Goal: Task Accomplishment & Management: Manage account settings

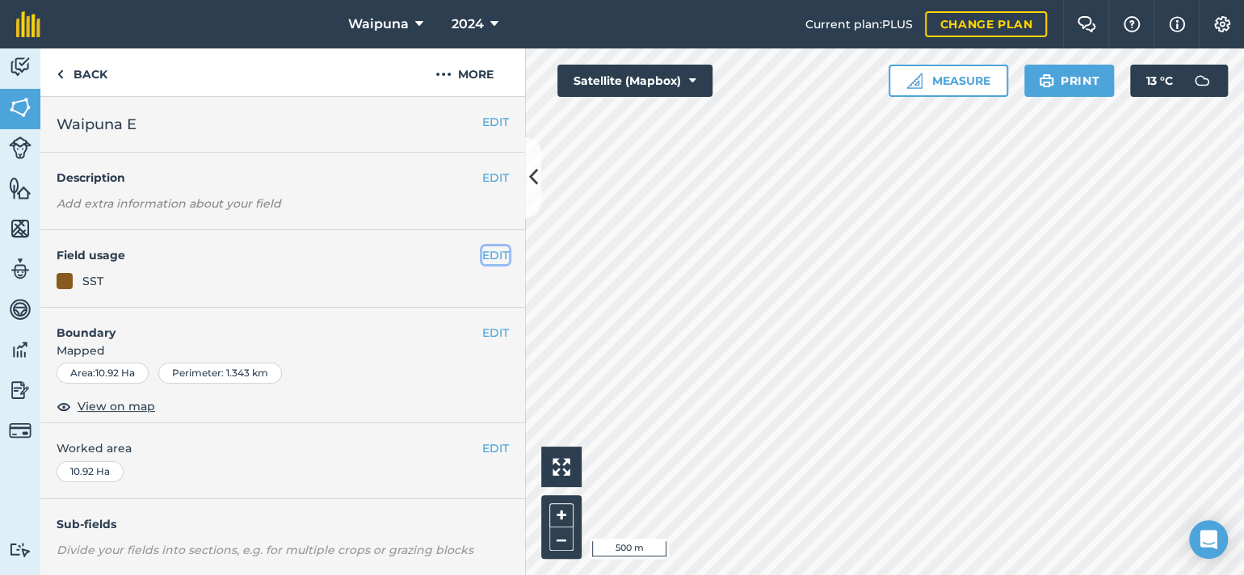
click at [482, 264] on button "EDIT" at bounding box center [495, 255] width 27 height 18
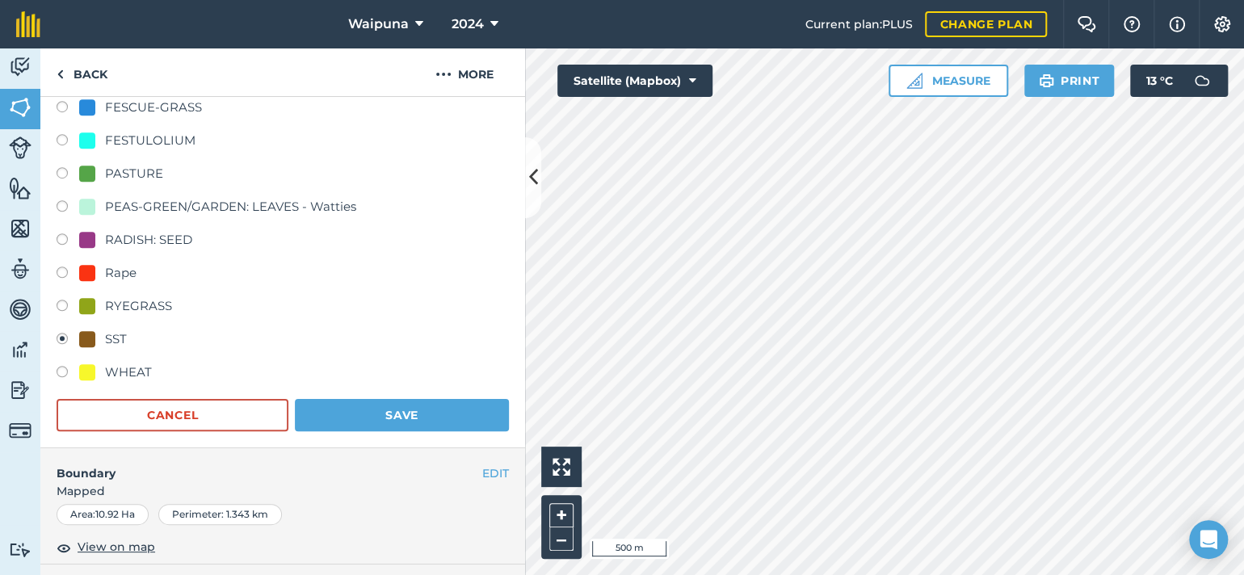
scroll to position [485, 0]
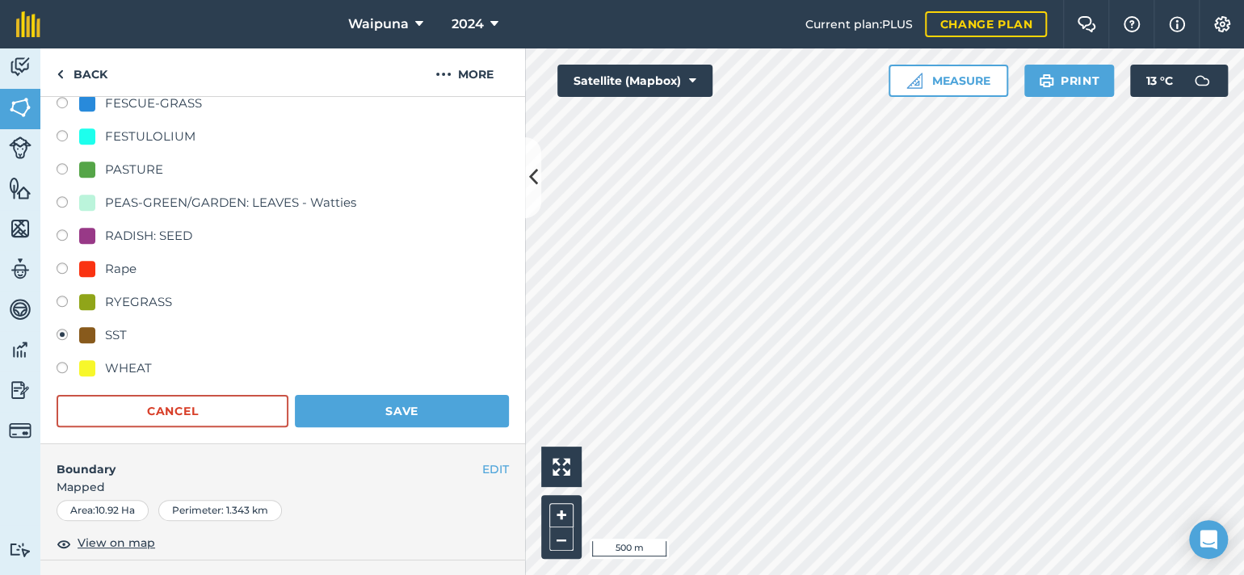
click at [145, 246] on div "RADISH: SEED" at bounding box center [148, 235] width 87 height 19
radio input "true"
radio input "false"
click at [350, 427] on button "Save" at bounding box center [402, 411] width 214 height 32
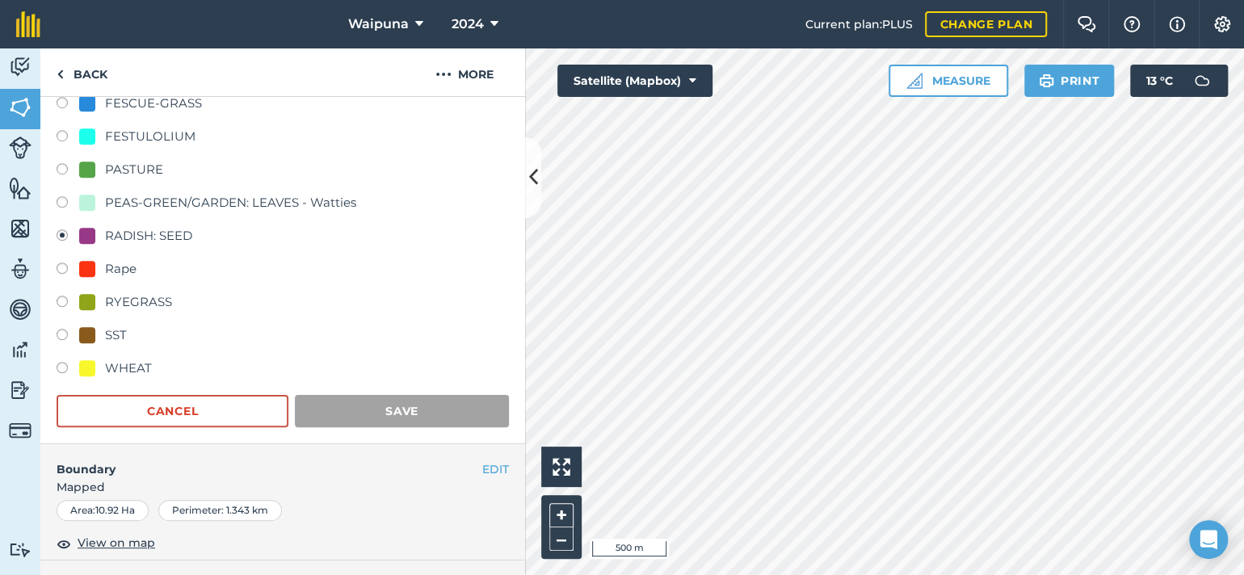
scroll to position [417, 0]
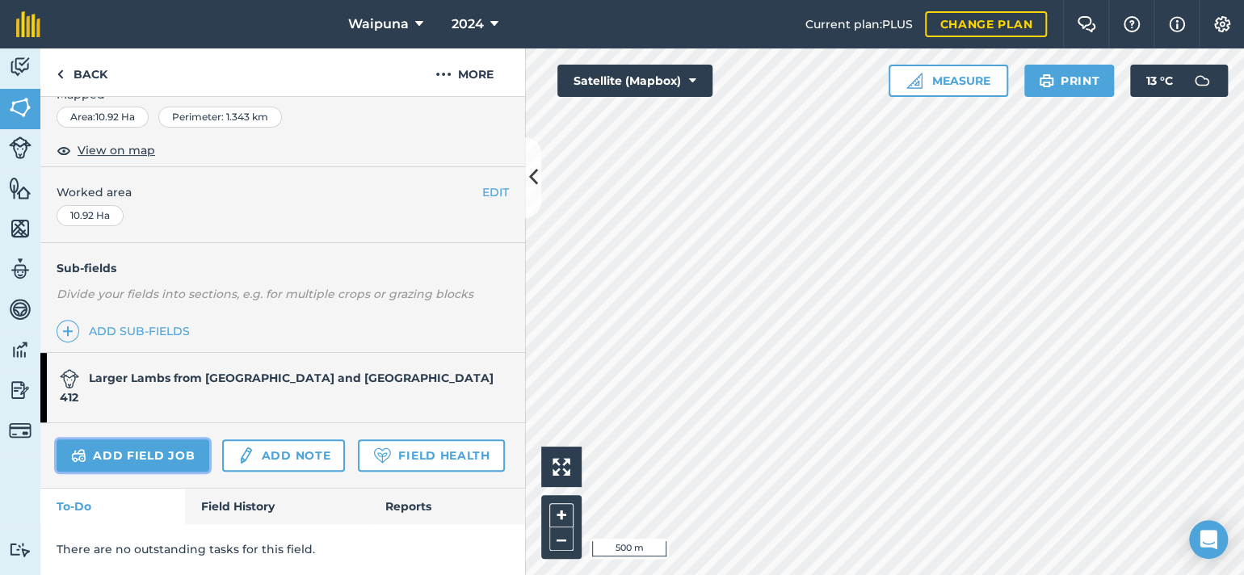
click at [177, 440] on link "Add field job" at bounding box center [133, 456] width 153 height 32
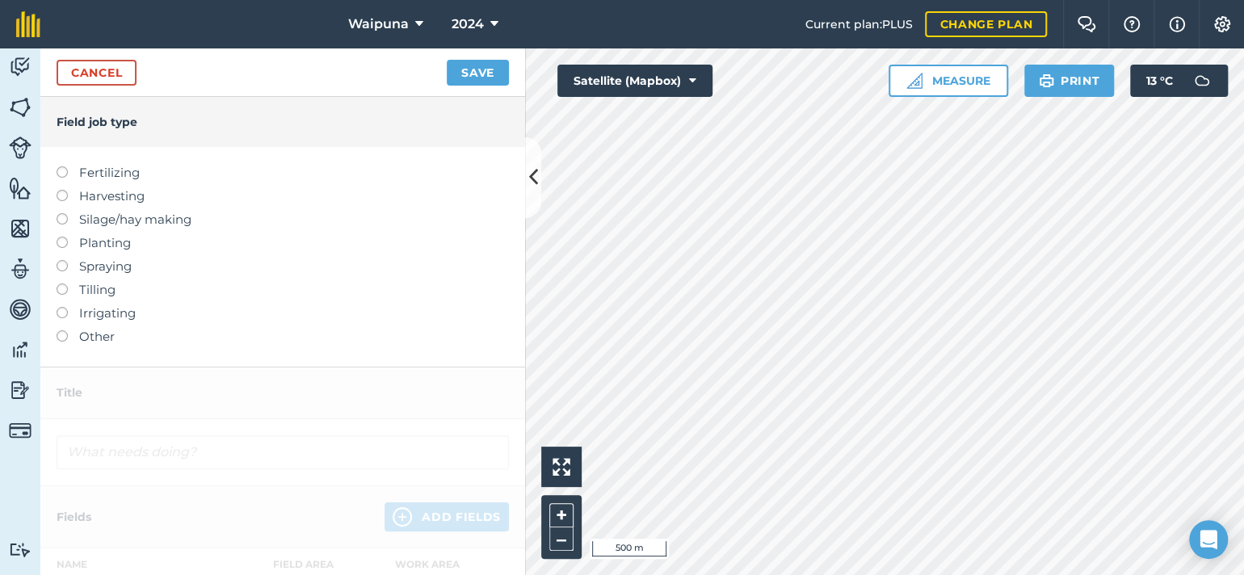
click at [71, 253] on label "Planting" at bounding box center [283, 243] width 453 height 19
type input "Planting"
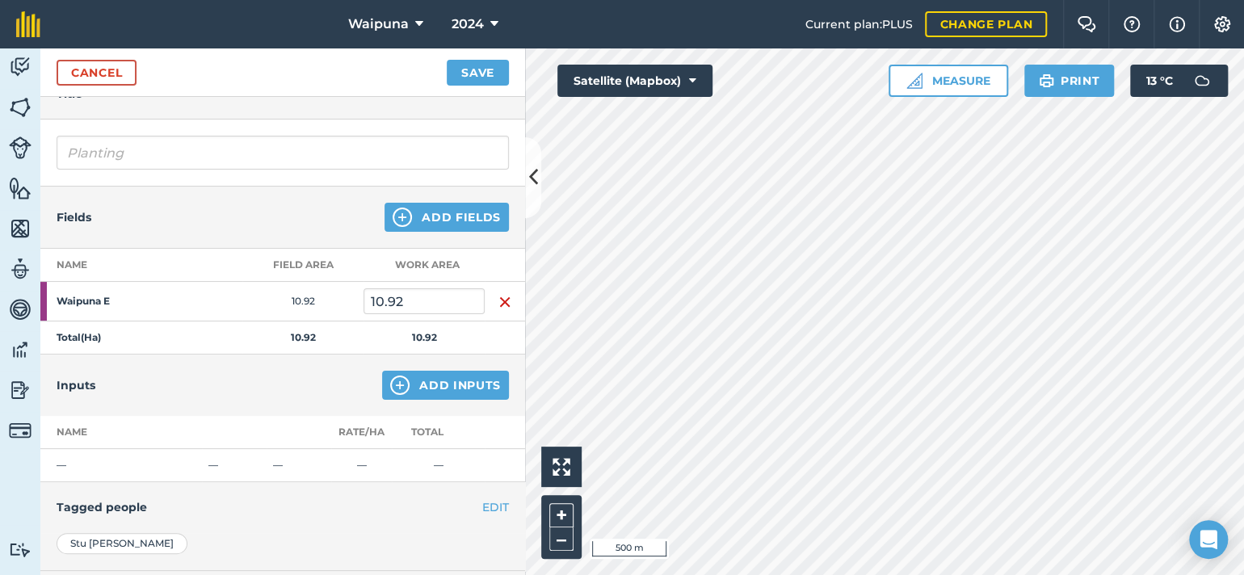
scroll to position [242, 0]
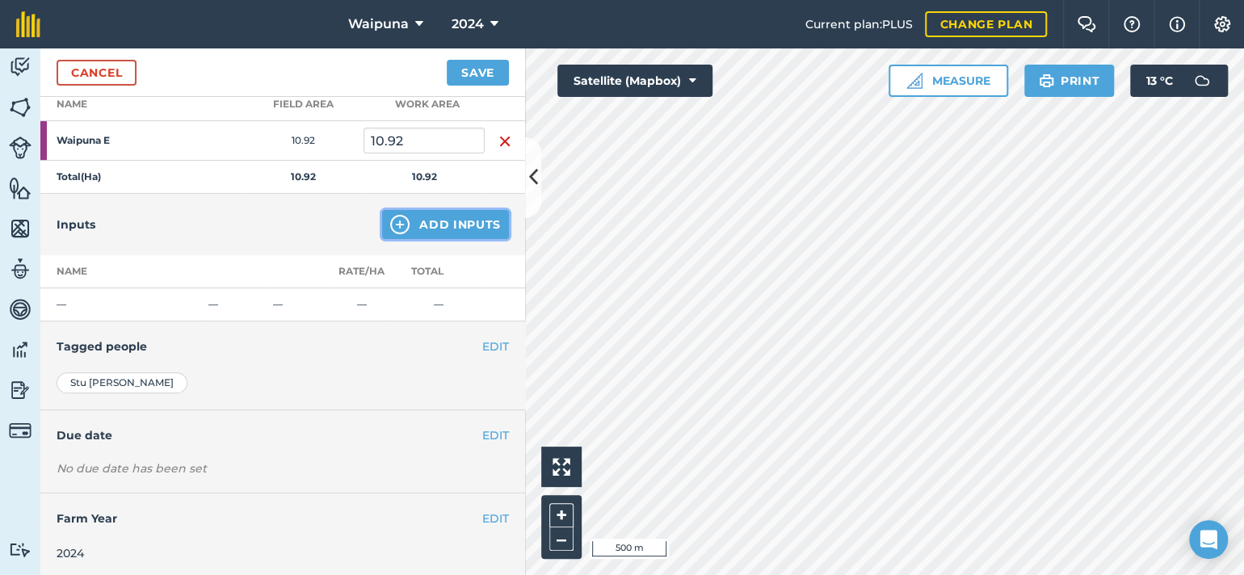
click at [404, 239] on button "Add Inputs" at bounding box center [445, 224] width 127 height 29
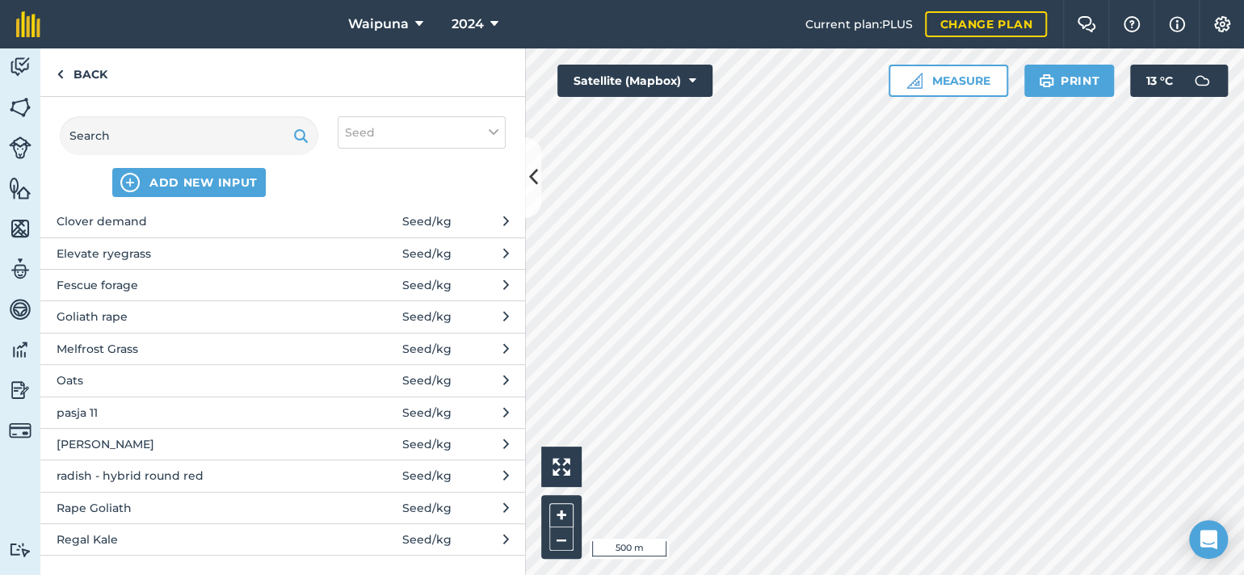
scroll to position [249, 0]
click at [139, 476] on span "radish - hybrid round red" at bounding box center [189, 476] width 264 height 18
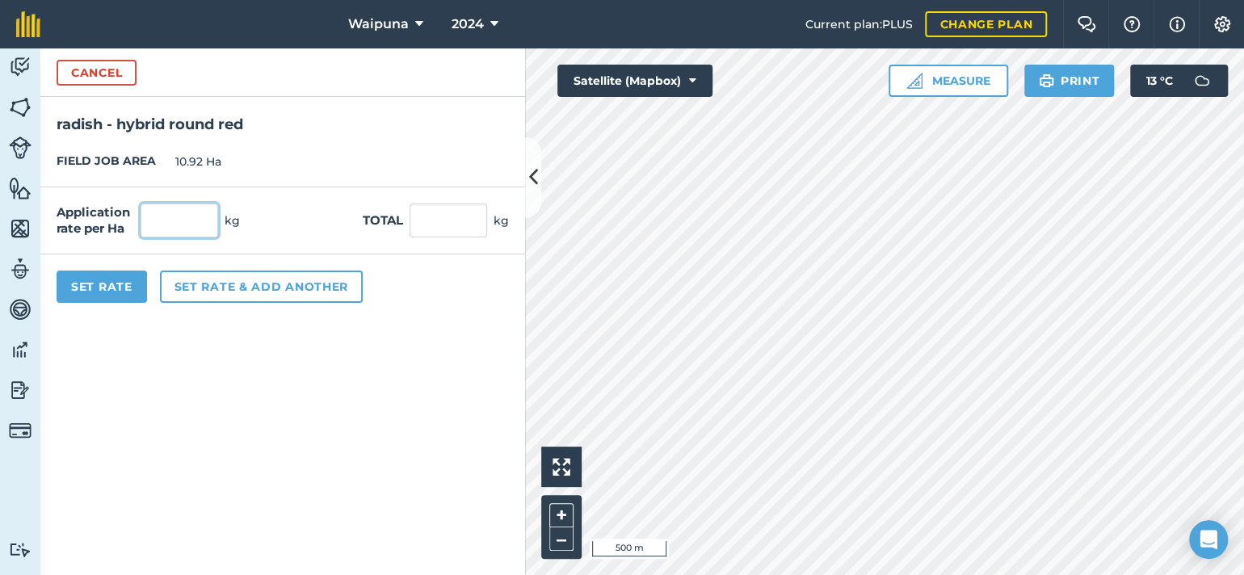
click at [204, 238] on input "text" at bounding box center [180, 221] width 78 height 34
type input "2"
type input "21.84"
click at [259, 303] on button "Set rate & add another" at bounding box center [261, 287] width 203 height 32
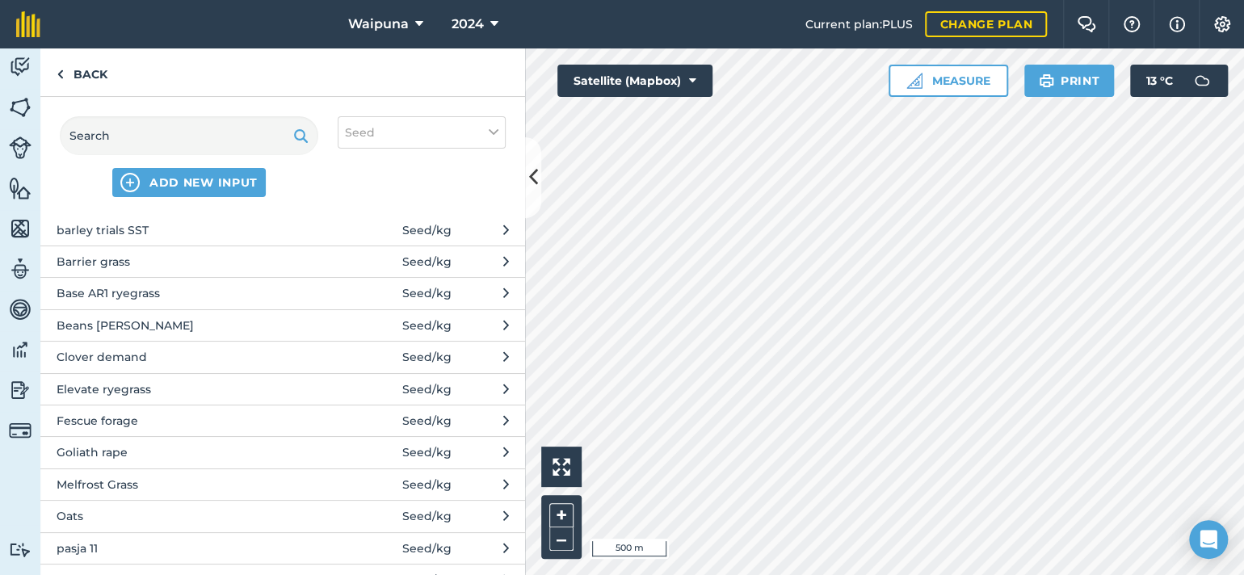
scroll to position [0, 0]
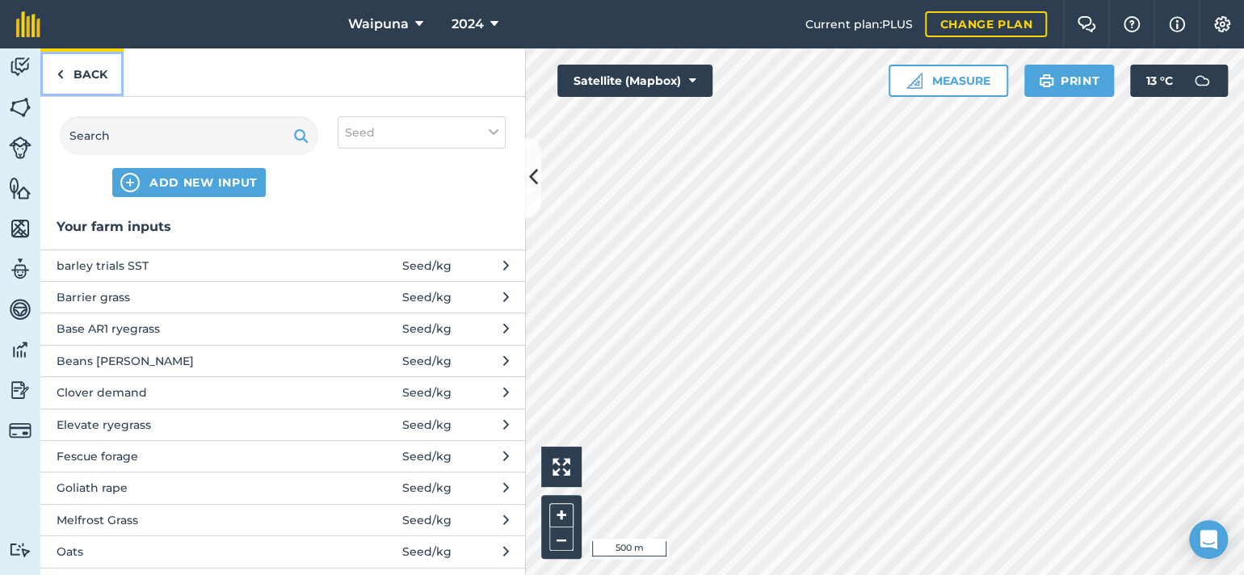
click at [113, 96] on link "Back" at bounding box center [81, 72] width 83 height 48
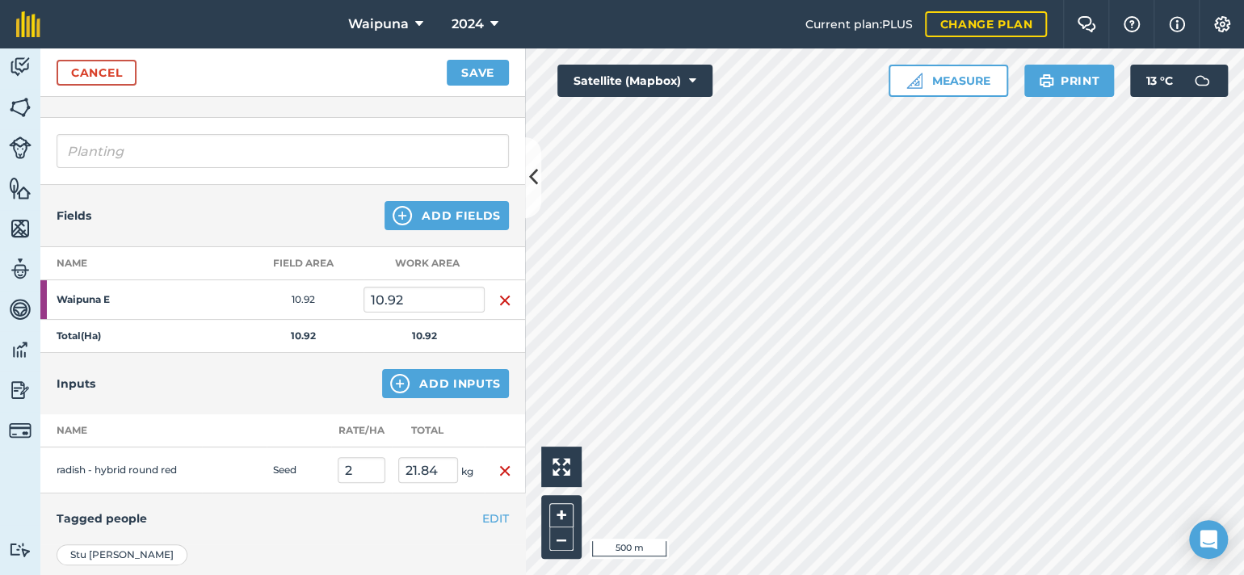
scroll to position [19, 0]
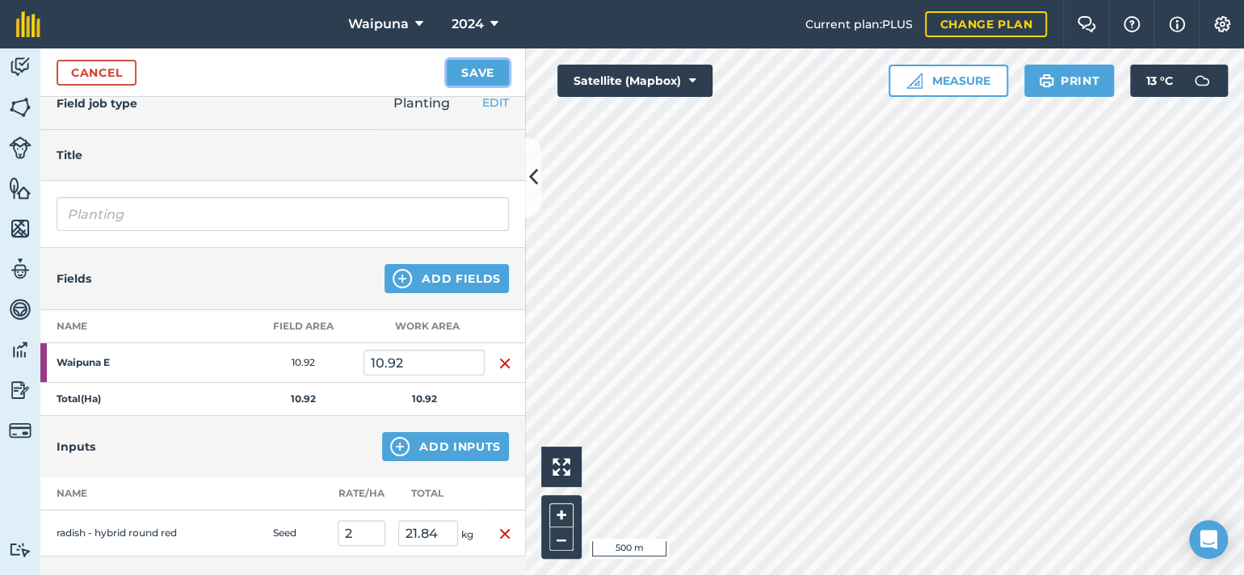
click at [454, 78] on button "Save" at bounding box center [478, 73] width 62 height 26
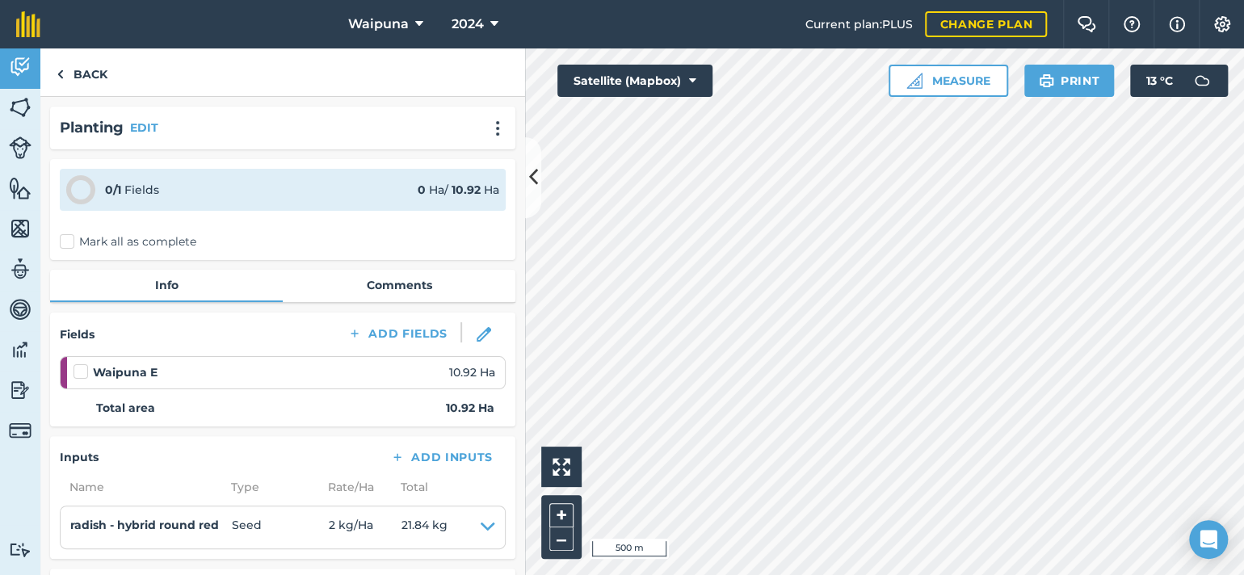
click at [76, 251] on label "Mark all as complete" at bounding box center [128, 242] width 137 height 17
click at [70, 244] on input "Mark all as complete" at bounding box center [65, 239] width 11 height 11
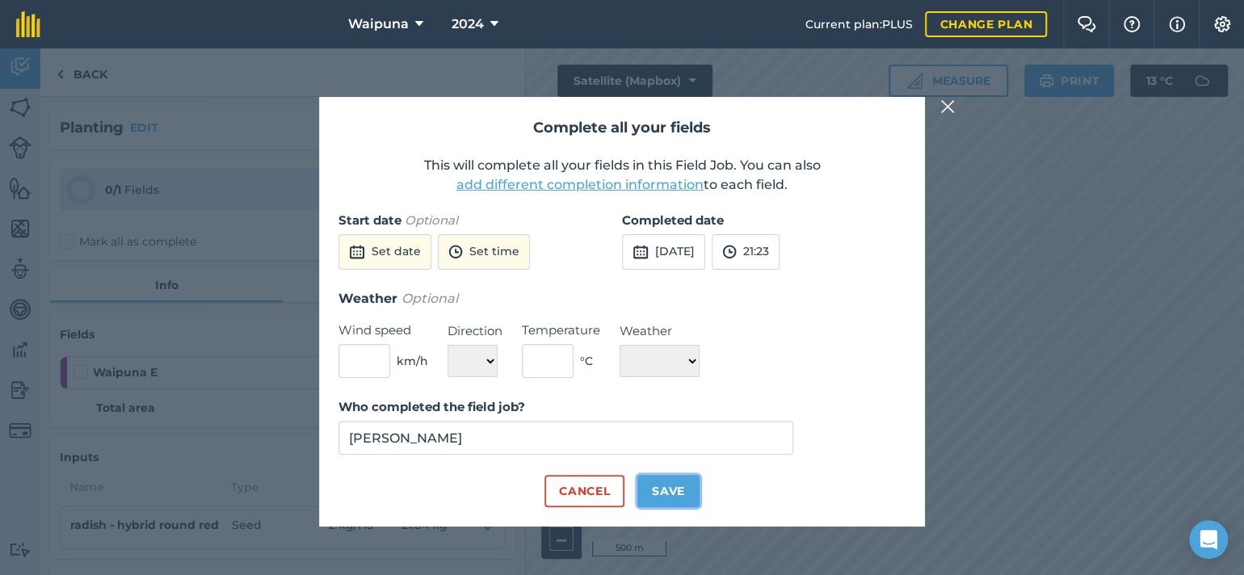
click at [674, 507] on button "Save" at bounding box center [669, 491] width 62 height 32
checkbox input "true"
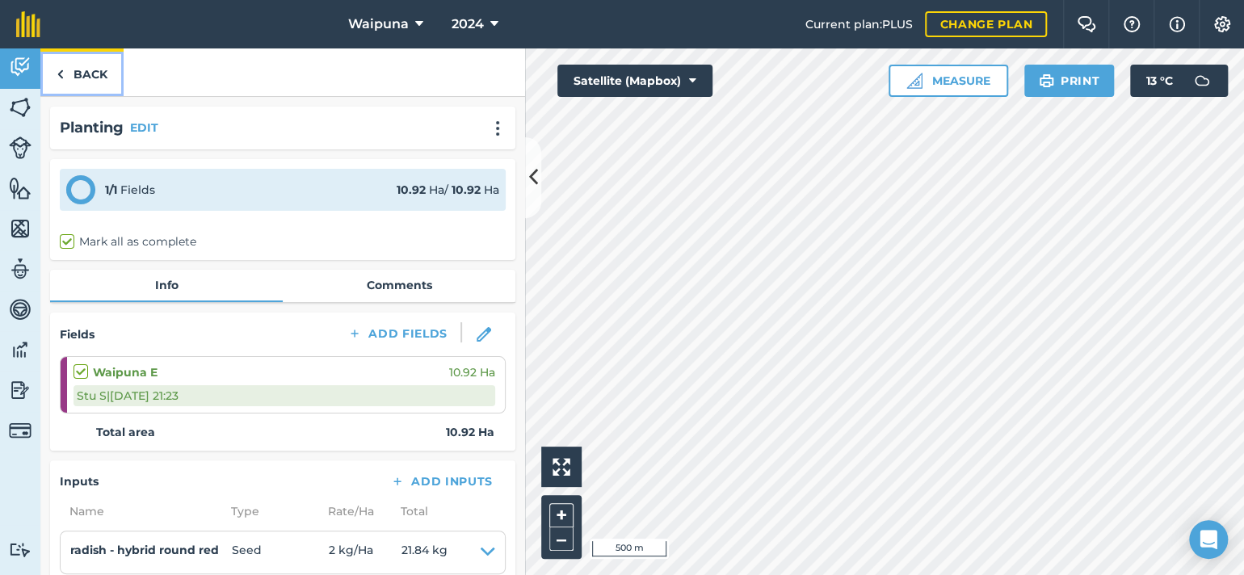
click at [102, 91] on link "Back" at bounding box center [81, 72] width 83 height 48
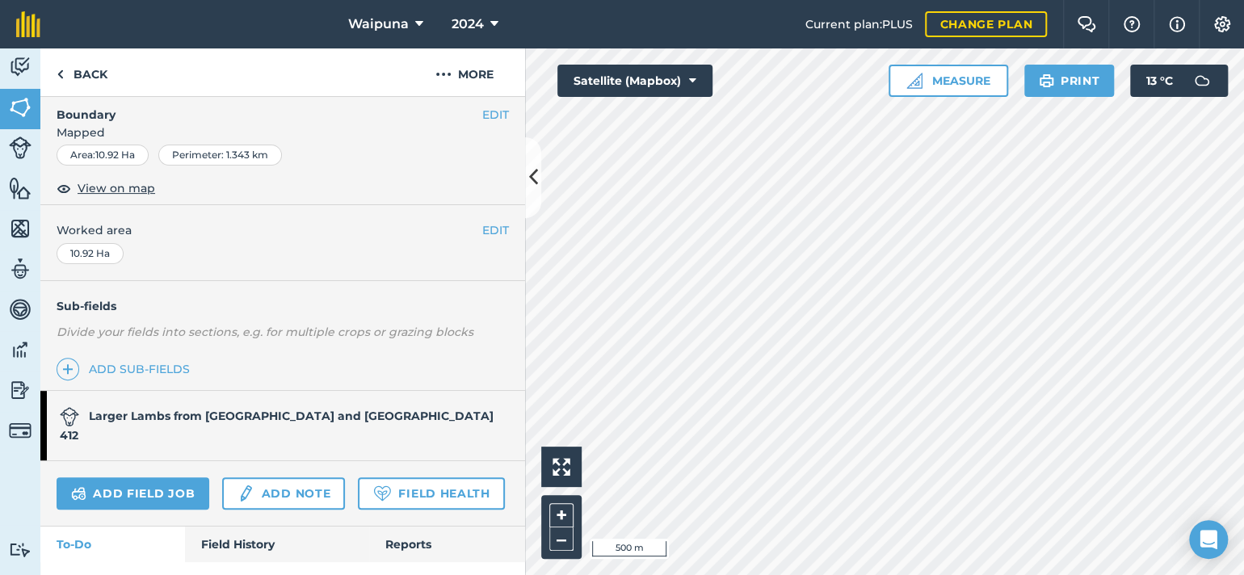
scroll to position [322, 0]
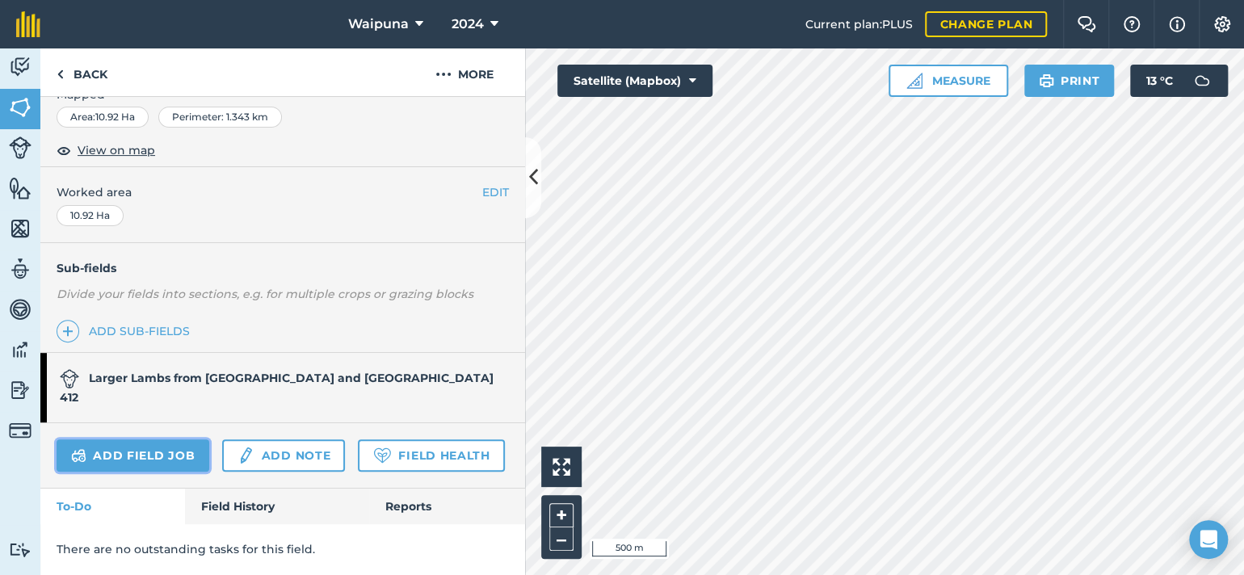
click at [182, 472] on link "Add field job" at bounding box center [133, 456] width 153 height 32
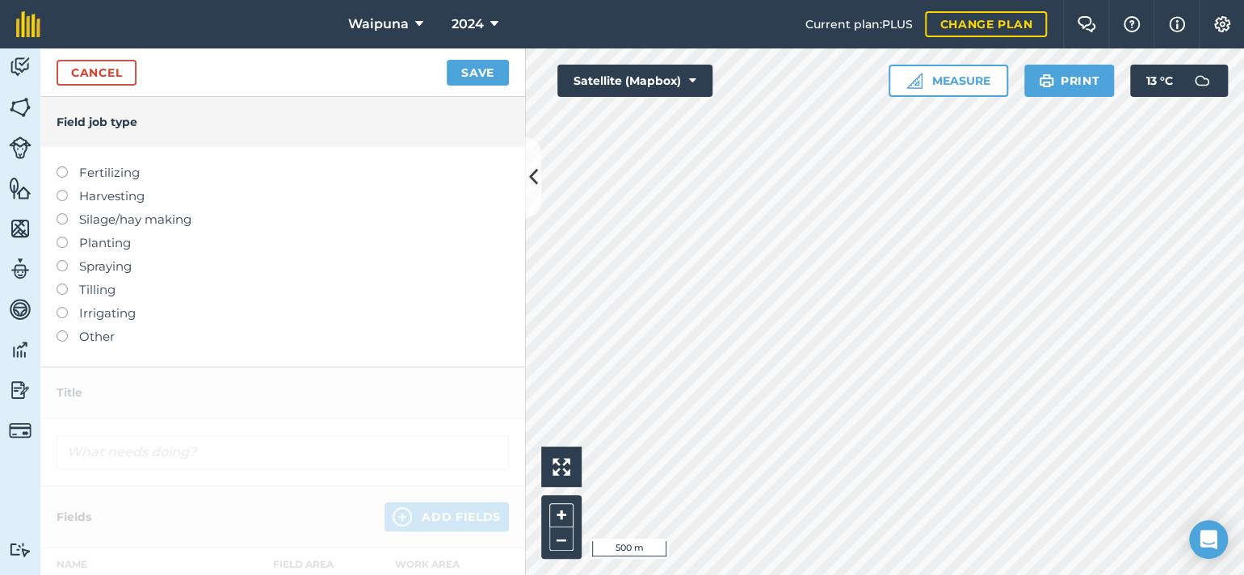
click at [72, 183] on label "Fertilizing" at bounding box center [283, 172] width 453 height 19
type input "Fertilizing"
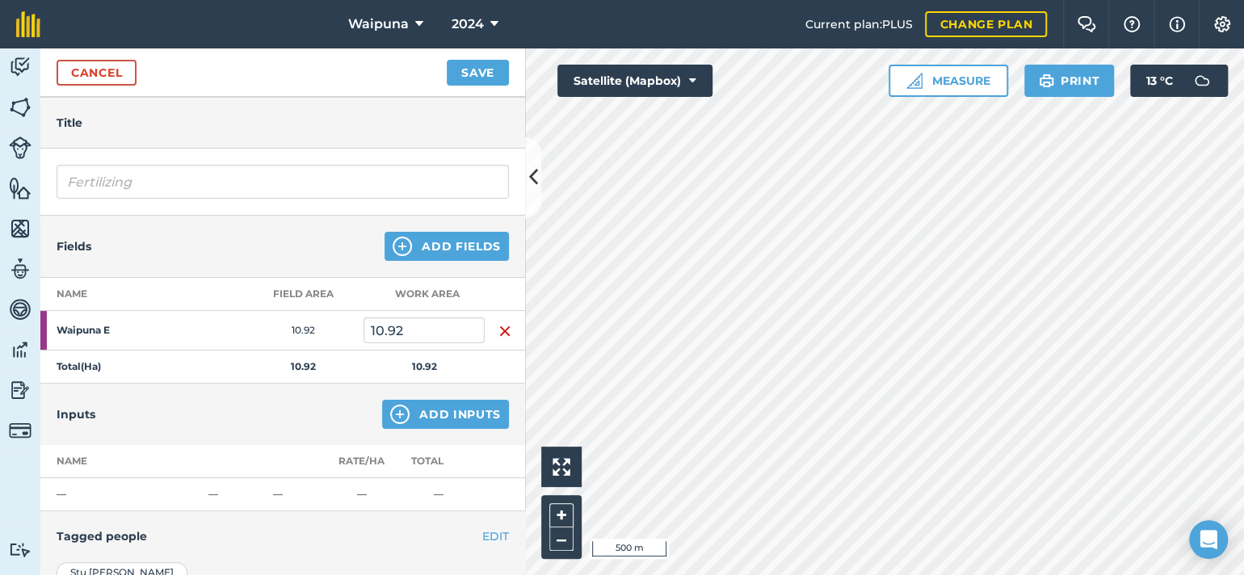
scroll to position [162, 0]
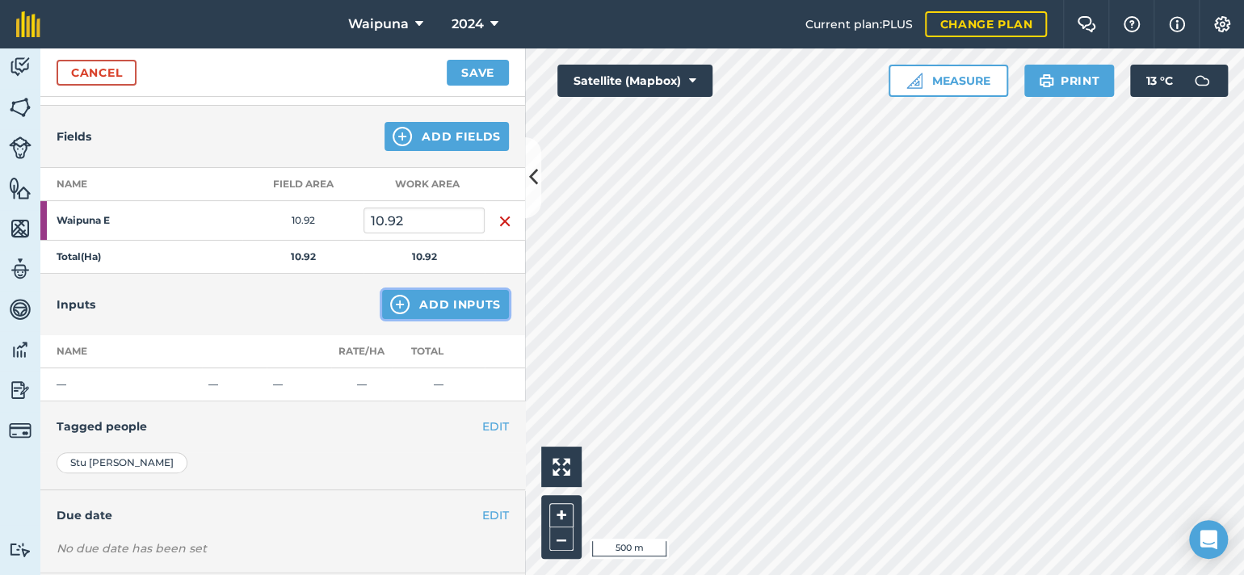
click at [409, 319] on button "Add Inputs" at bounding box center [445, 304] width 127 height 29
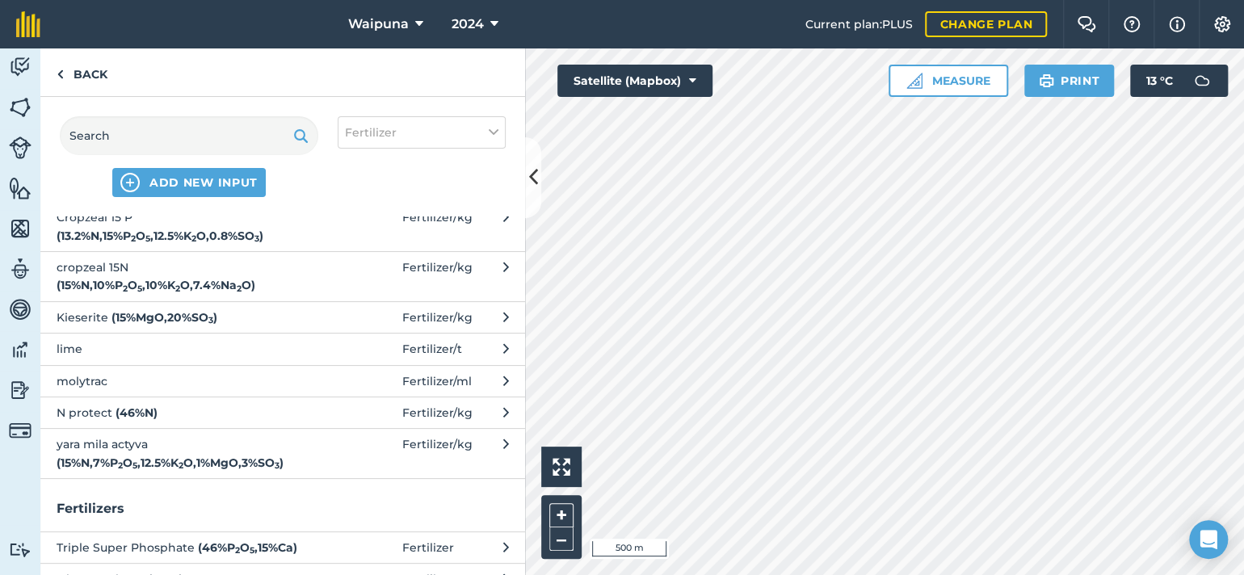
scroll to position [242, 0]
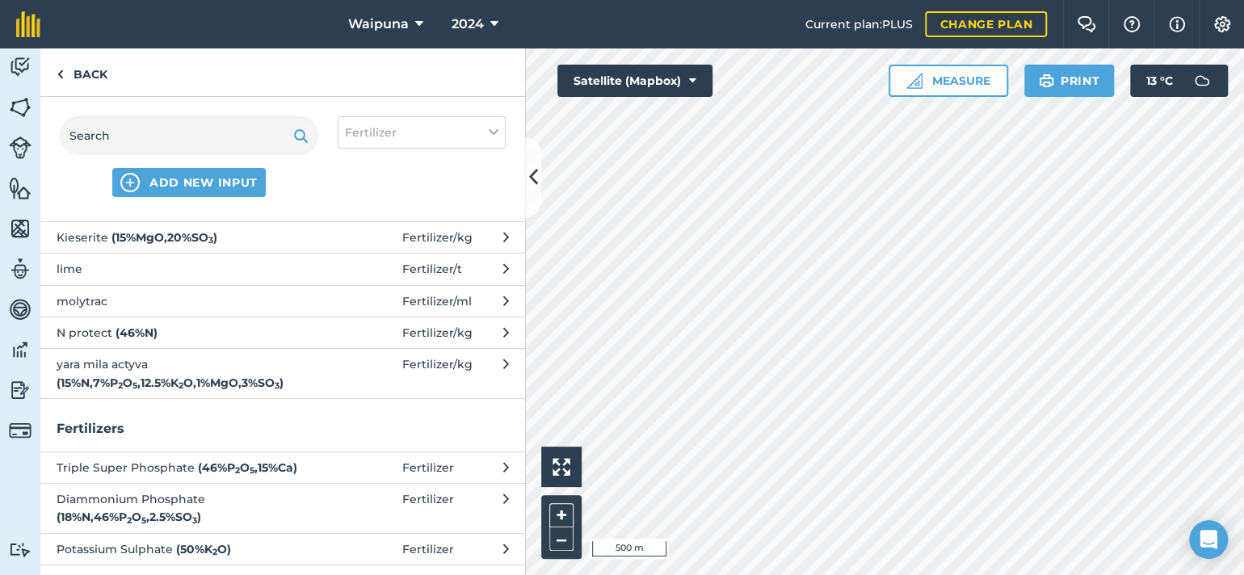
click at [185, 392] on span "yara mila actyva ( 15 % N , 7 % P 2 O 5 , 12.5 % K 2 O , 1 % MgO , 3 % SO 3 )" at bounding box center [189, 374] width 264 height 36
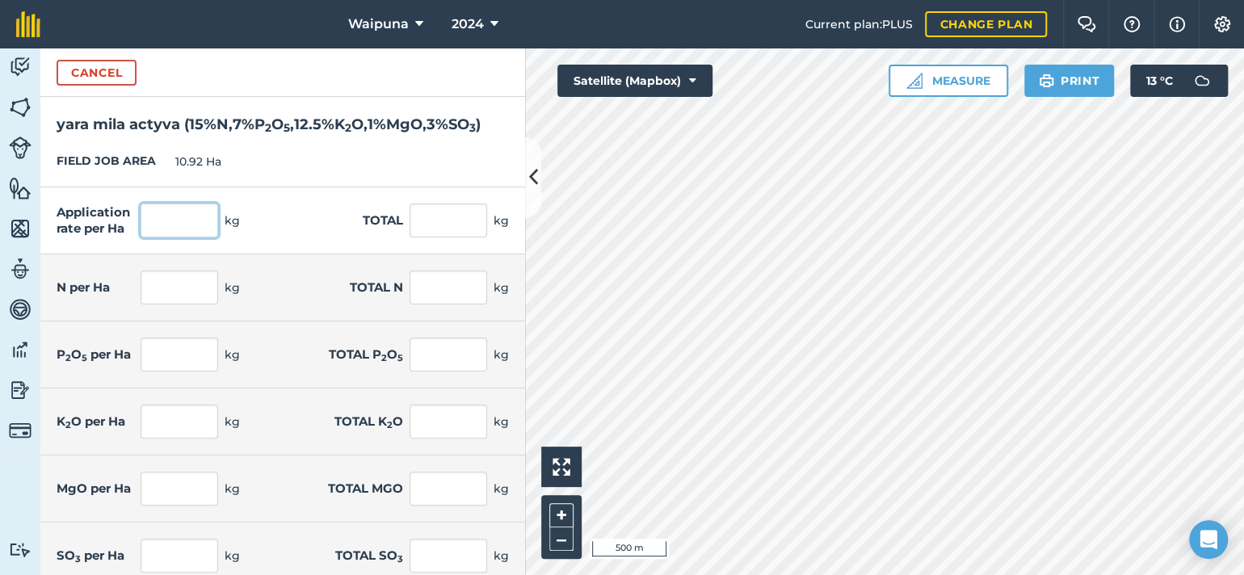
click at [208, 238] on input "text" at bounding box center [180, 221] width 78 height 34
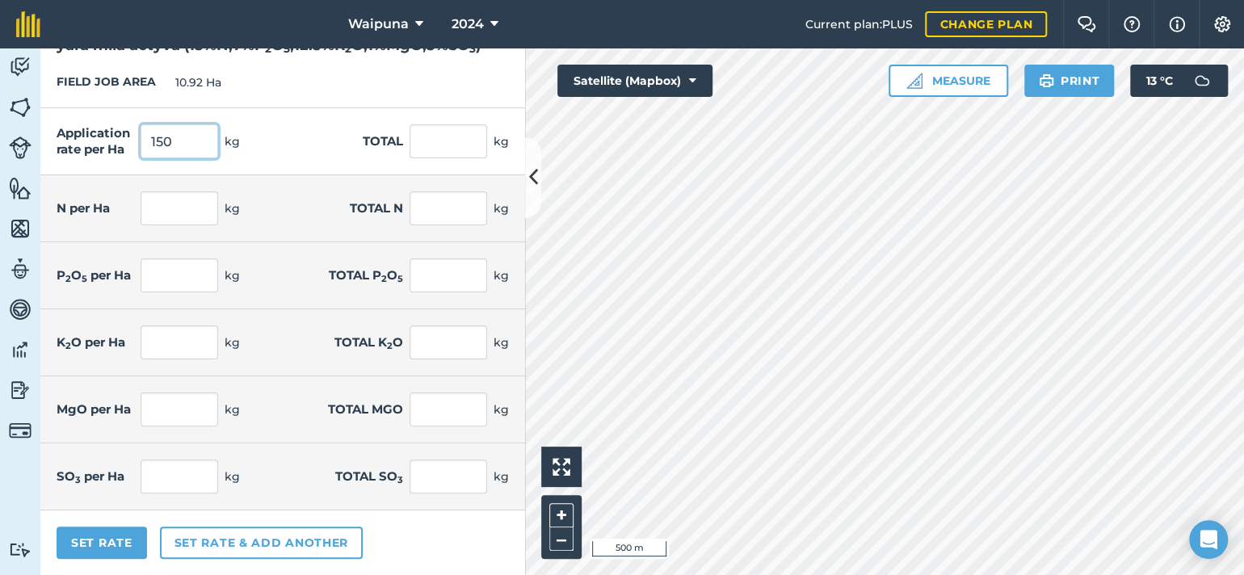
scroll to position [197, 0]
type input "150"
type input "1,638"
type input "22.5"
type input "245.7"
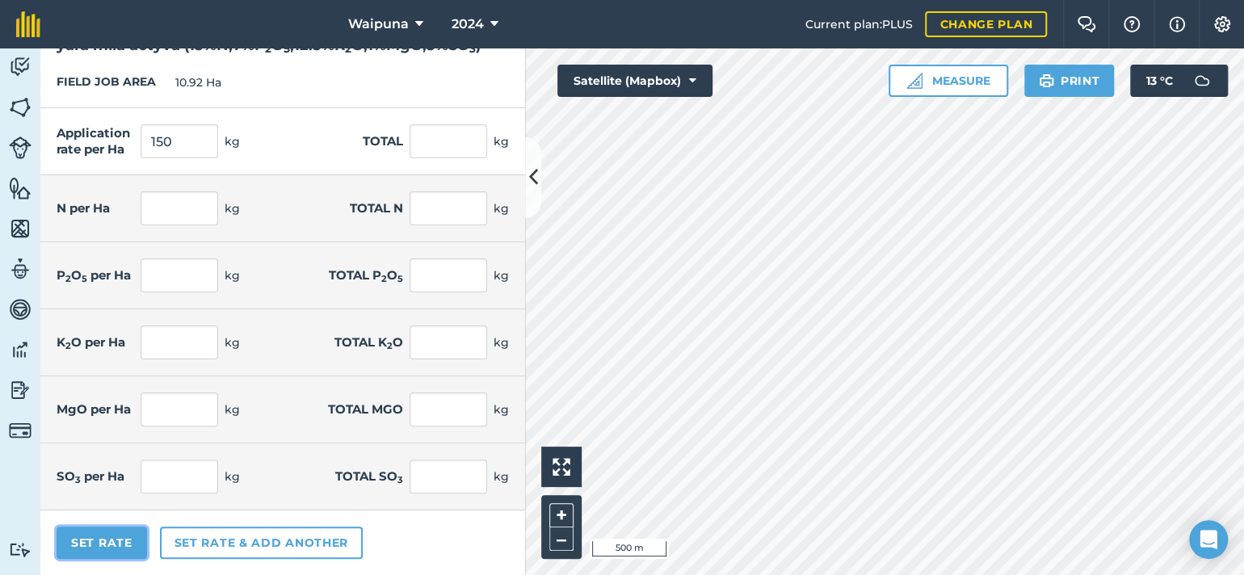
type input "10.5"
type input "114.66"
type input "18.75"
type input "204.75"
type input "1.5"
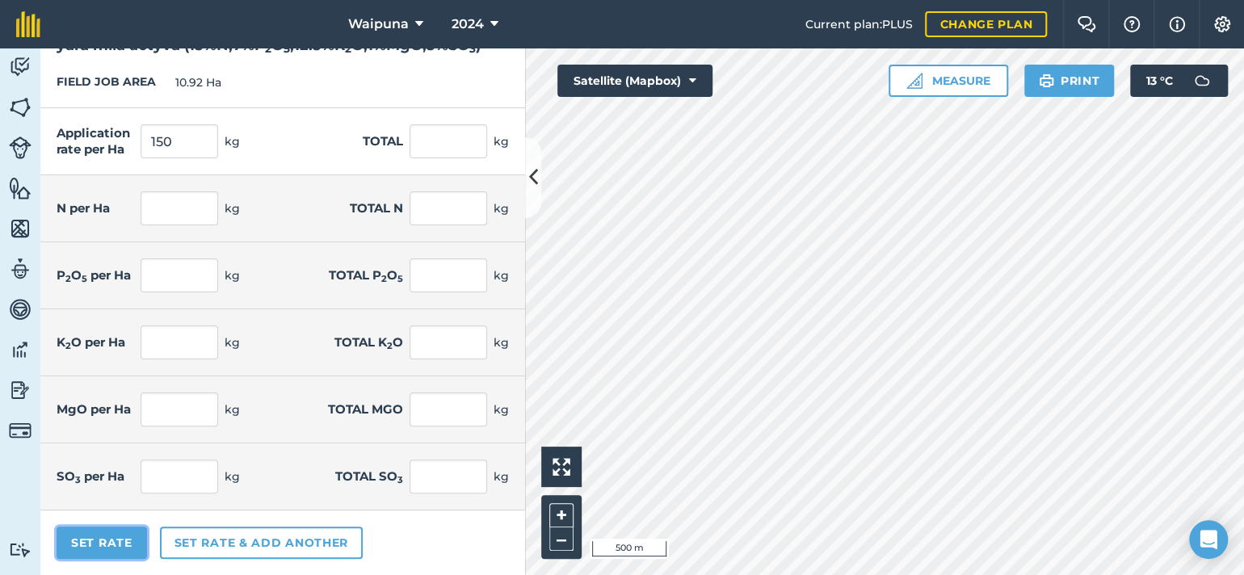
type input "16.38"
type input "4.5"
type input "49.14"
click at [133, 545] on button "Set Rate" at bounding box center [102, 543] width 91 height 32
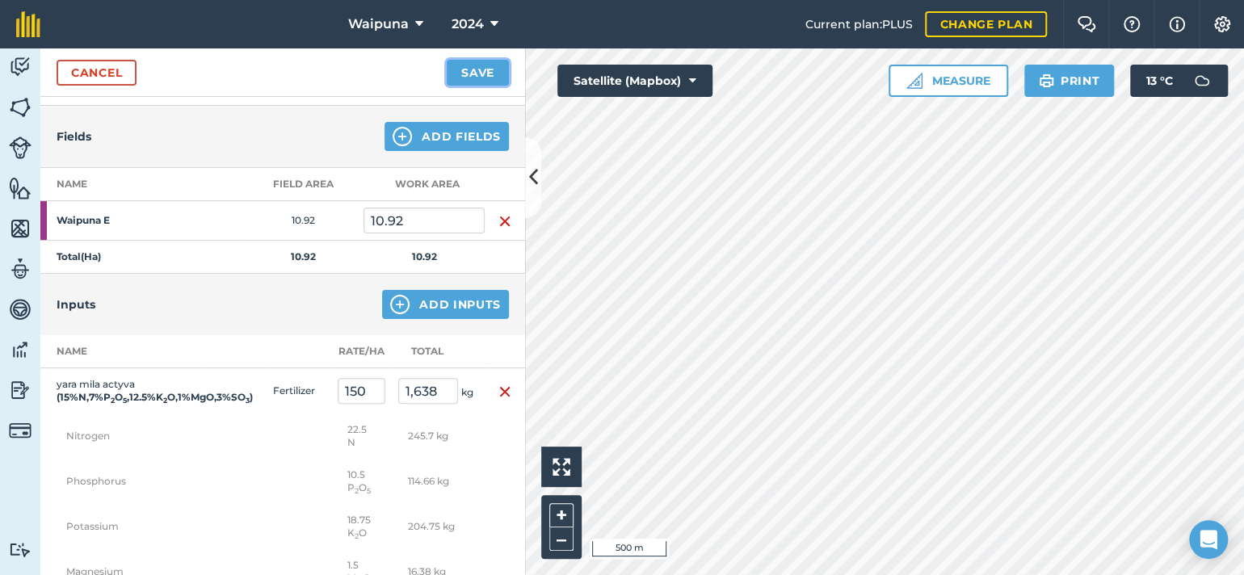
click at [454, 79] on button "Save" at bounding box center [478, 73] width 62 height 26
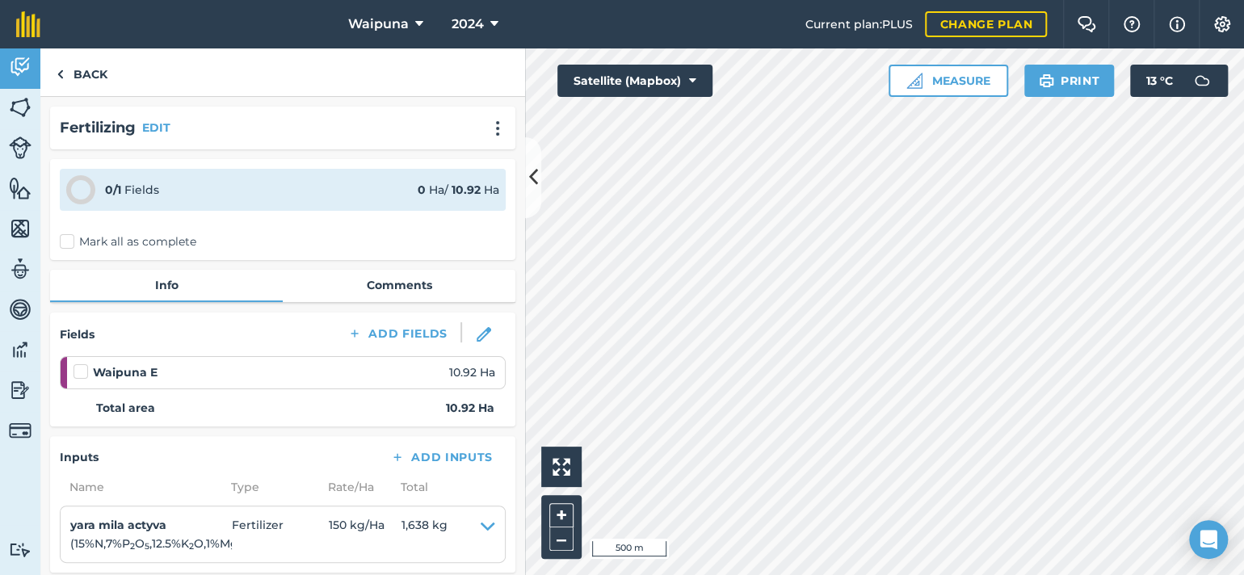
click at [76, 251] on label "Mark all as complete" at bounding box center [128, 242] width 137 height 17
click at [70, 244] on input "Mark all as complete" at bounding box center [65, 239] width 11 height 11
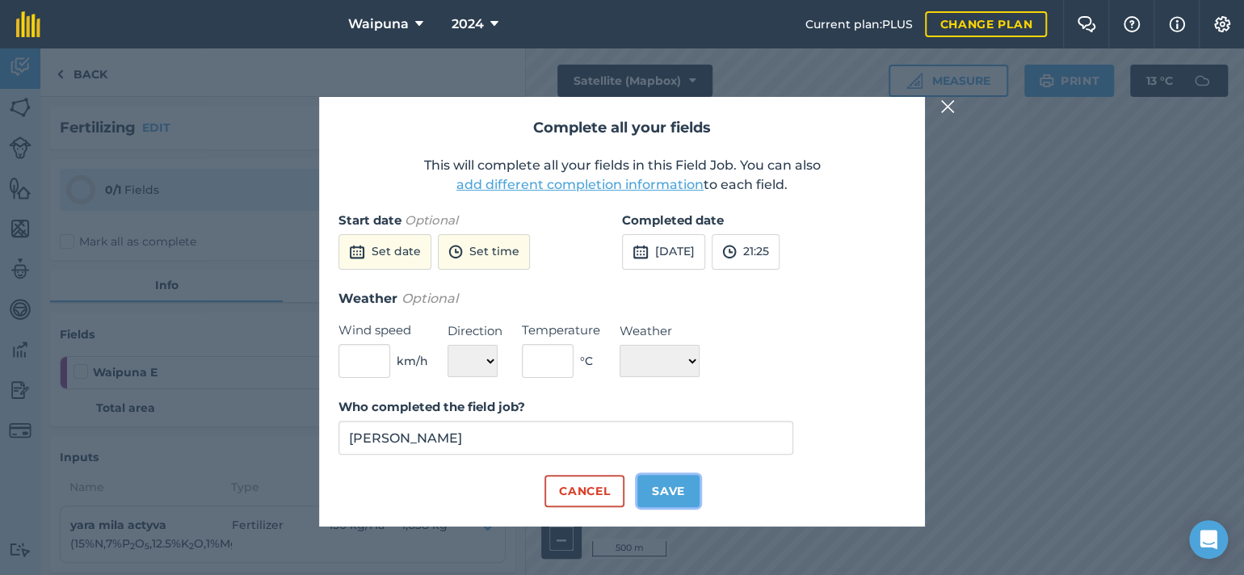
click at [688, 507] on button "Save" at bounding box center [669, 491] width 62 height 32
checkbox input "true"
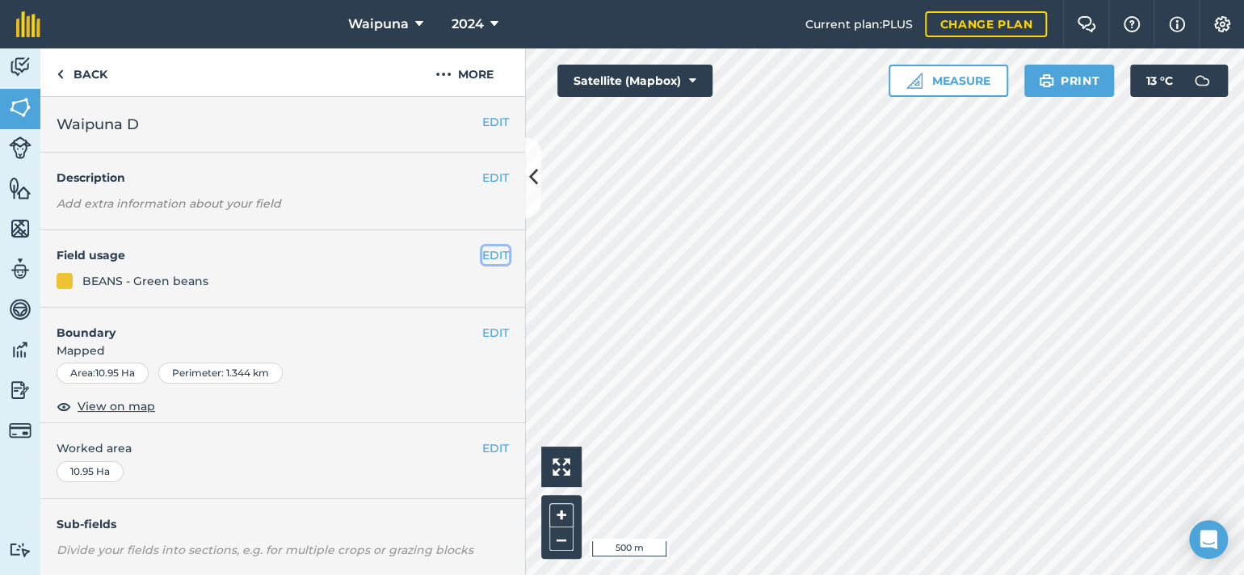
click at [482, 264] on button "EDIT" at bounding box center [495, 255] width 27 height 18
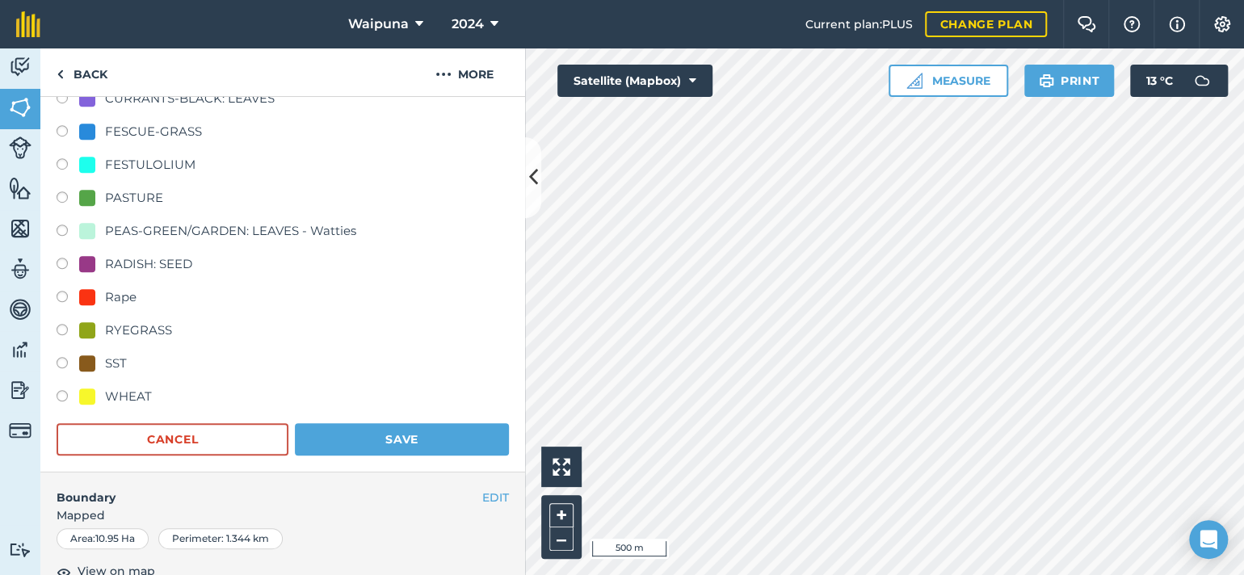
scroll to position [485, 0]
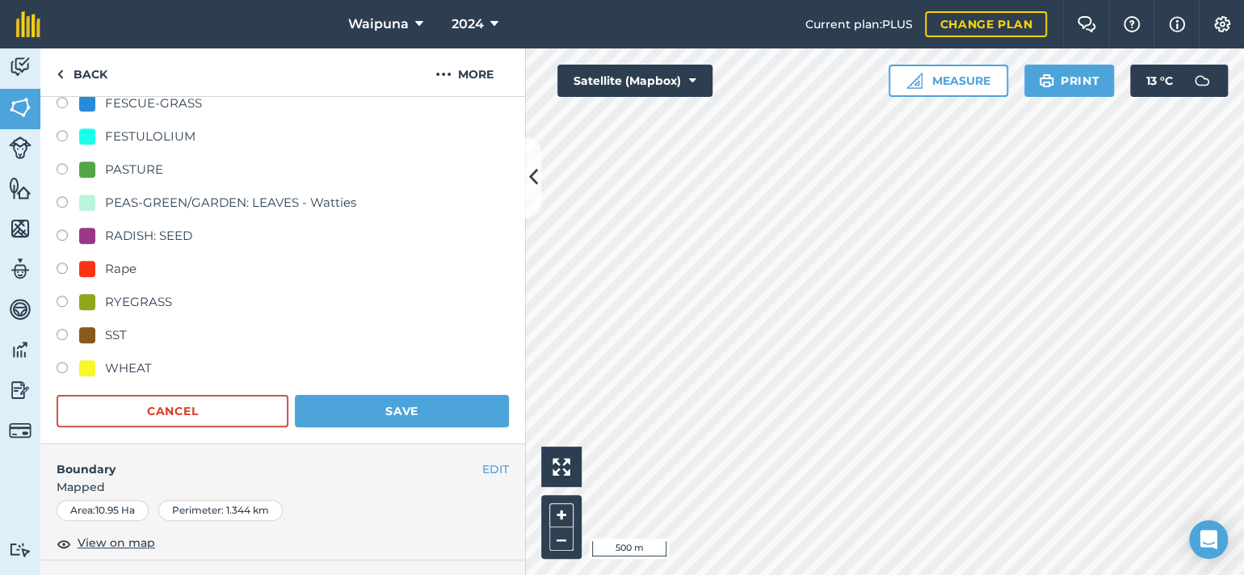
click at [103, 345] on div "SST" at bounding box center [103, 335] width 48 height 19
radio input "true"
radio input "false"
click at [347, 427] on button "Save" at bounding box center [402, 411] width 214 height 32
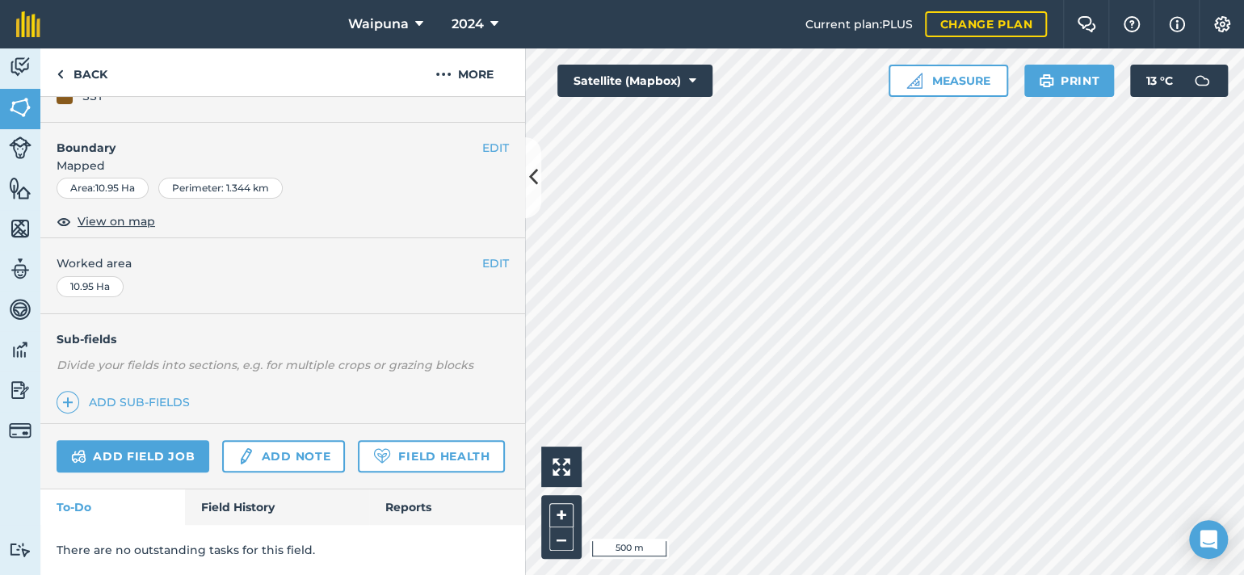
scroll to position [415, 0]
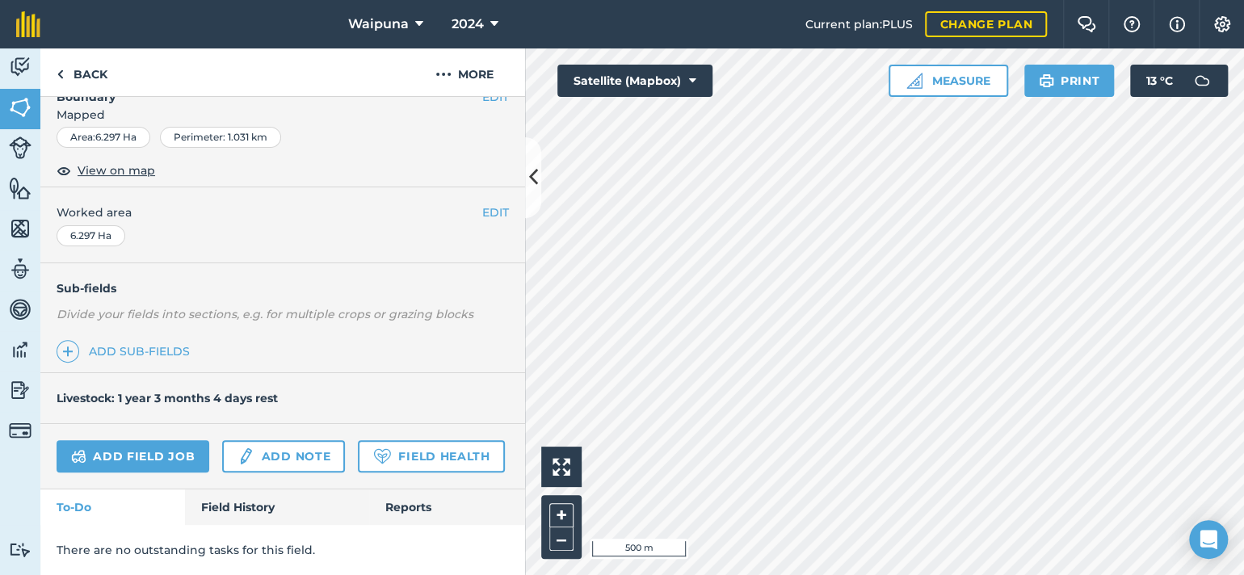
scroll to position [356, 0]
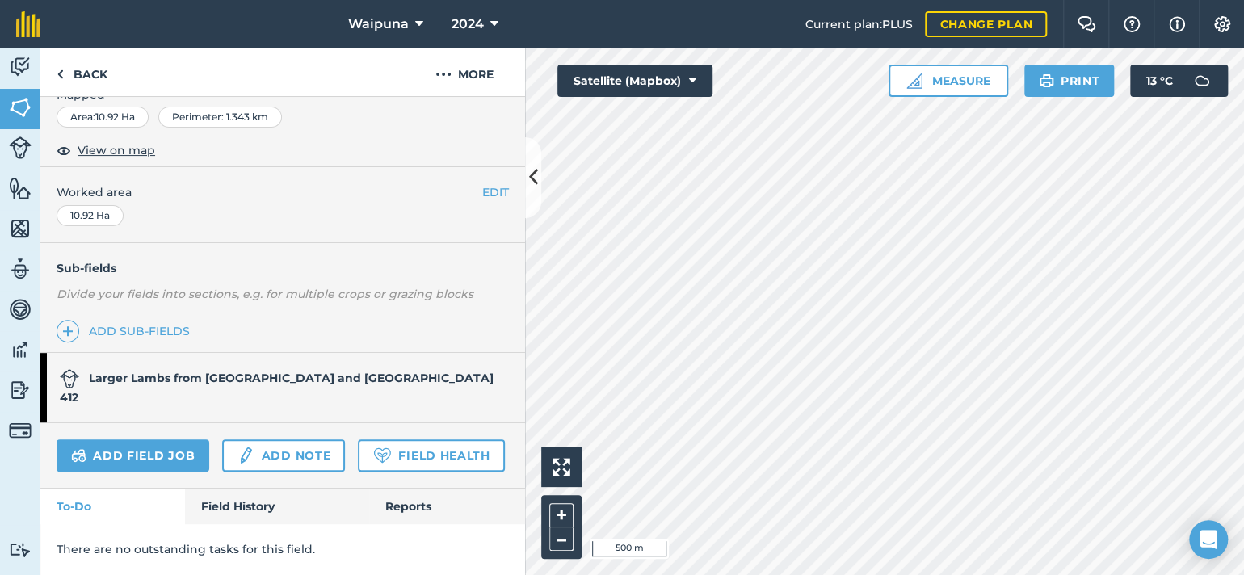
scroll to position [417, 0]
click at [208, 440] on link "Add field job" at bounding box center [133, 456] width 153 height 32
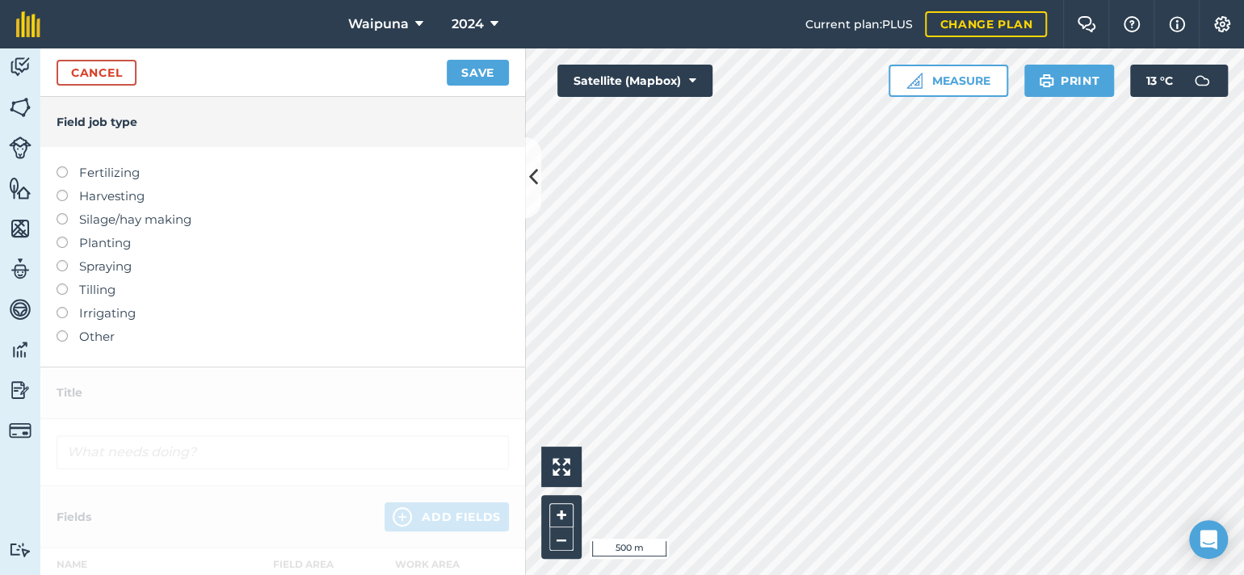
click at [71, 183] on label "Fertilizing" at bounding box center [283, 172] width 453 height 19
type input "Fertilizing"
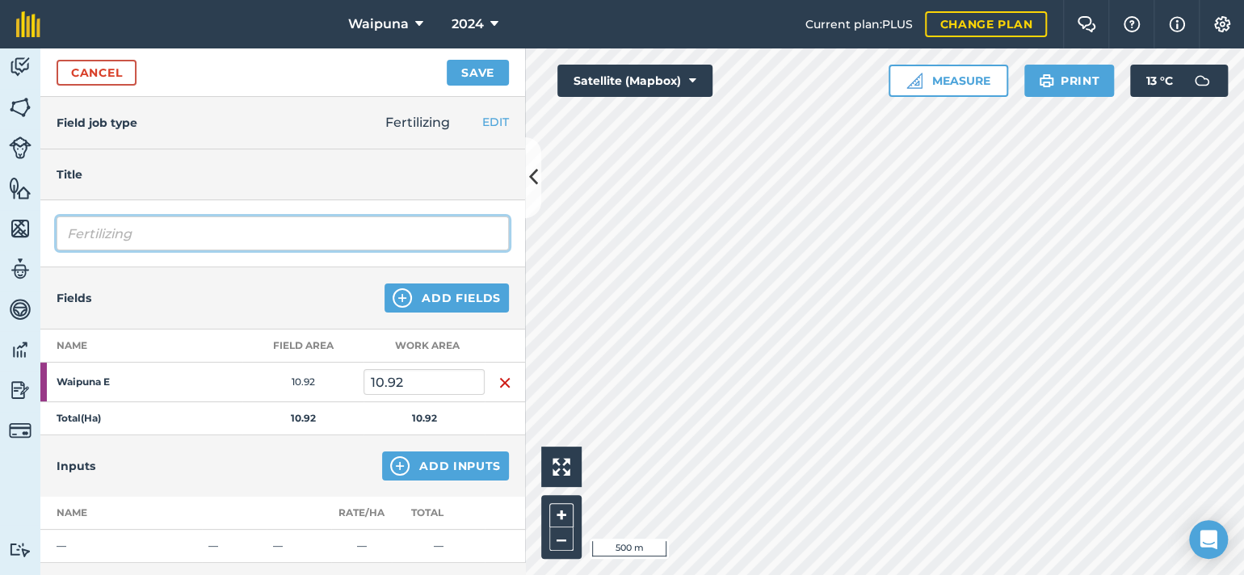
click at [162, 251] on input "Fertilizing" at bounding box center [283, 234] width 453 height 34
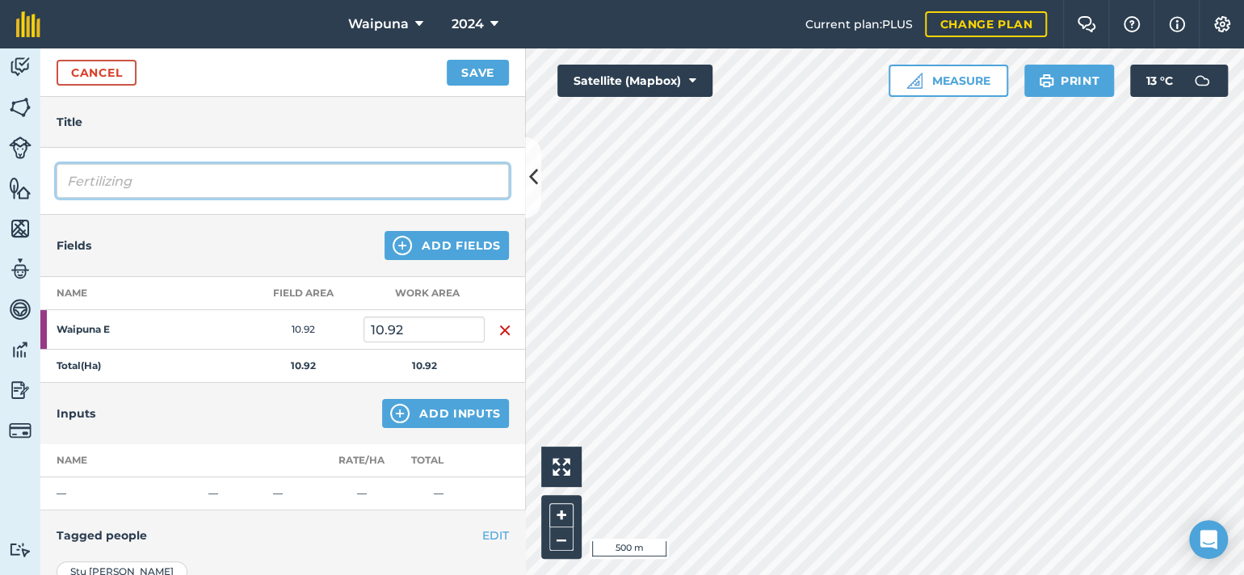
scroll to position [81, 0]
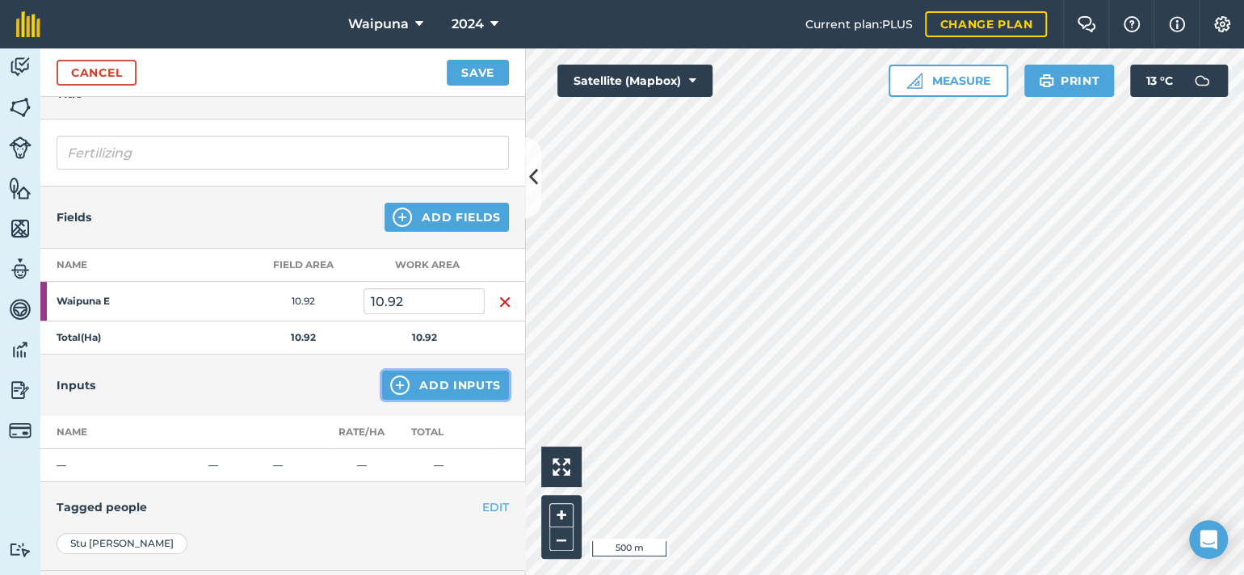
click at [407, 400] on button "Add Inputs" at bounding box center [445, 385] width 127 height 29
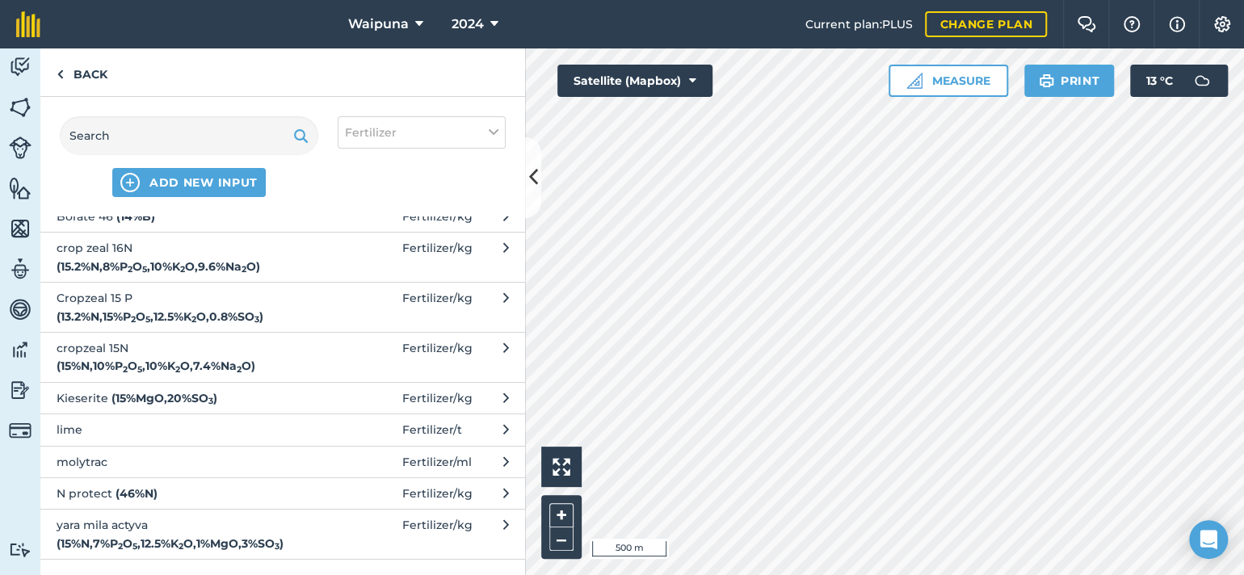
click at [150, 376] on span "cropzeal 15N ( 15 % N , 10 % P 2 O 5 , 10 % K 2 O , 7.4 % Na 2 O )" at bounding box center [189, 357] width 264 height 36
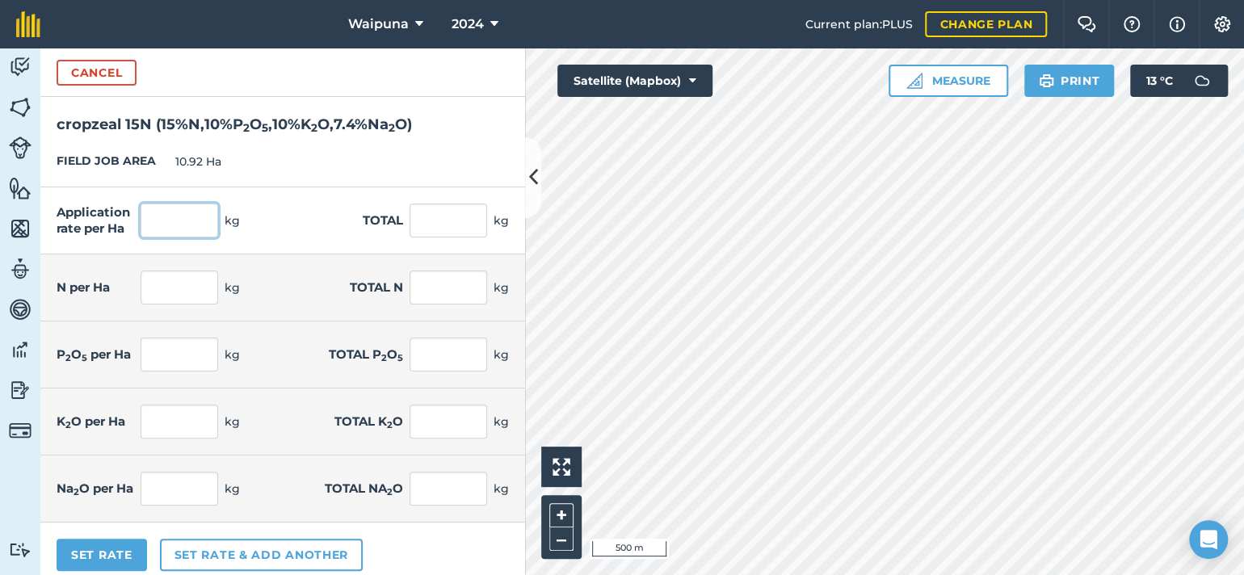
click at [204, 238] on input "text" at bounding box center [180, 221] width 78 height 34
click at [205, 238] on input "text" at bounding box center [180, 221] width 78 height 34
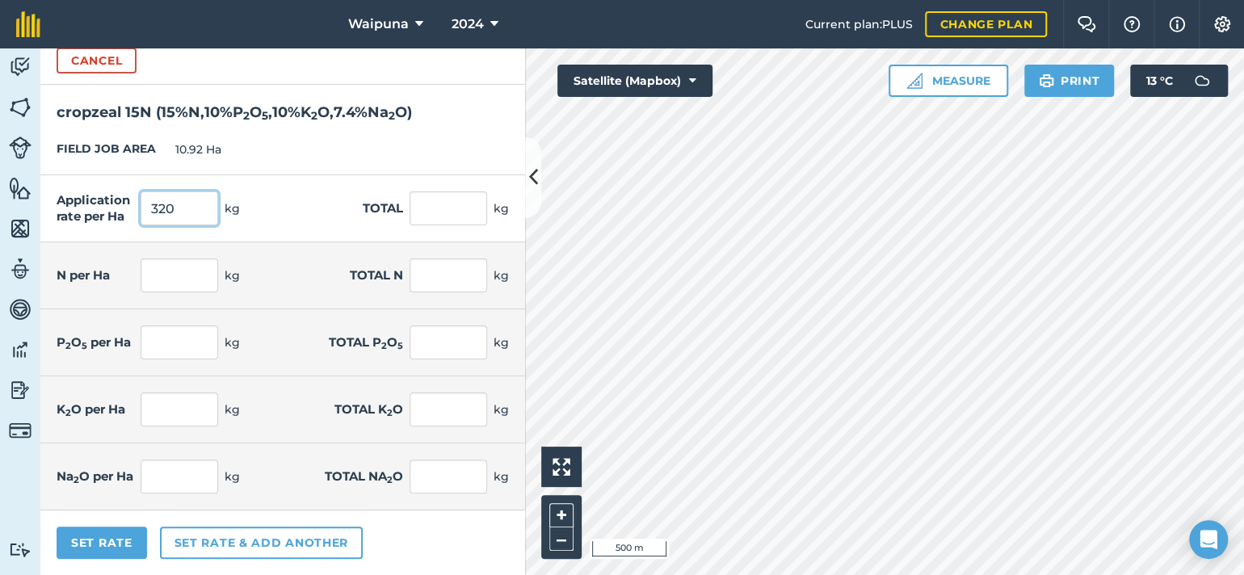
scroll to position [99, 0]
type input "320"
type input "3,494.4"
type input "48"
type input "524.16"
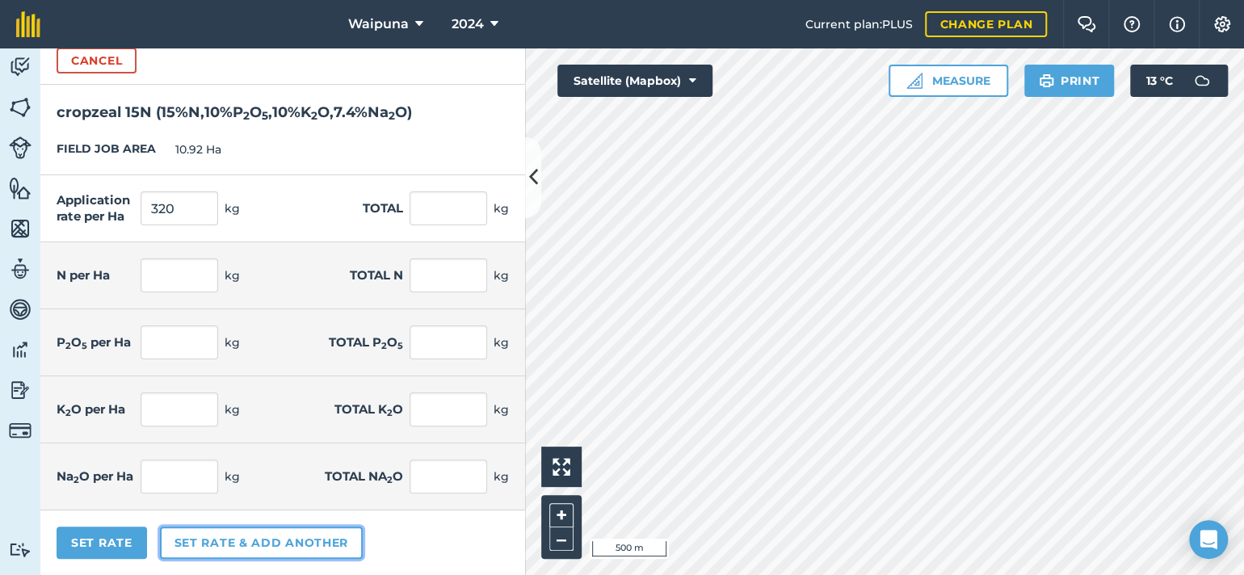
type input "32"
type input "349.44"
type input "32"
type input "349.44"
type input "23.68"
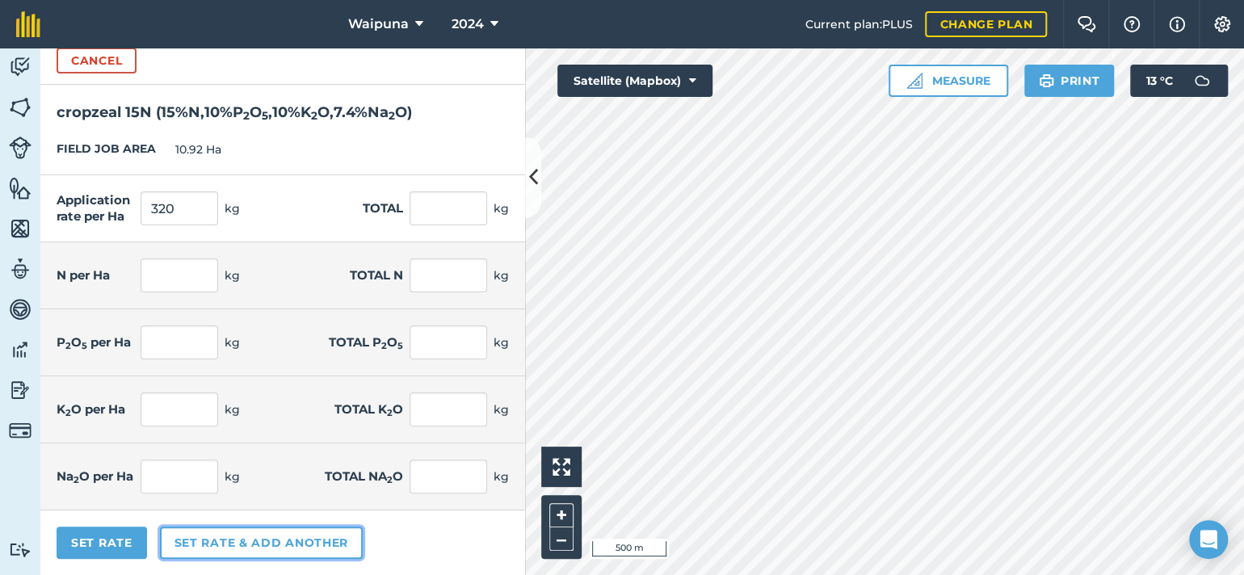
type input "258.586"
click at [274, 547] on button "Set rate & add another" at bounding box center [261, 543] width 203 height 32
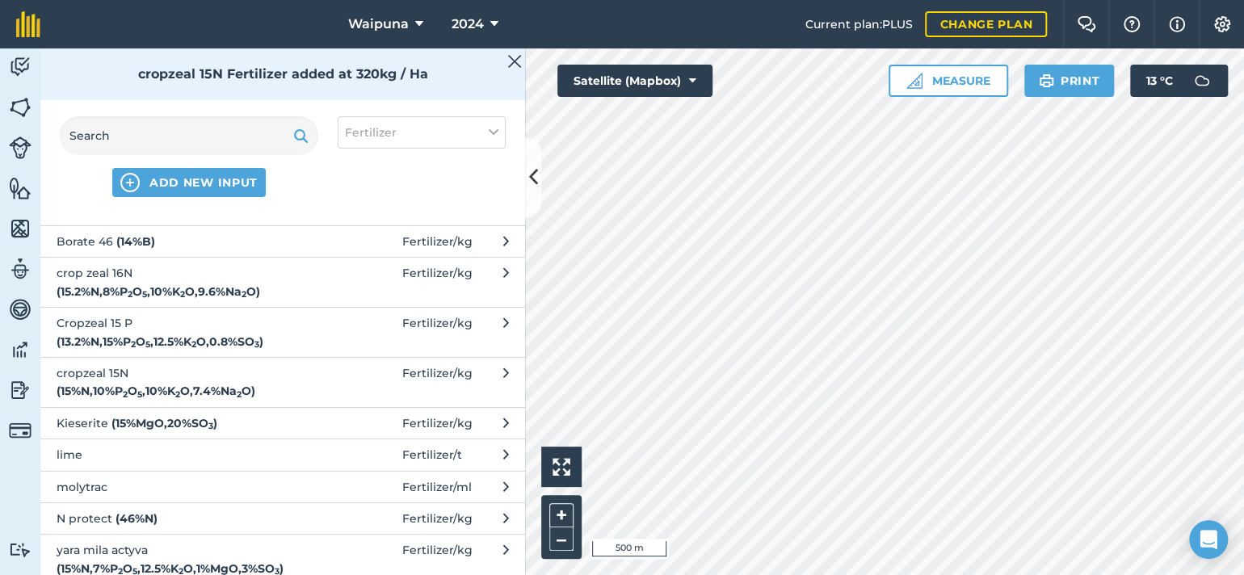
scroll to position [81, 0]
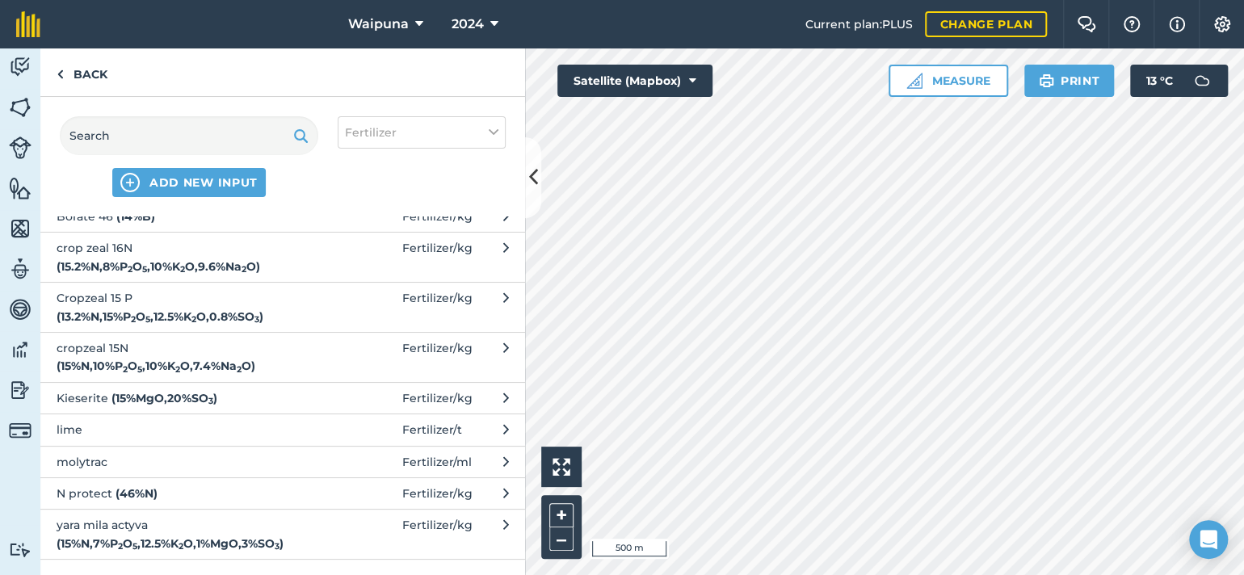
click at [198, 225] on span "Borate 46 ( 14 % B )" at bounding box center [189, 217] width 264 height 18
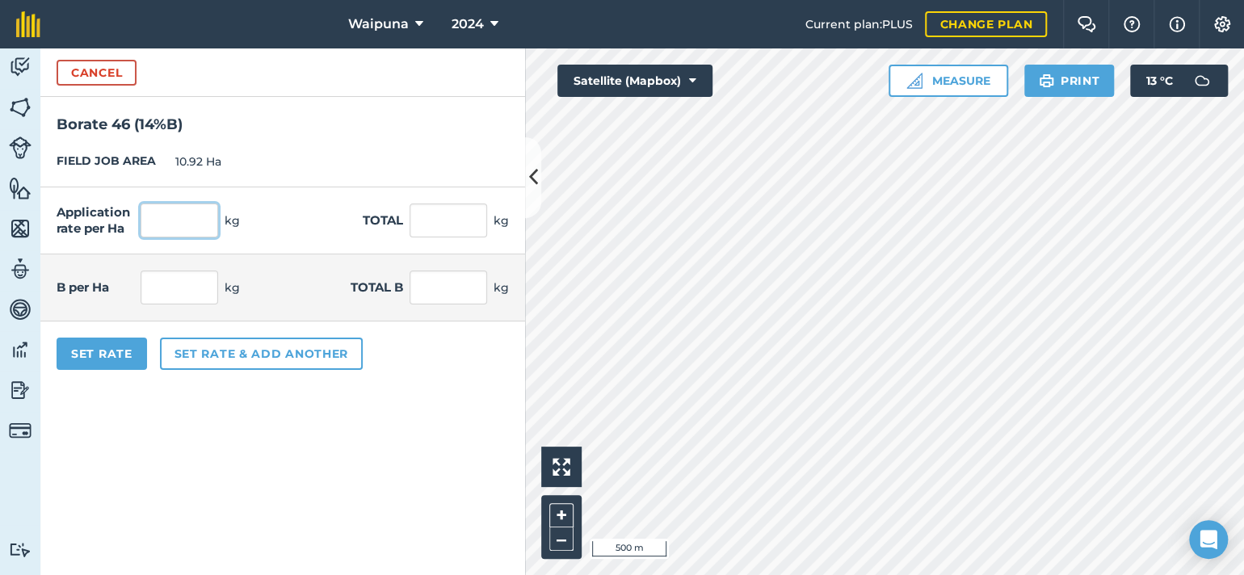
click at [218, 238] on input "text" at bounding box center [180, 221] width 78 height 34
type input "20"
type input "218.4"
type input "2.8"
type input "30.576"
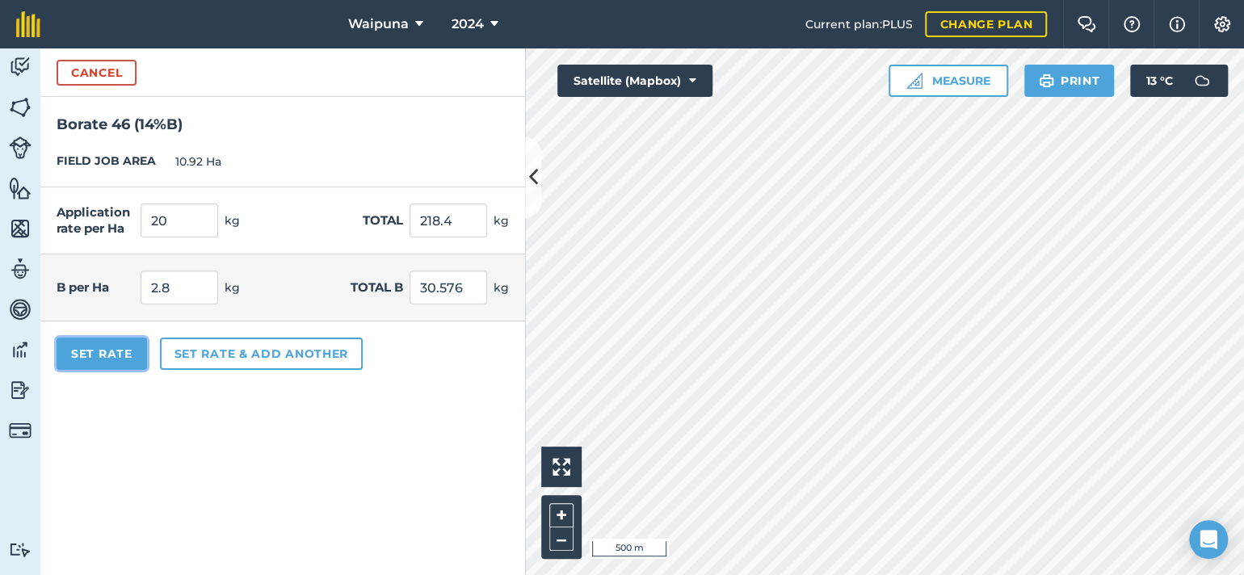
click at [107, 370] on button "Set Rate" at bounding box center [102, 354] width 91 height 32
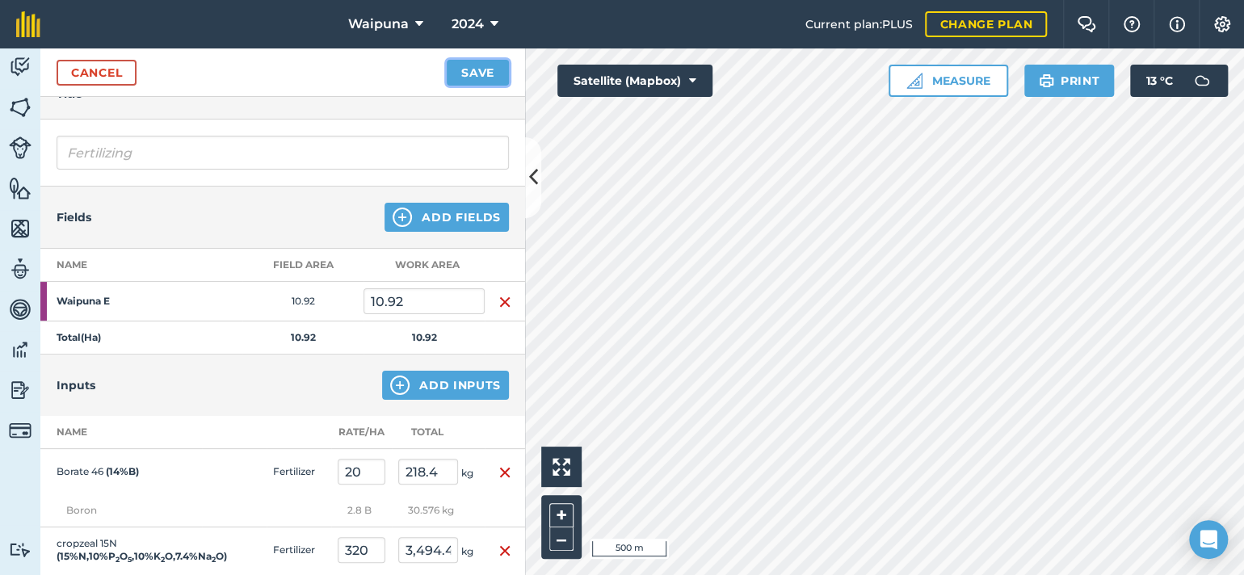
click at [460, 86] on button "Save" at bounding box center [478, 73] width 62 height 26
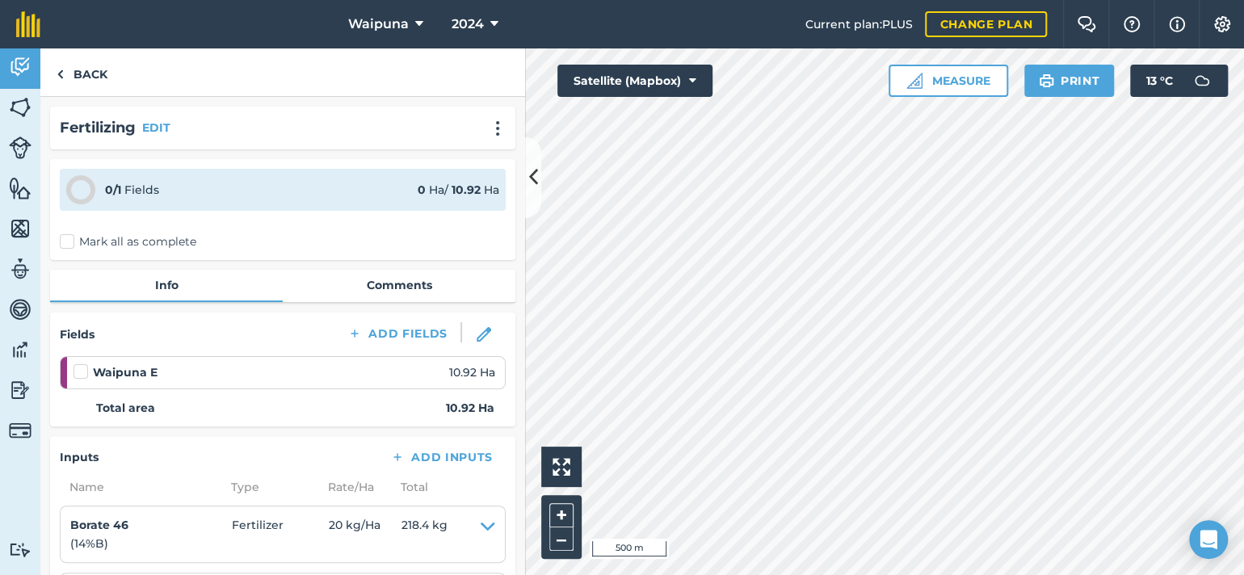
click at [53, 260] on div "0 / 1 Fields 0 Ha / 10.92 Ha Mark all as complete" at bounding box center [282, 209] width 465 height 101
click at [78, 251] on label "Mark all as complete" at bounding box center [128, 242] width 137 height 17
click at [70, 244] on input "Mark all as complete" at bounding box center [65, 239] width 11 height 11
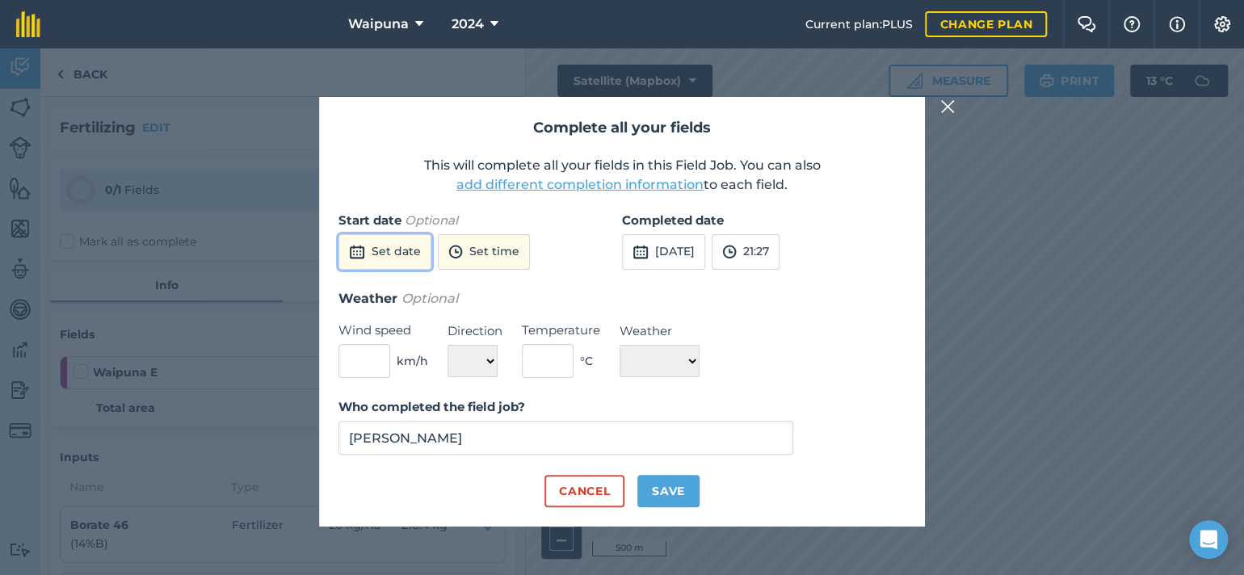
click at [406, 234] on button "Set date" at bounding box center [385, 252] width 93 height 36
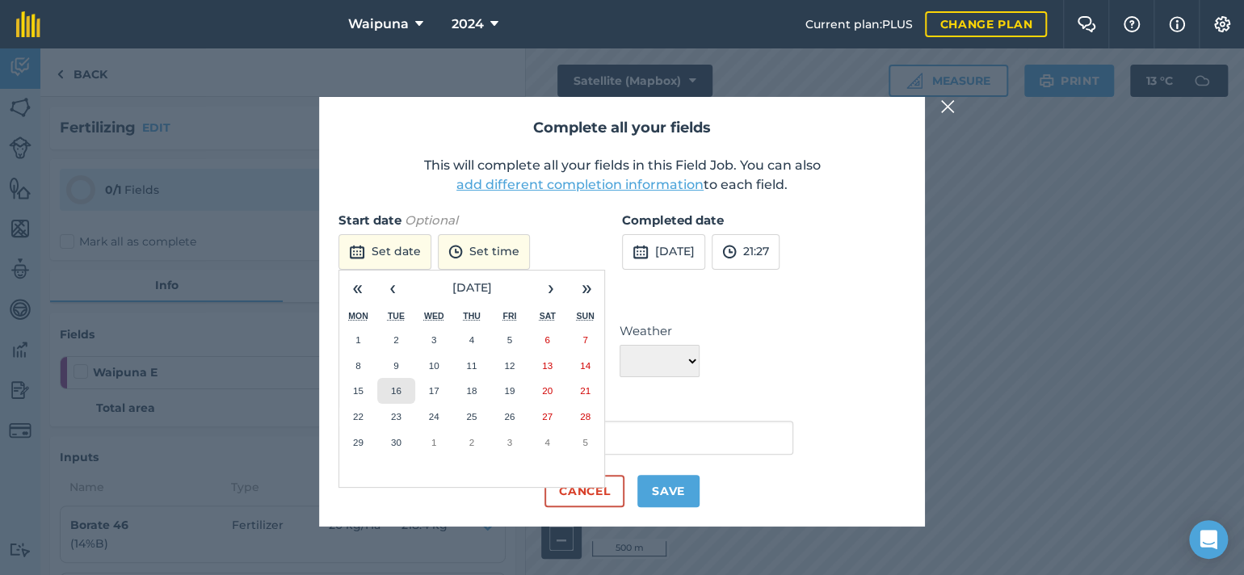
click at [398, 385] on abbr "16" at bounding box center [396, 390] width 11 height 11
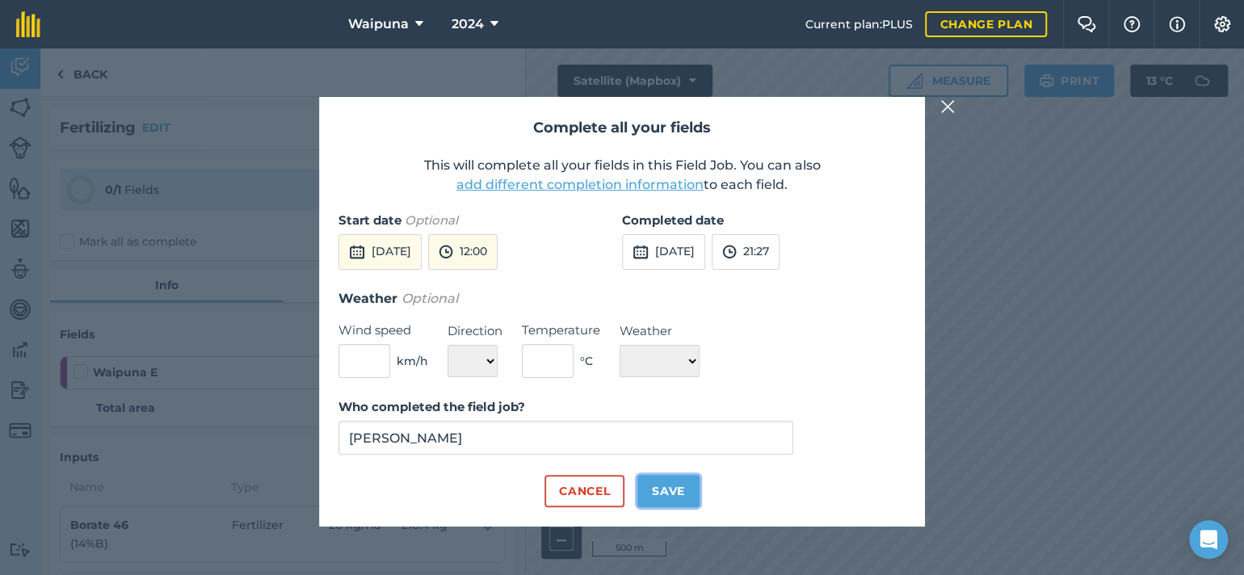
click at [685, 507] on button "Save" at bounding box center [669, 491] width 62 height 32
checkbox input "true"
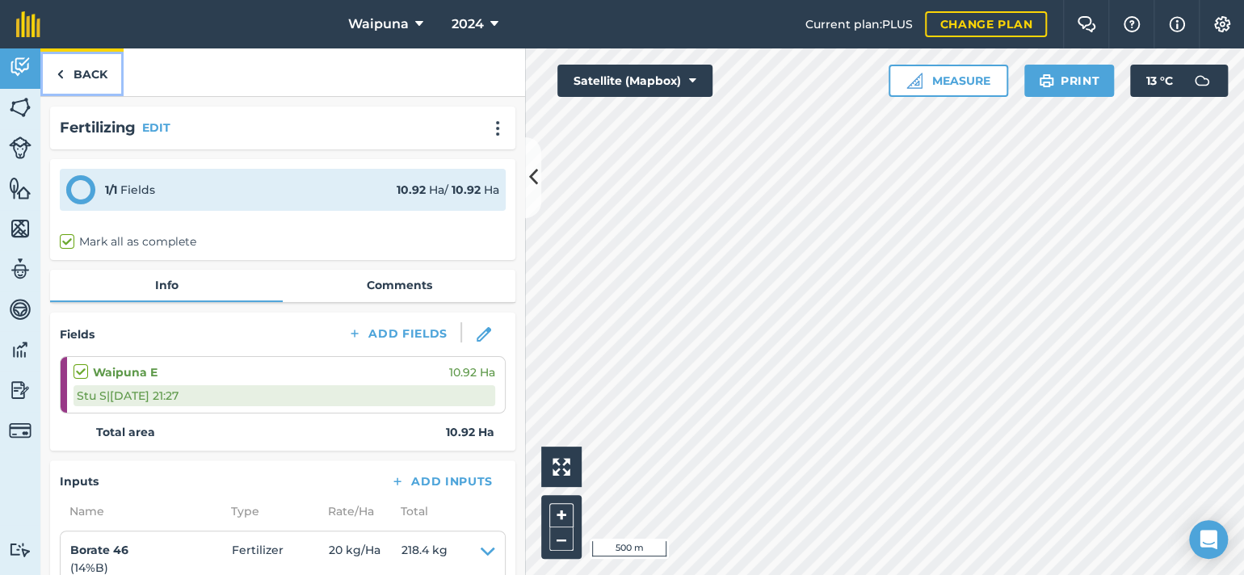
click at [95, 88] on link "Back" at bounding box center [81, 72] width 83 height 48
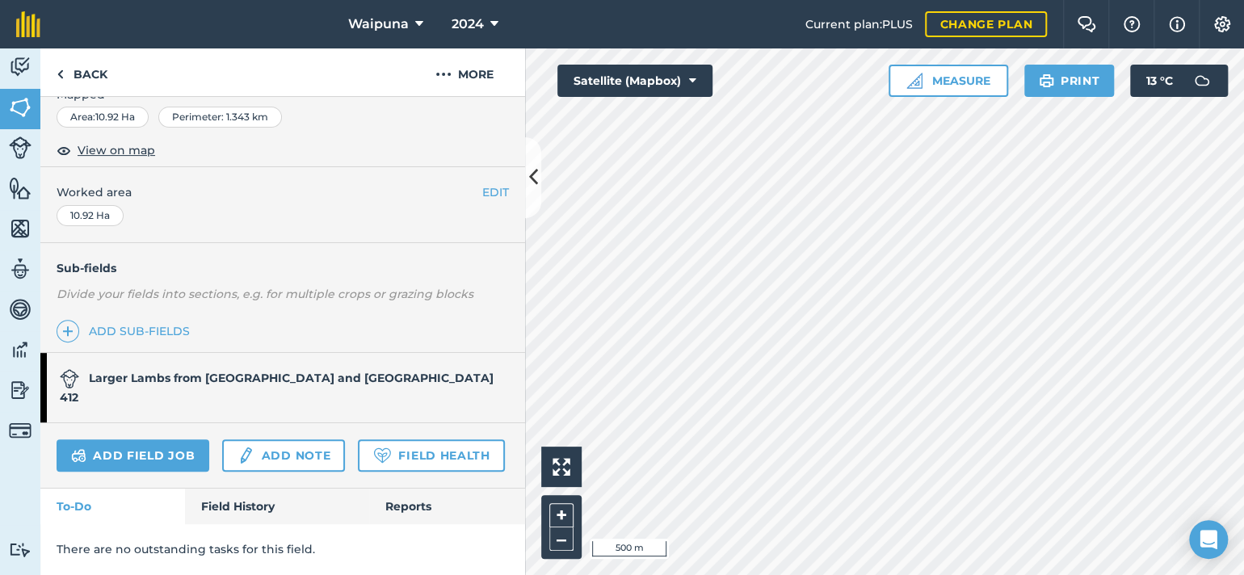
scroll to position [417, 0]
click at [276, 516] on link "Field History" at bounding box center [276, 507] width 183 height 36
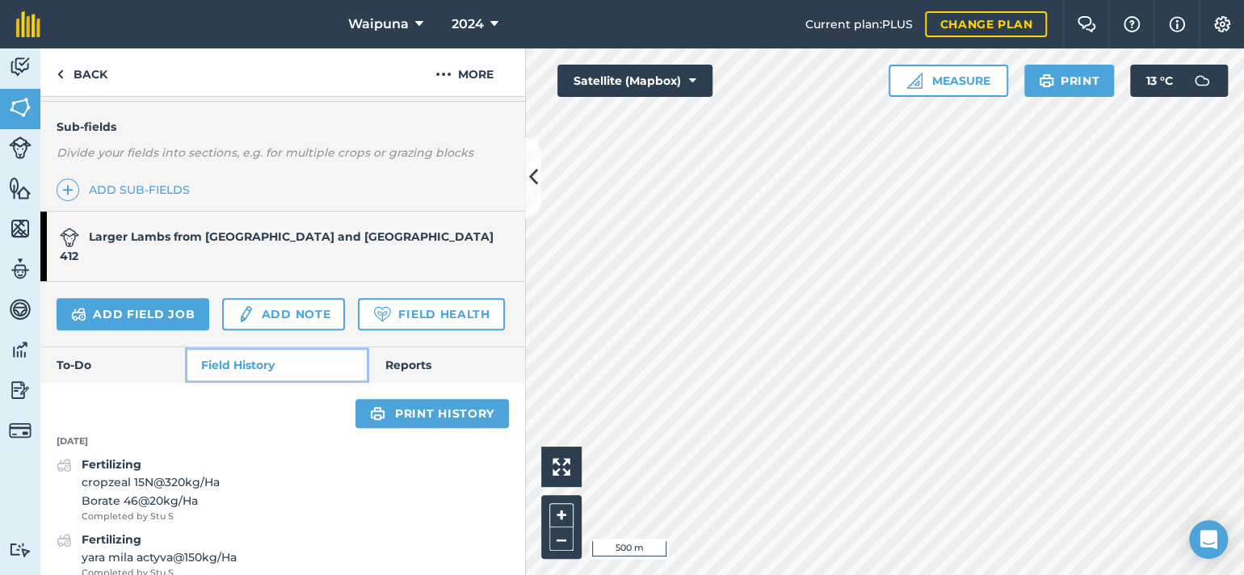
scroll to position [336, 0]
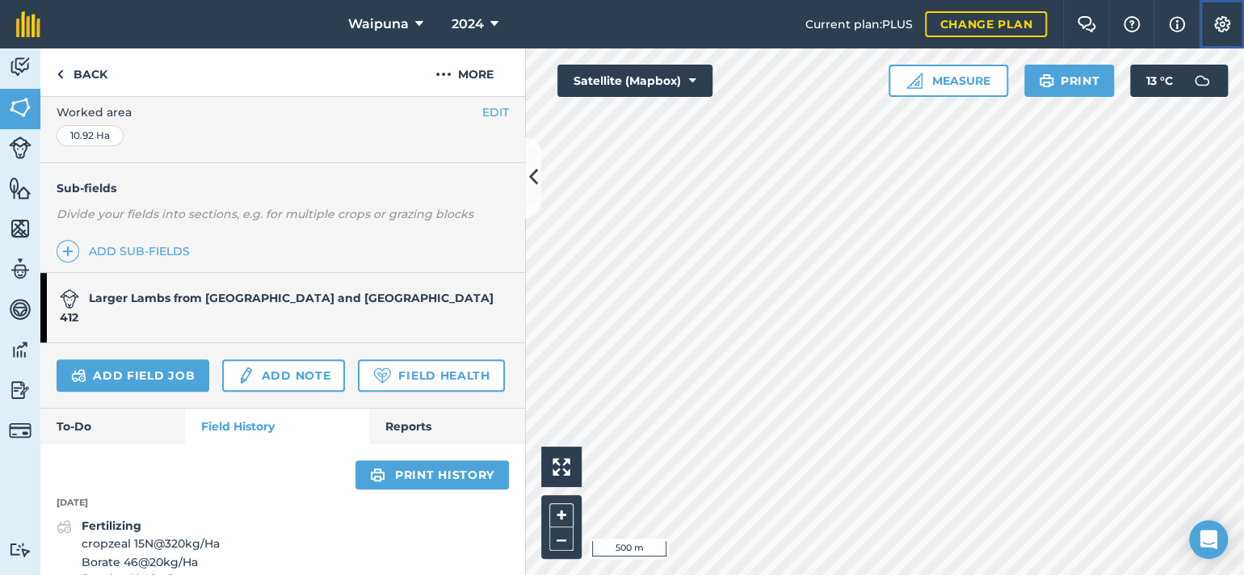
click at [1222, 32] on img at bounding box center [1222, 24] width 19 height 16
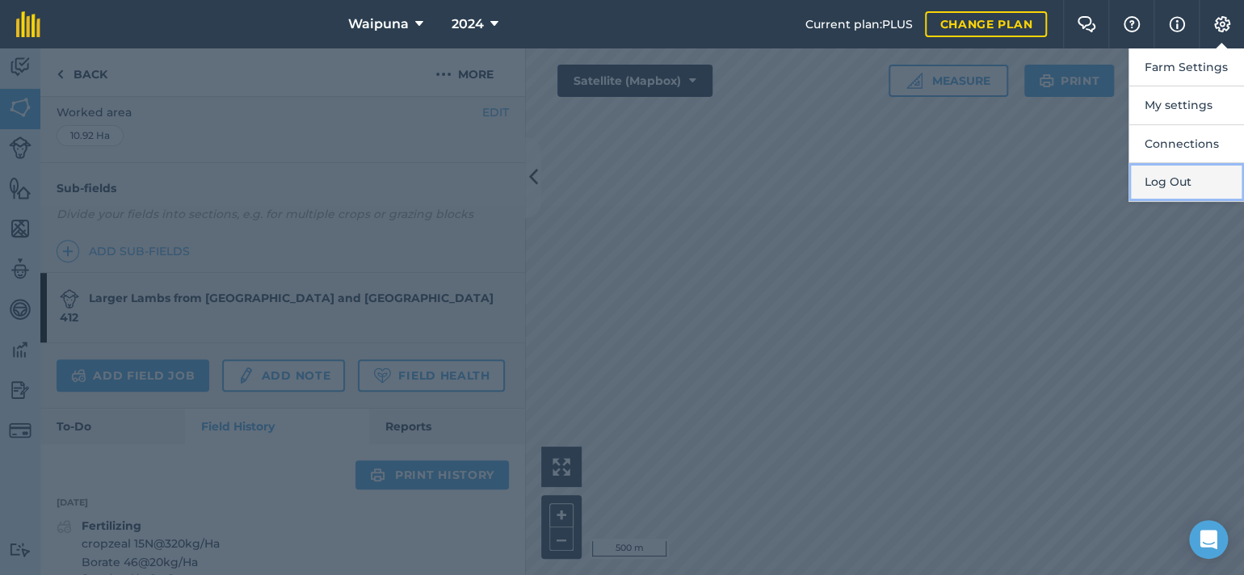
click at [1172, 201] on button "Log Out" at bounding box center [1187, 182] width 116 height 38
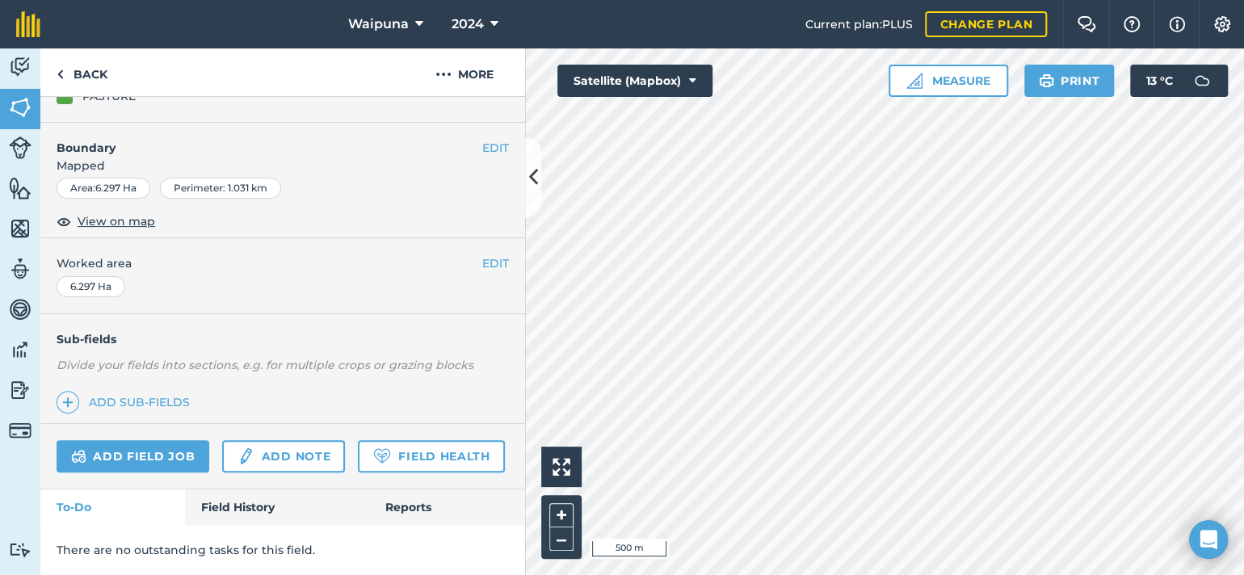
scroll to position [356, 0]
click at [243, 506] on link "Field History" at bounding box center [276, 508] width 183 height 36
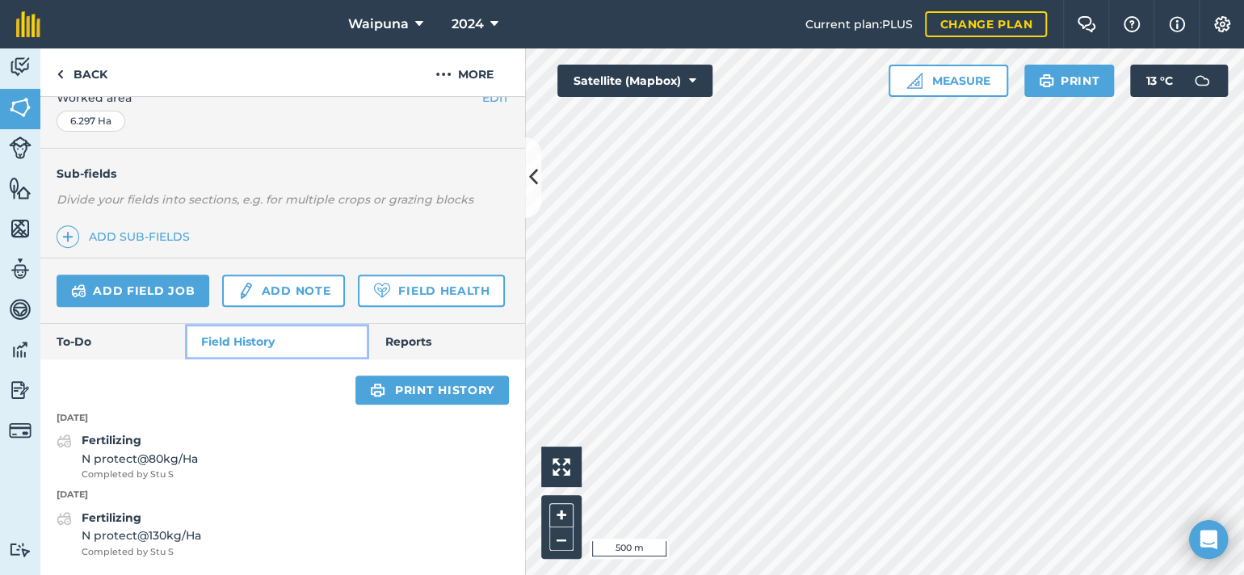
scroll to position [464, 0]
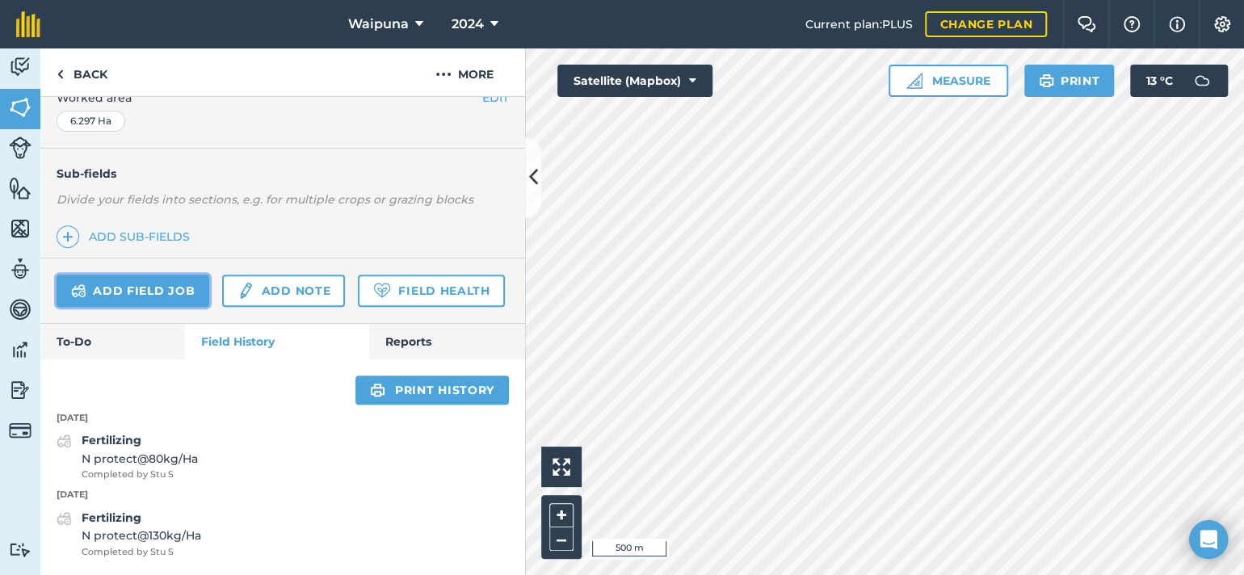
click at [193, 276] on link "Add field job" at bounding box center [133, 291] width 153 height 32
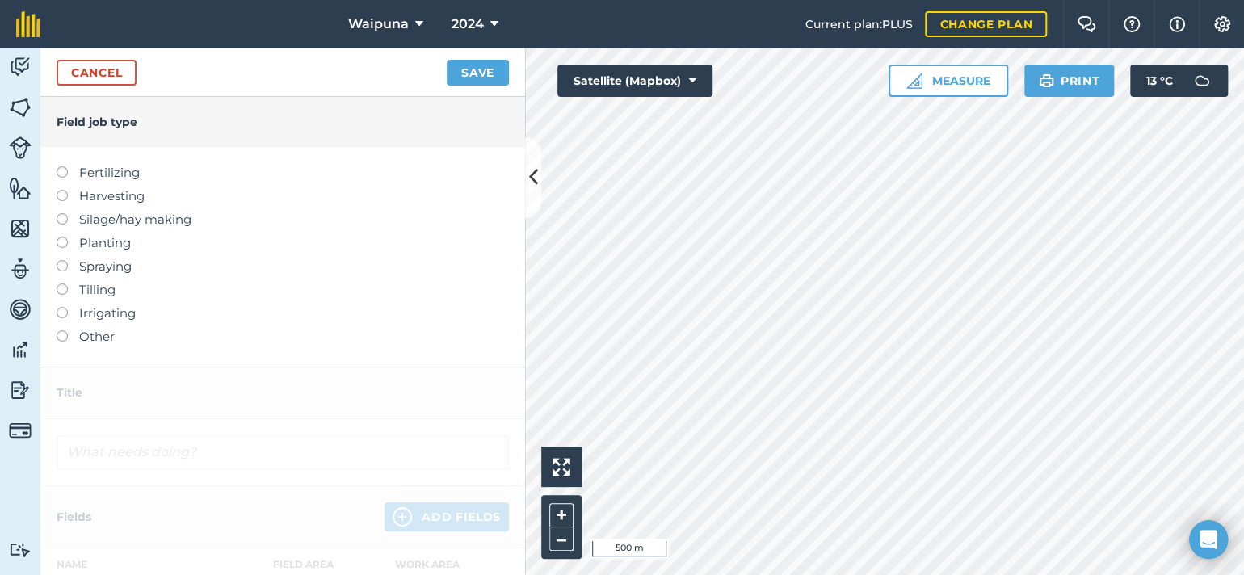
click at [68, 260] on label at bounding box center [68, 260] width 23 height 0
type input "Spraying"
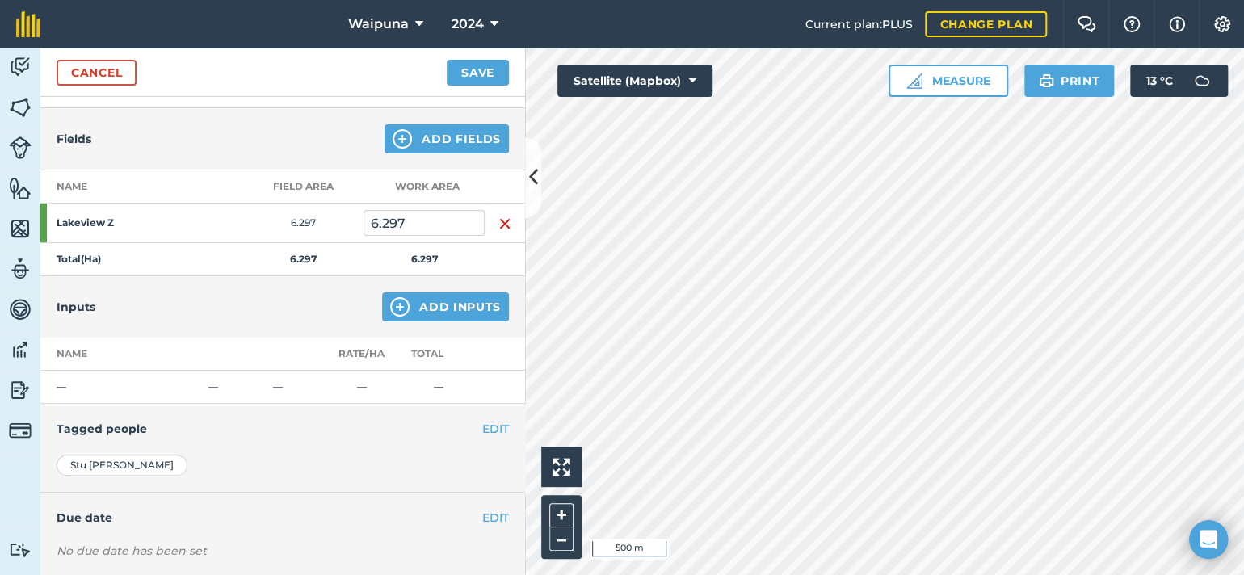
scroll to position [162, 0]
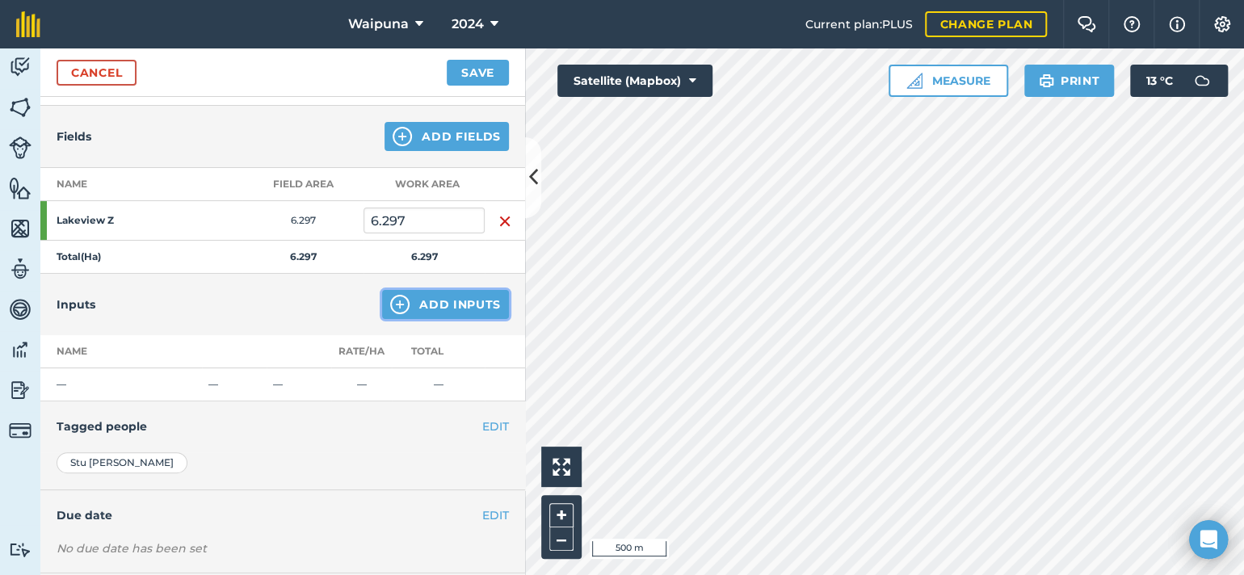
click at [407, 319] on button "Add Inputs" at bounding box center [445, 304] width 127 height 29
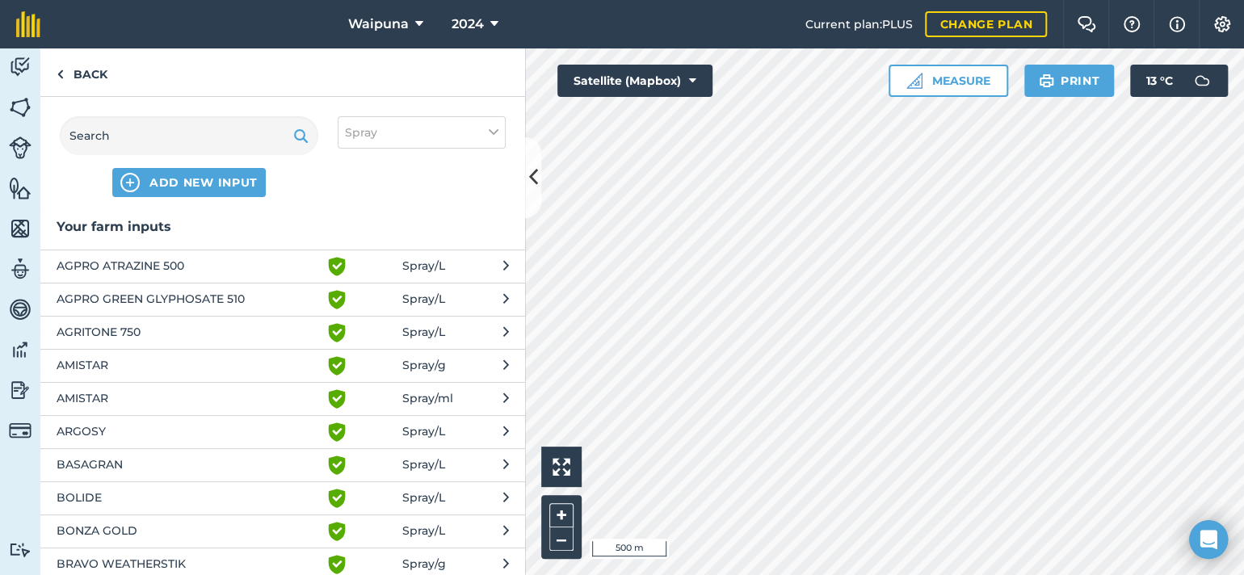
click at [212, 309] on span "AGPRO GREEN GLYPHOSATE 510" at bounding box center [189, 299] width 264 height 19
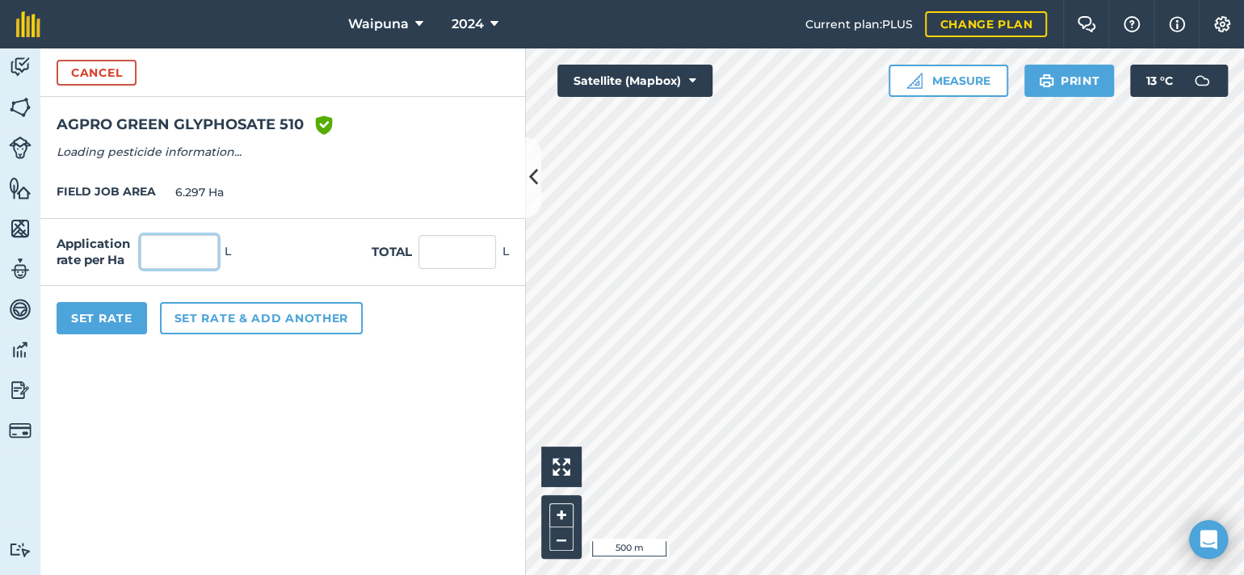
click at [218, 269] on input "text" at bounding box center [180, 252] width 78 height 34
type input "3"
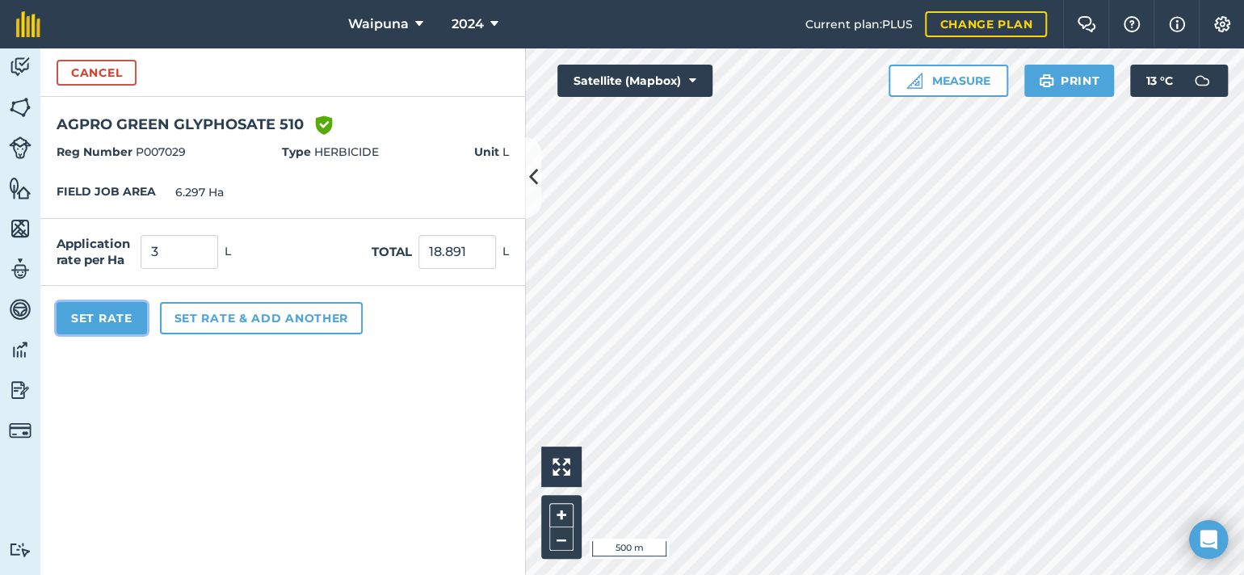
click at [140, 335] on button "Set Rate" at bounding box center [102, 318] width 91 height 32
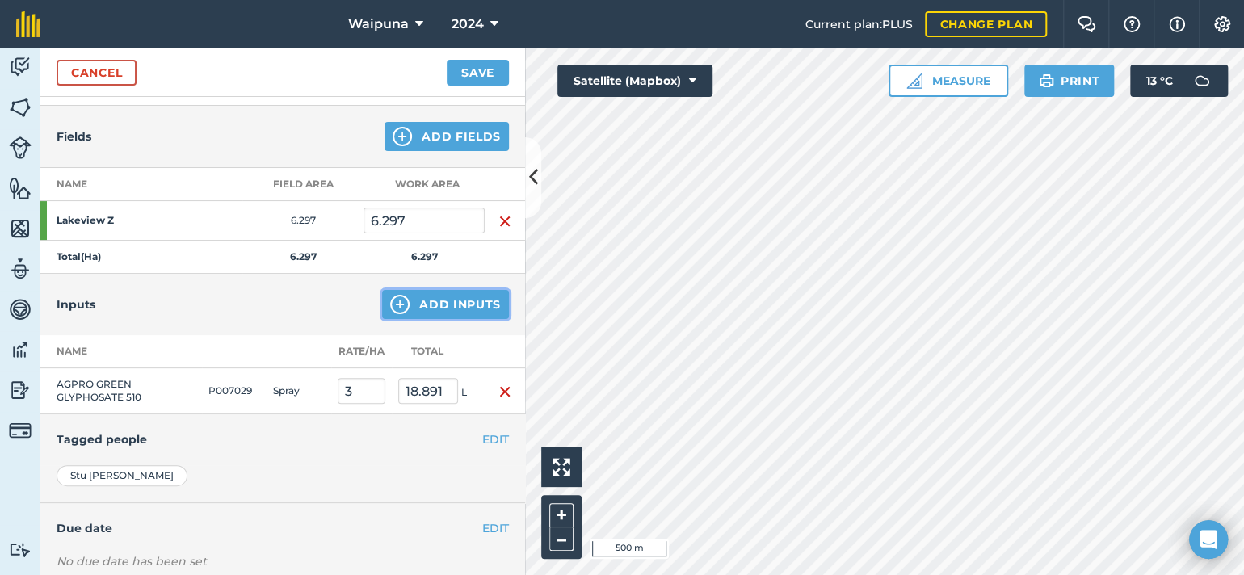
click at [406, 319] on button "Add Inputs" at bounding box center [445, 304] width 127 height 29
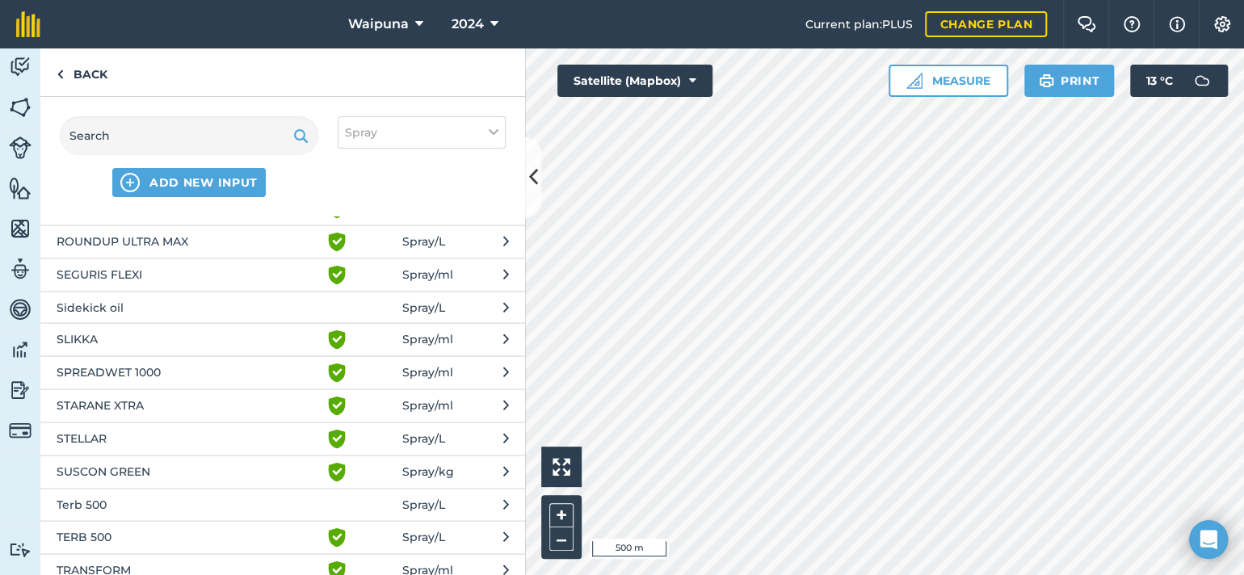
scroll to position [1778, 0]
click at [144, 52] on span "PULSE PENETRANT" at bounding box center [189, 41] width 264 height 19
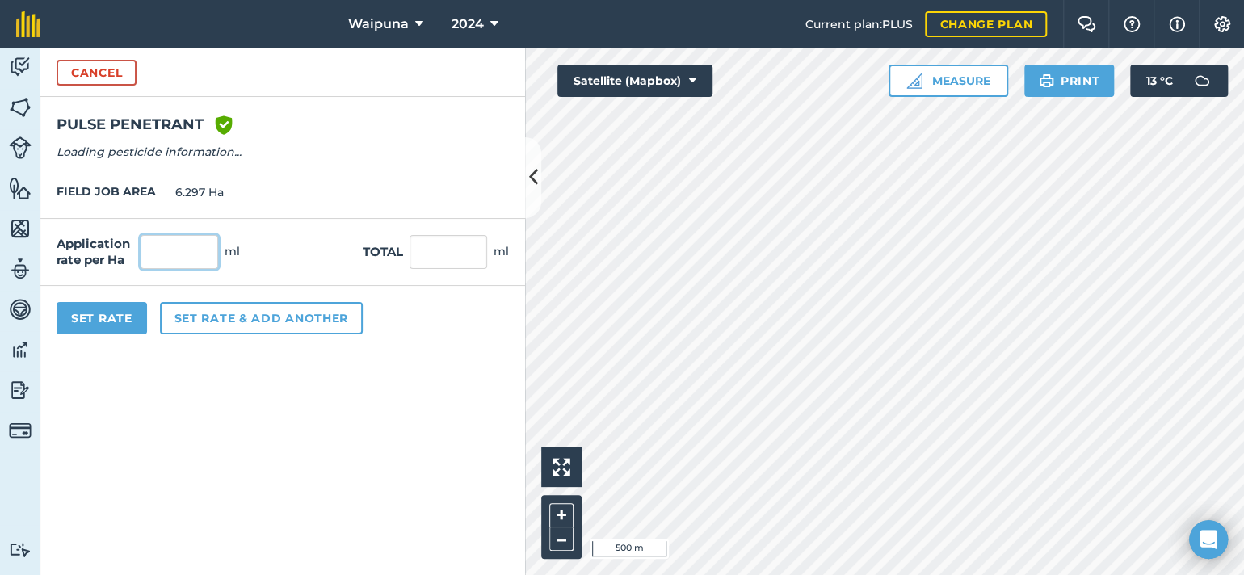
click at [212, 269] on input "text" at bounding box center [180, 252] width 78 height 34
type input "200"
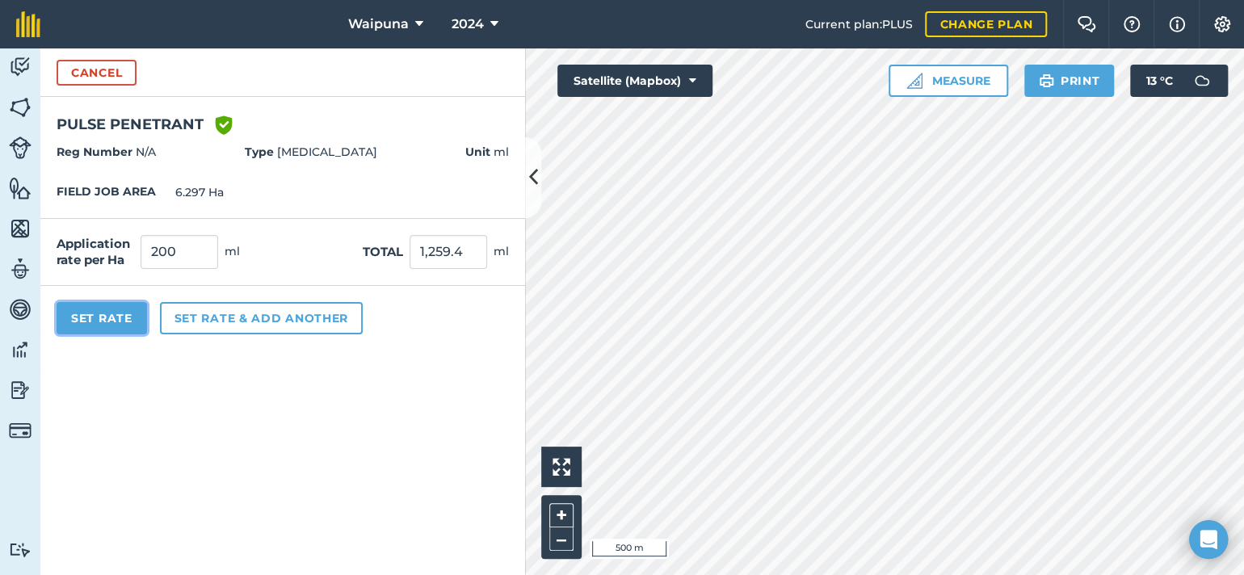
click at [105, 335] on button "Set Rate" at bounding box center [102, 318] width 91 height 32
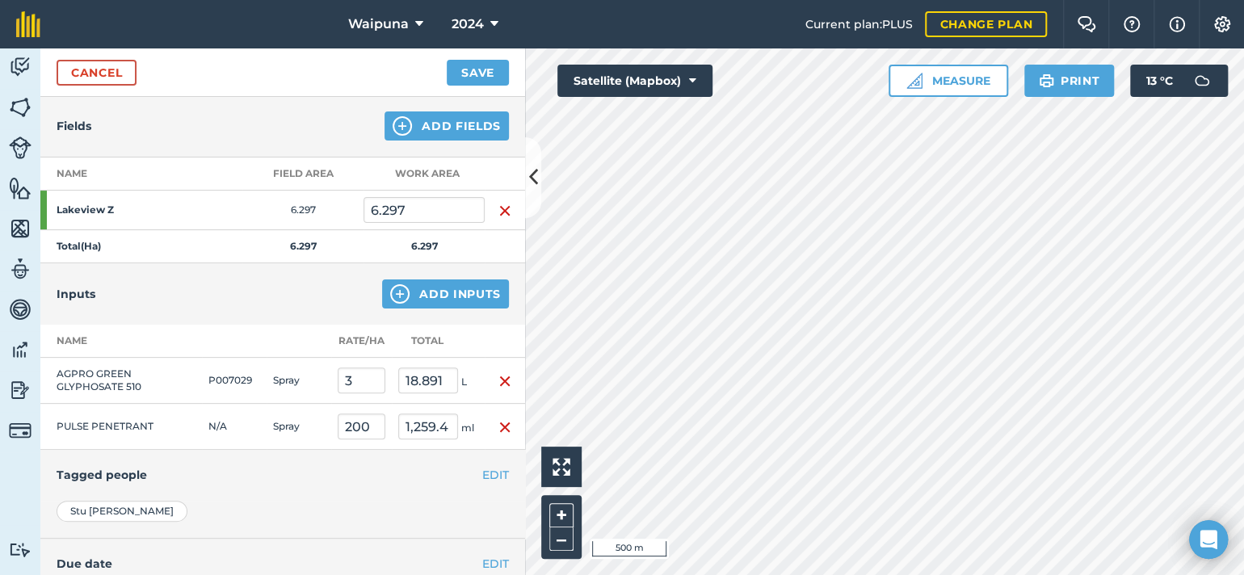
scroll to position [162, 0]
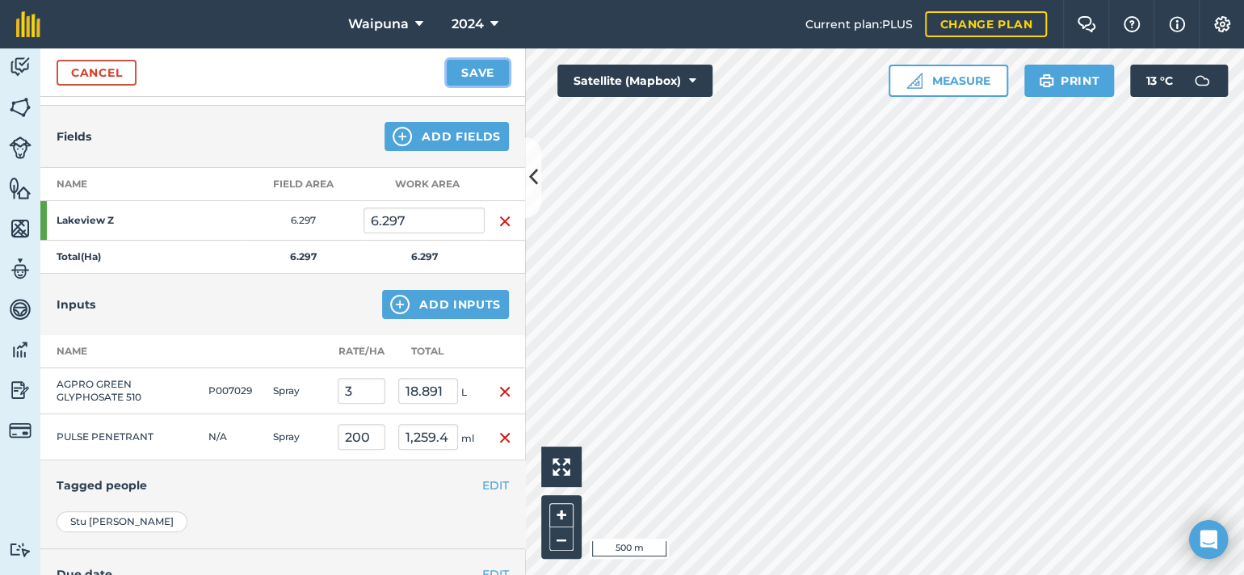
click at [479, 86] on button "Save" at bounding box center [478, 73] width 62 height 26
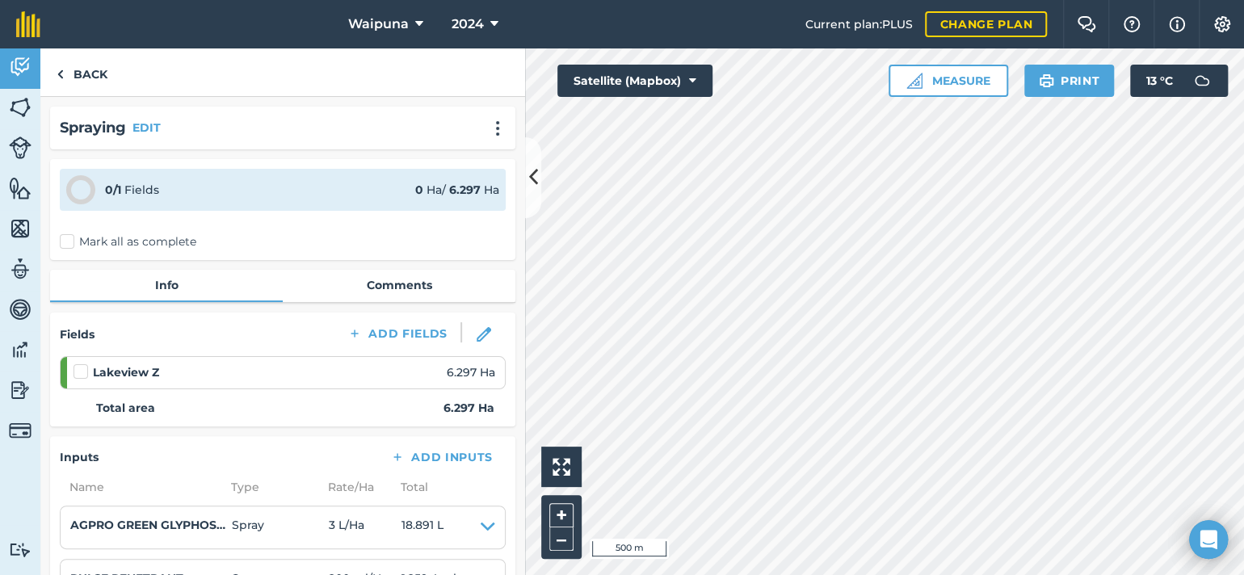
click at [81, 251] on label "Mark all as complete" at bounding box center [128, 242] width 137 height 17
click at [70, 244] on input "Mark all as complete" at bounding box center [65, 239] width 11 height 11
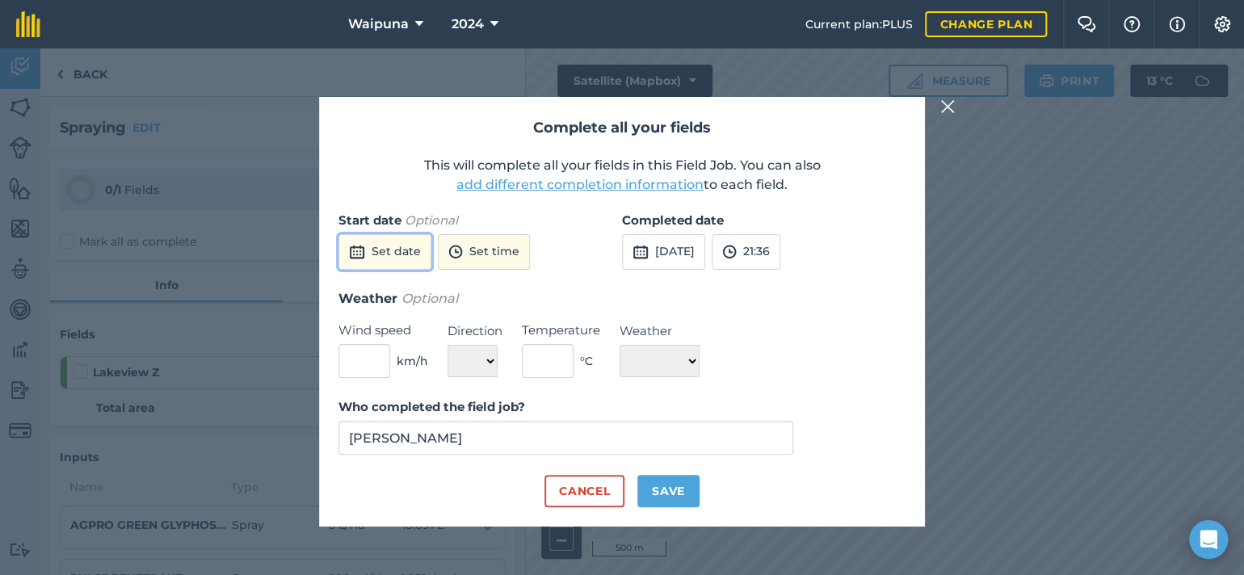
click at [393, 234] on button "Set date" at bounding box center [385, 252] width 93 height 36
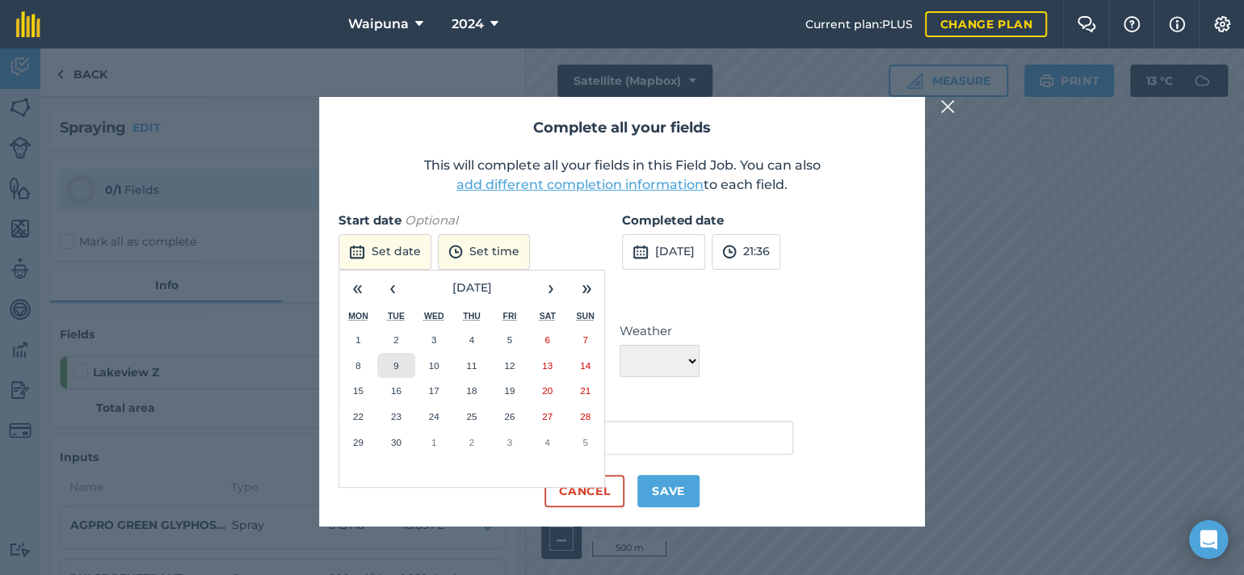
click at [398, 360] on abbr "9" at bounding box center [396, 365] width 5 height 11
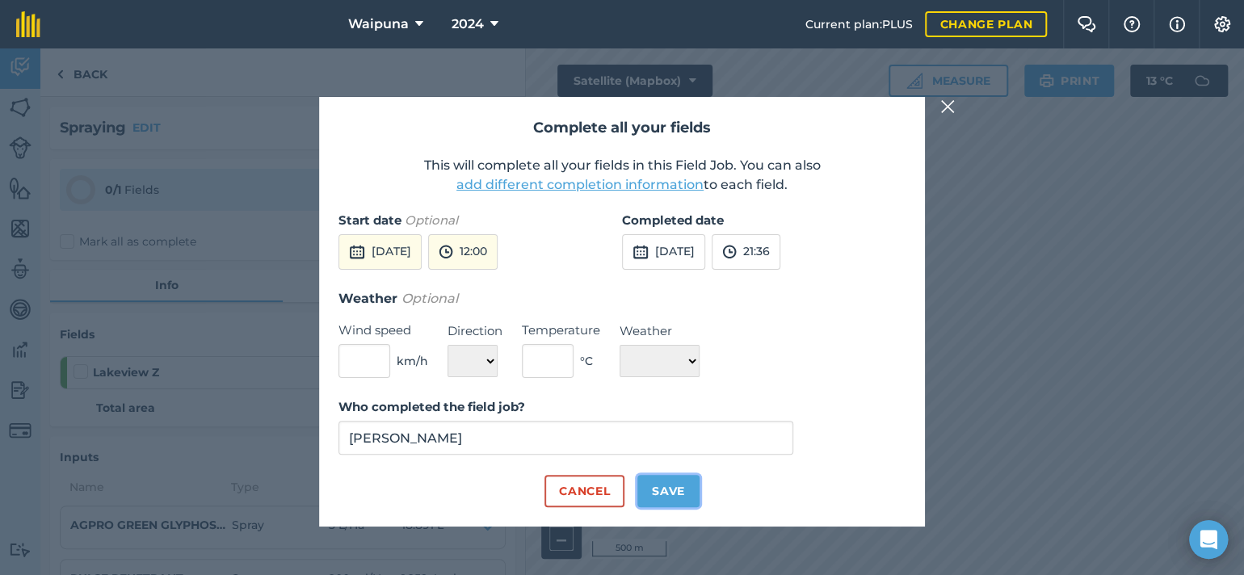
click at [697, 507] on button "Save" at bounding box center [669, 491] width 62 height 32
checkbox input "true"
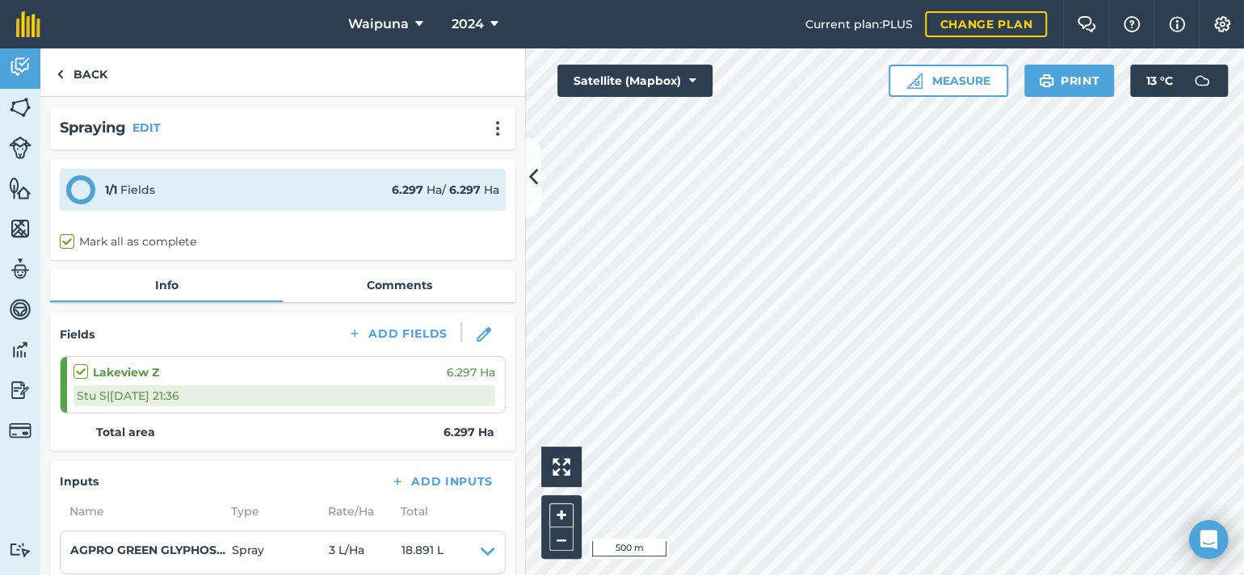
click at [73, 251] on label "Mark all as complete" at bounding box center [128, 242] width 137 height 17
click at [70, 244] on input "Mark all as complete" at bounding box center [65, 239] width 11 height 11
checkbox input "true"
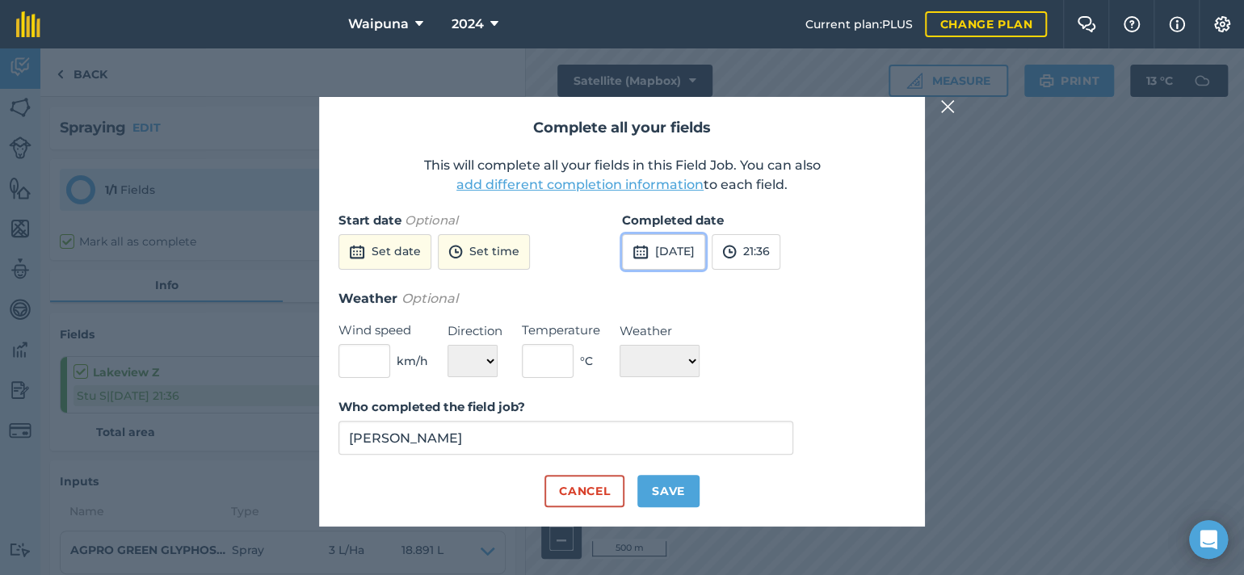
click at [684, 242] on button "[DATE]" at bounding box center [663, 252] width 83 height 36
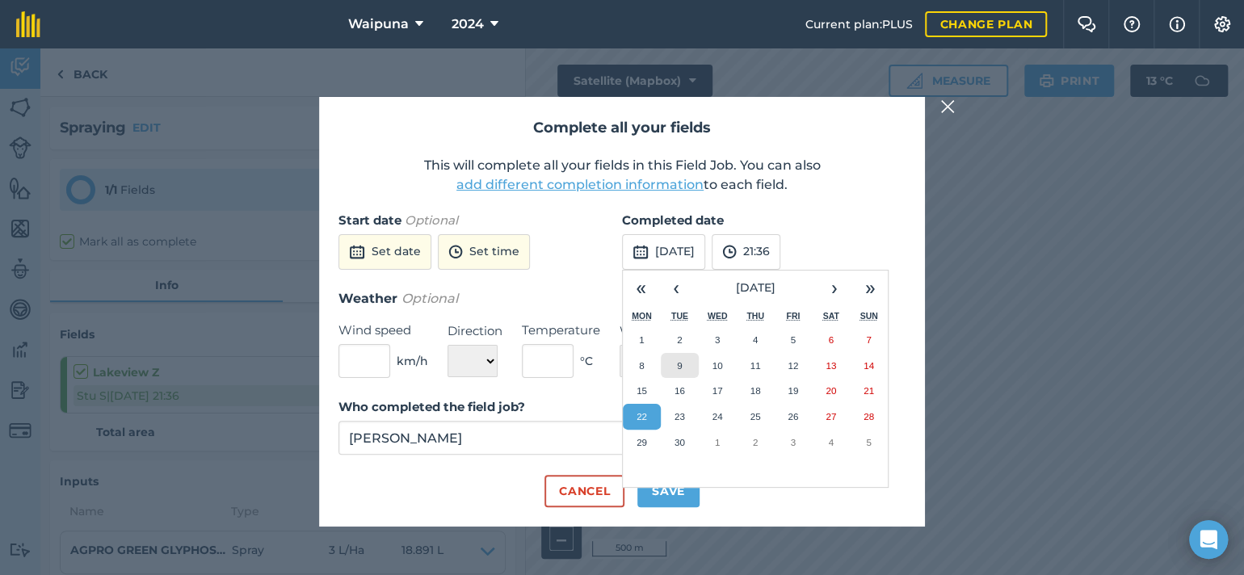
click at [676, 356] on button "9" at bounding box center [680, 366] width 38 height 26
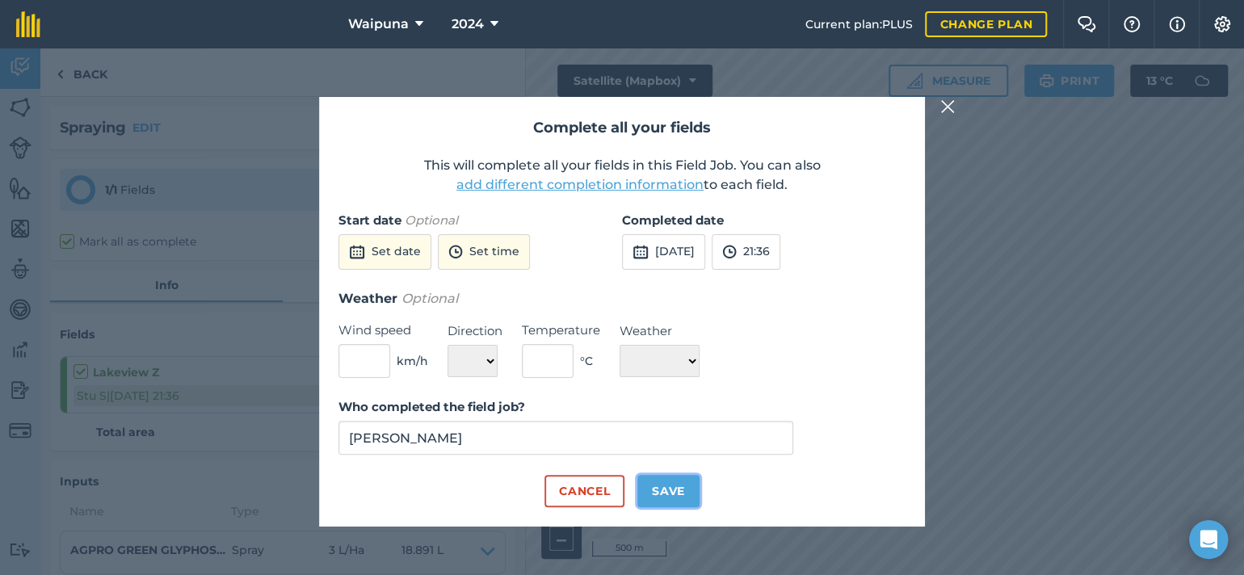
click at [663, 507] on button "Save" at bounding box center [669, 491] width 62 height 32
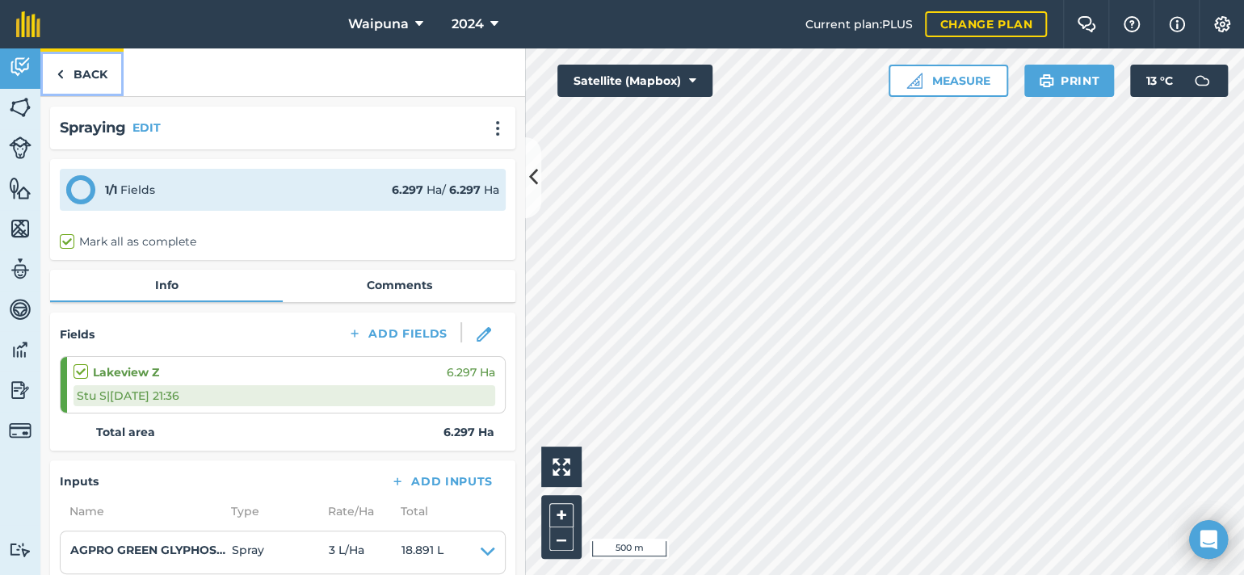
click at [82, 88] on link "Back" at bounding box center [81, 72] width 83 height 48
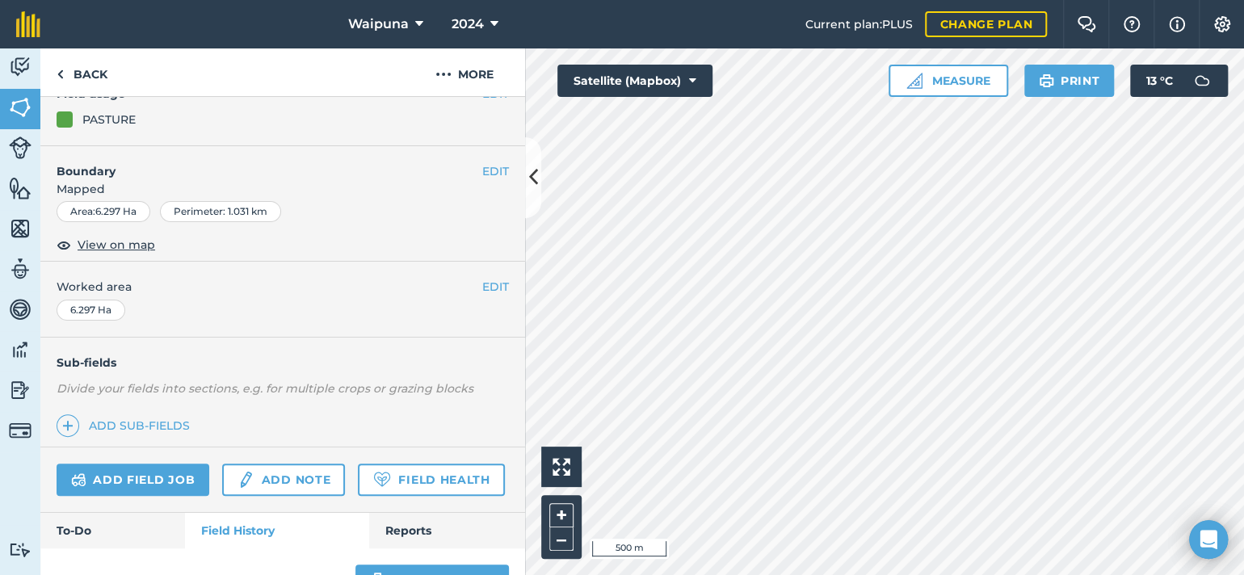
scroll to position [242, 0]
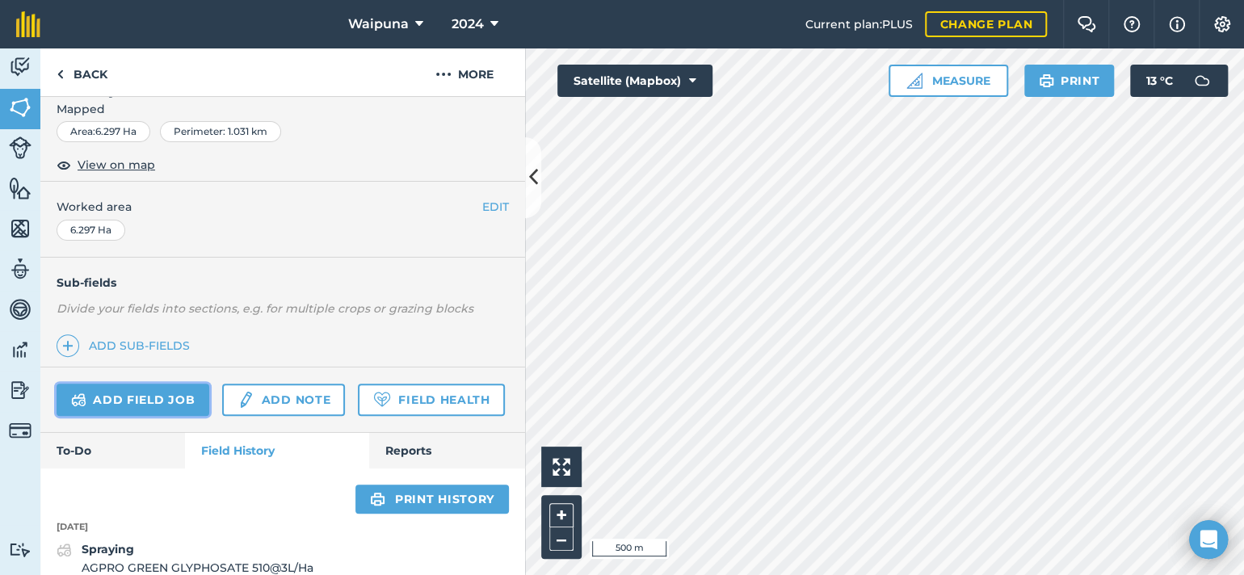
click at [167, 416] on link "Add field job" at bounding box center [133, 400] width 153 height 32
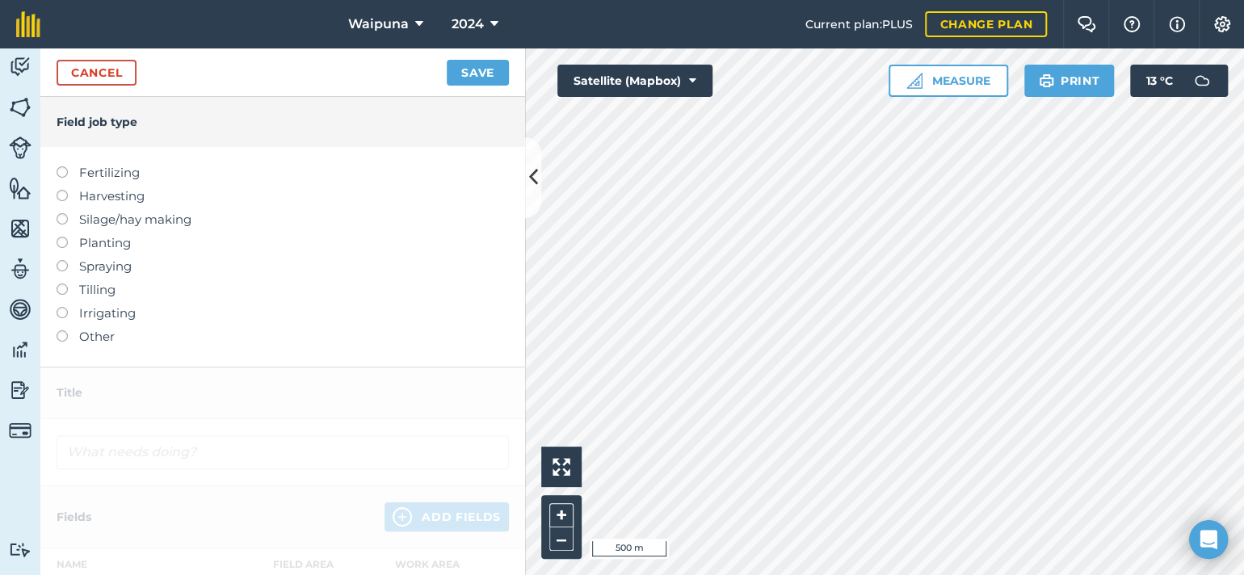
click at [74, 183] on label "Fertilizing" at bounding box center [283, 172] width 453 height 19
type input "Fertilizing"
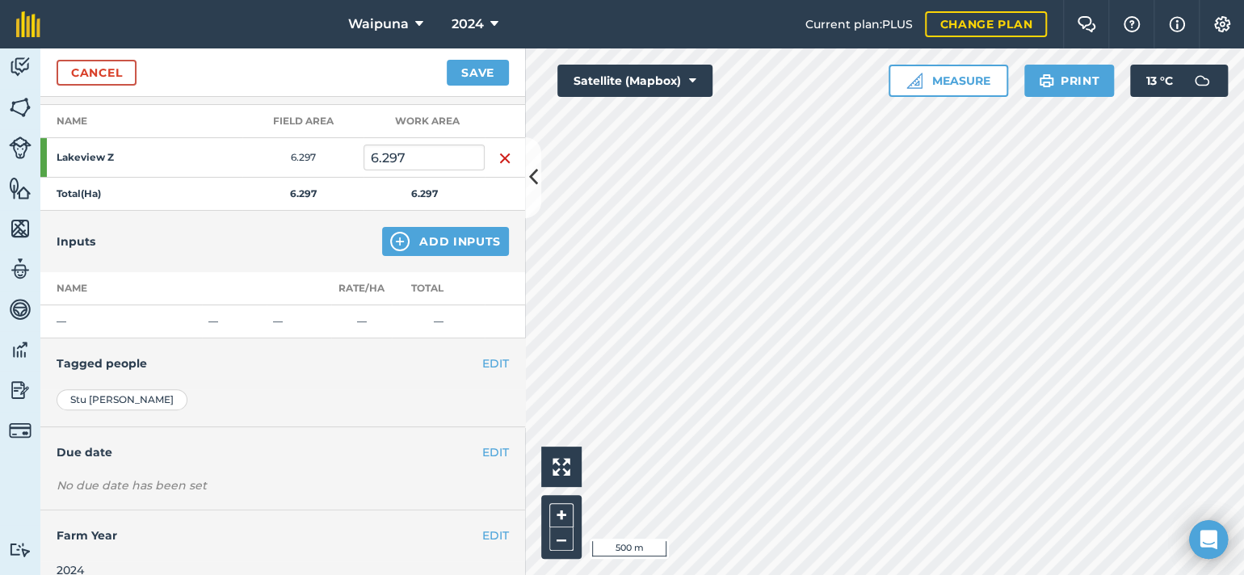
scroll to position [242, 0]
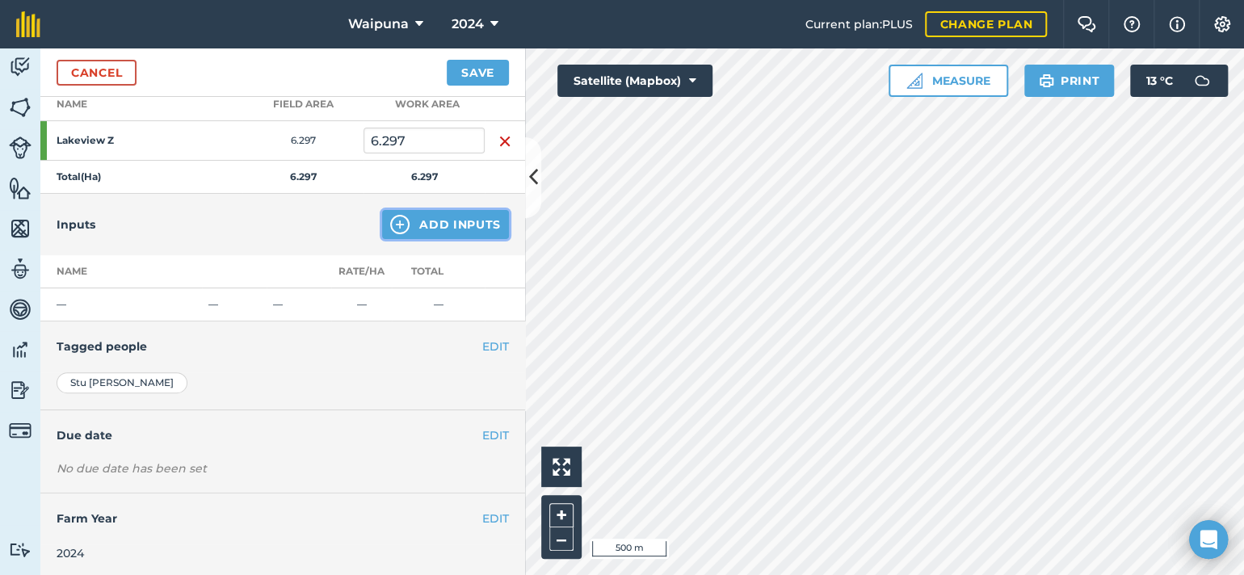
click at [382, 239] on button "Add Inputs" at bounding box center [445, 224] width 127 height 29
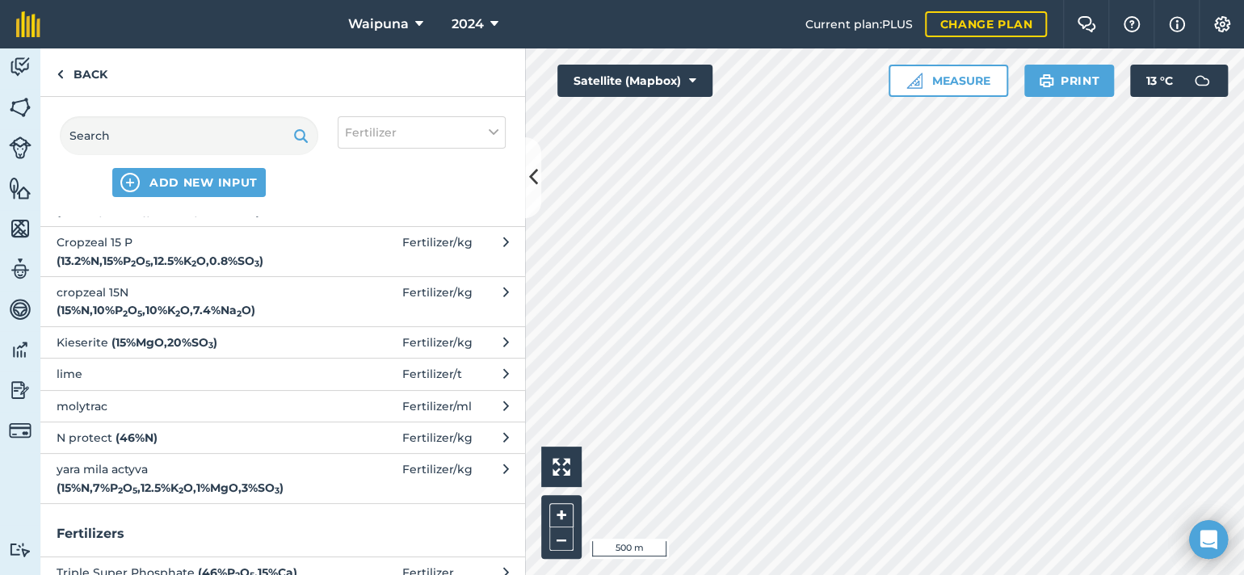
scroll to position [162, 0]
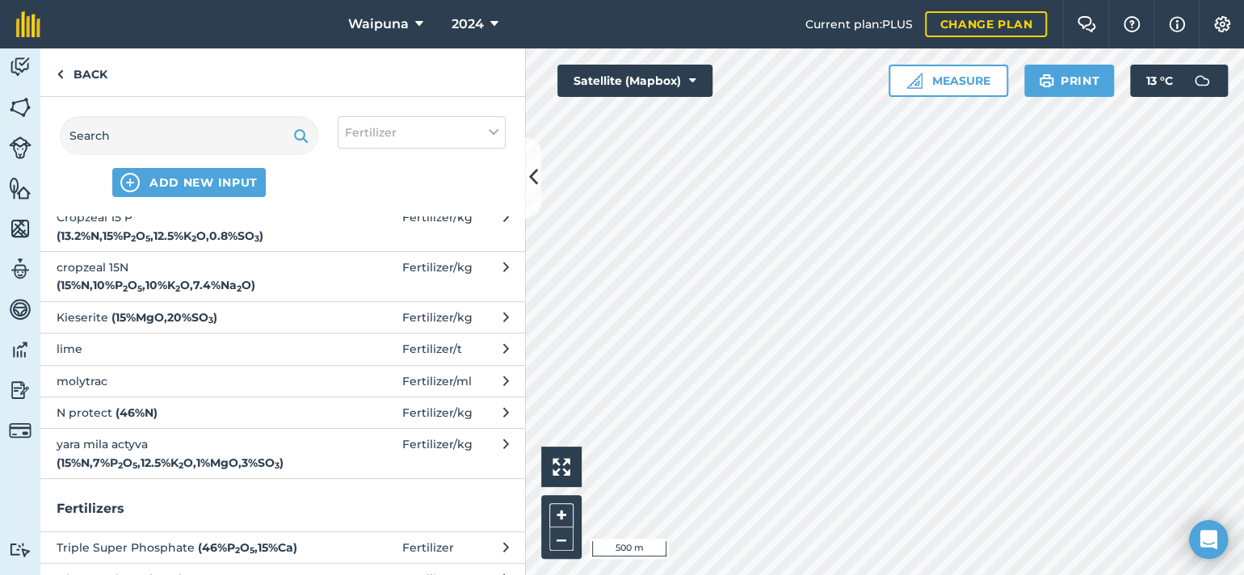
click at [194, 245] on span "Cropzeal 15 P ( 13.2 % N , 15 % P 2 O 5 , 12.5 % K 2 O , 0.8 % SO 3 )" at bounding box center [189, 226] width 264 height 36
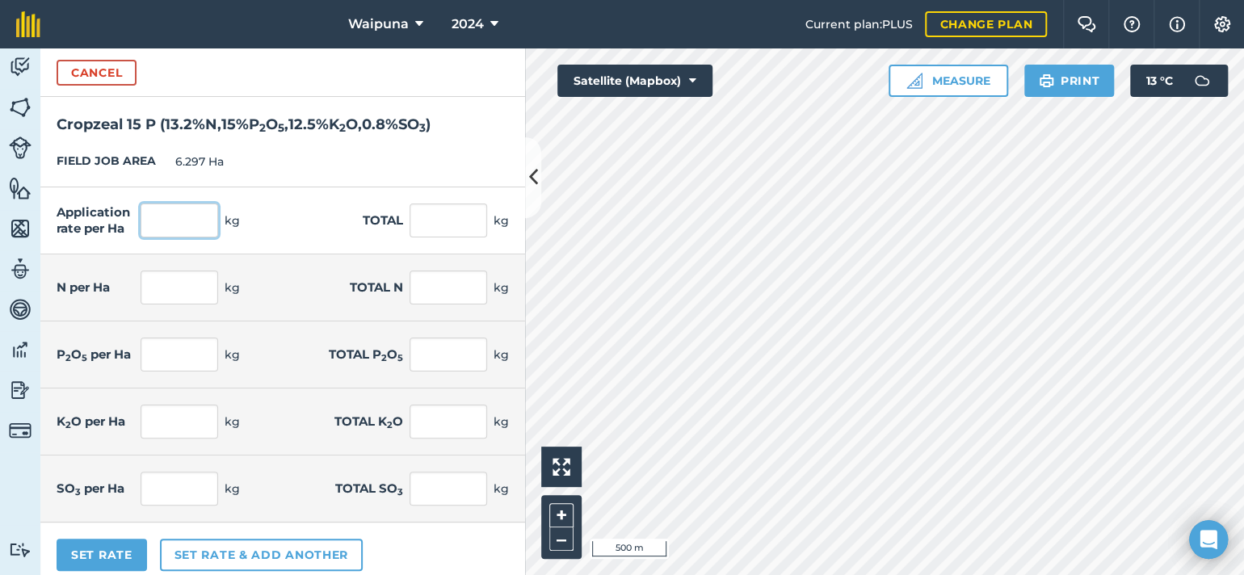
click at [200, 238] on input "text" at bounding box center [180, 221] width 78 height 34
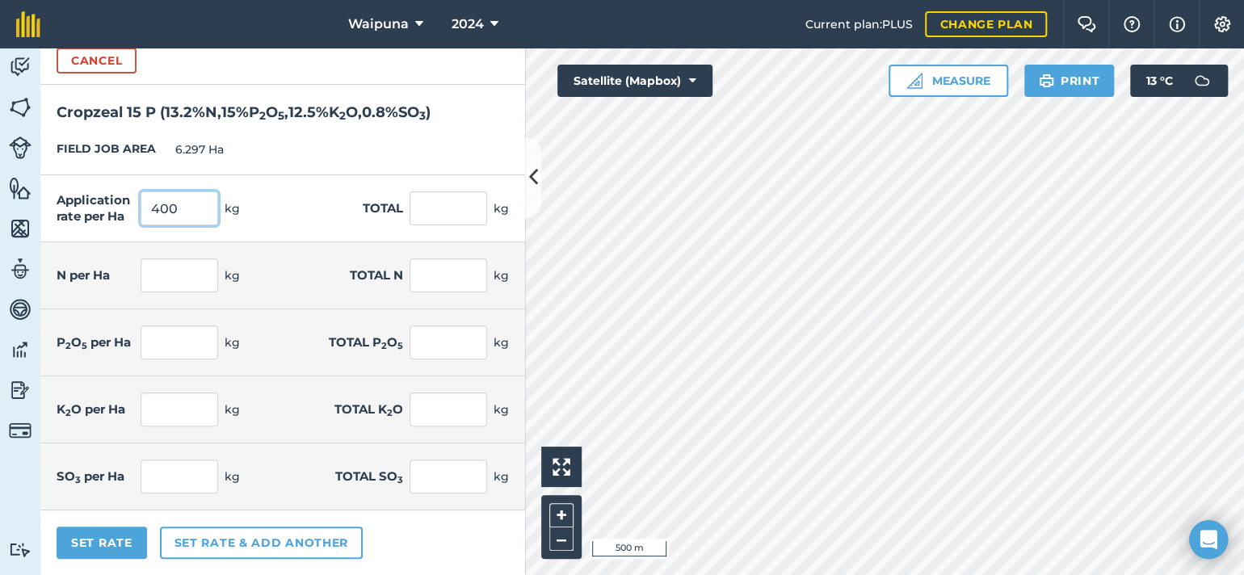
scroll to position [99, 0]
type input "400"
type input "2,518.8"
type input "52.8"
type input "332.482"
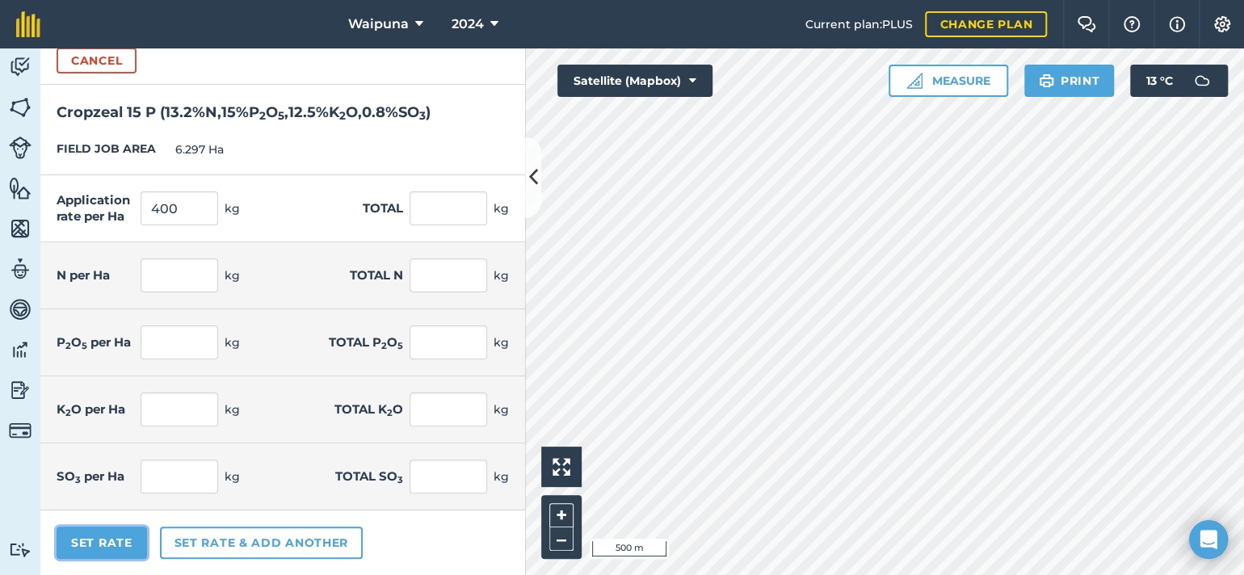
type input "60"
type input "377.82"
type input "50"
type input "314.85"
type input "3.2"
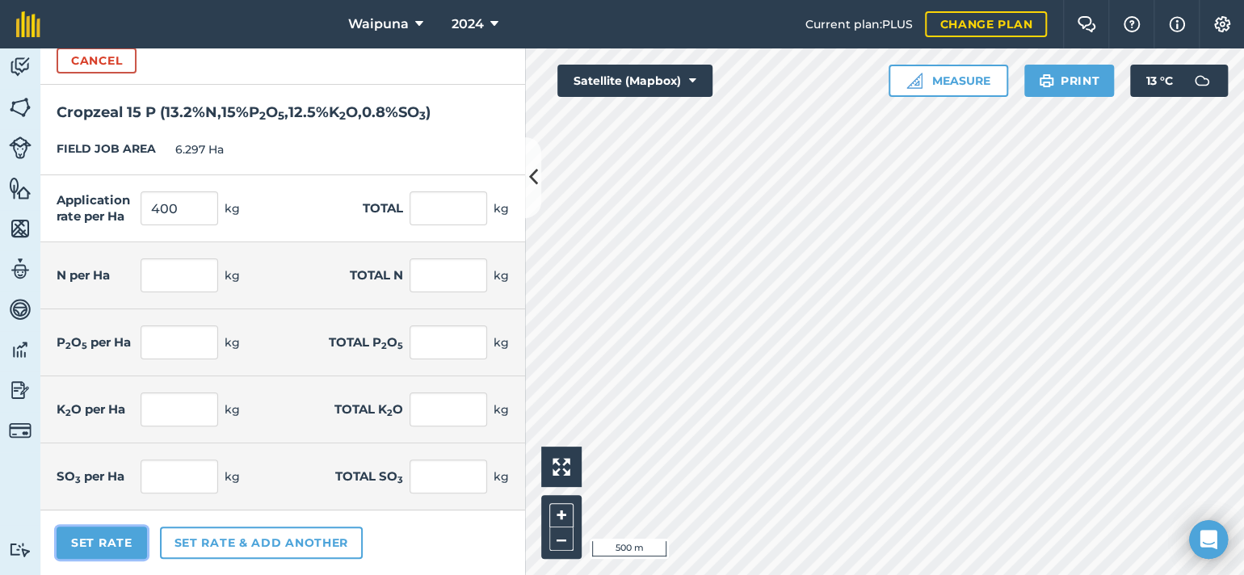
type input "20.15"
click at [134, 545] on button "Set Rate" at bounding box center [102, 543] width 91 height 32
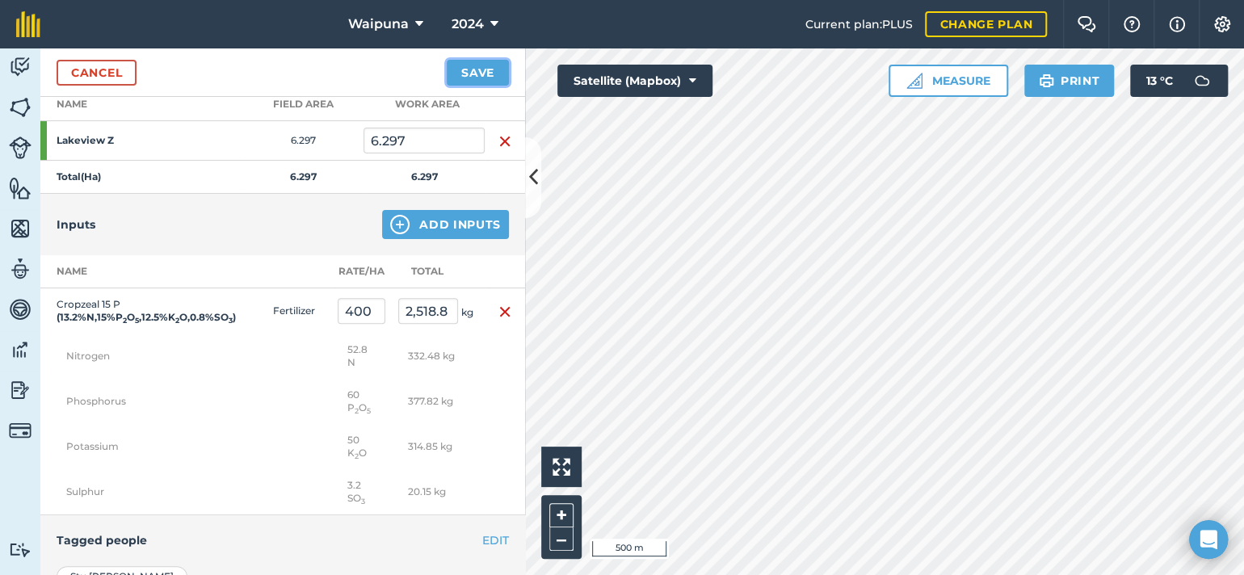
click at [447, 86] on button "Save" at bounding box center [478, 73] width 62 height 26
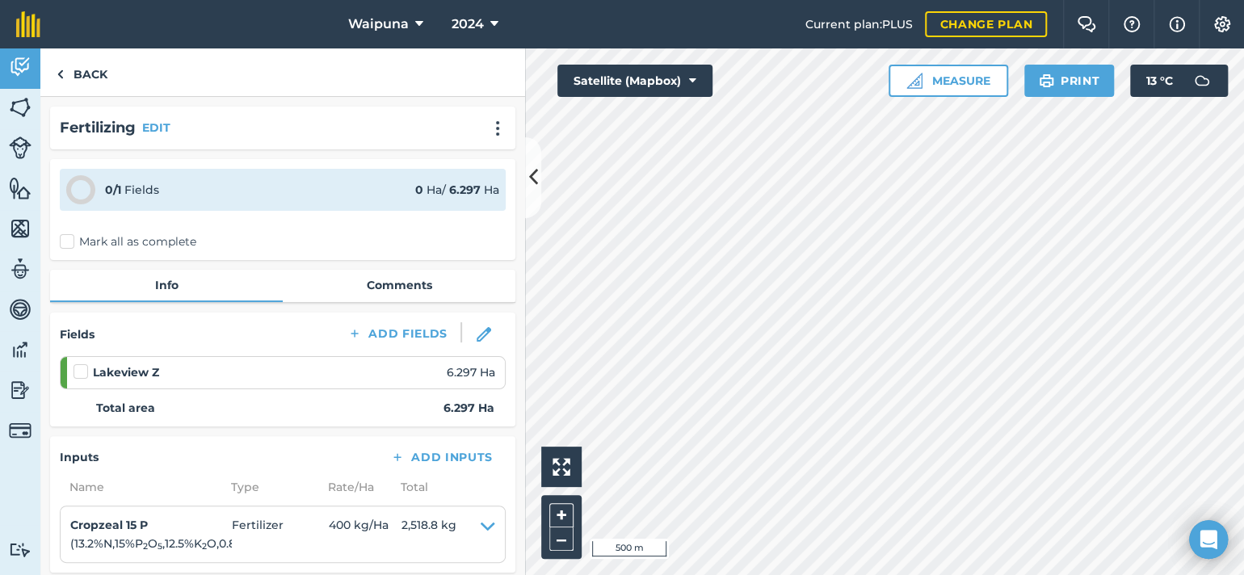
click at [69, 251] on label "Mark all as complete" at bounding box center [128, 242] width 137 height 17
click at [69, 244] on input "Mark all as complete" at bounding box center [65, 239] width 11 height 11
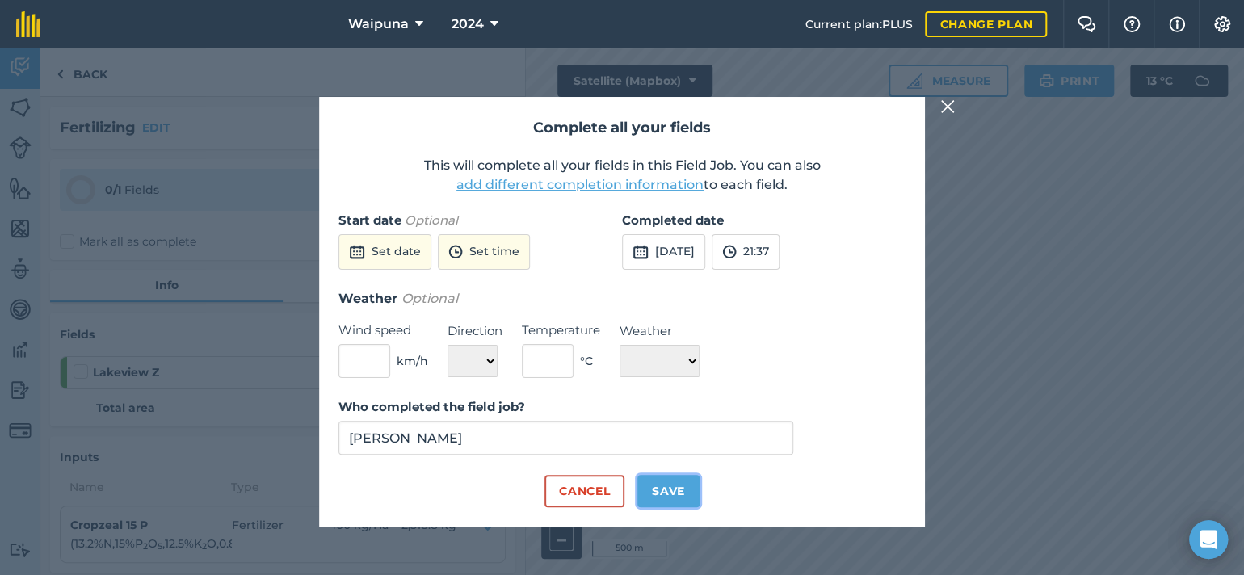
click at [673, 507] on button "Save" at bounding box center [669, 491] width 62 height 32
checkbox input "true"
